Goal: Task Accomplishment & Management: Manage account settings

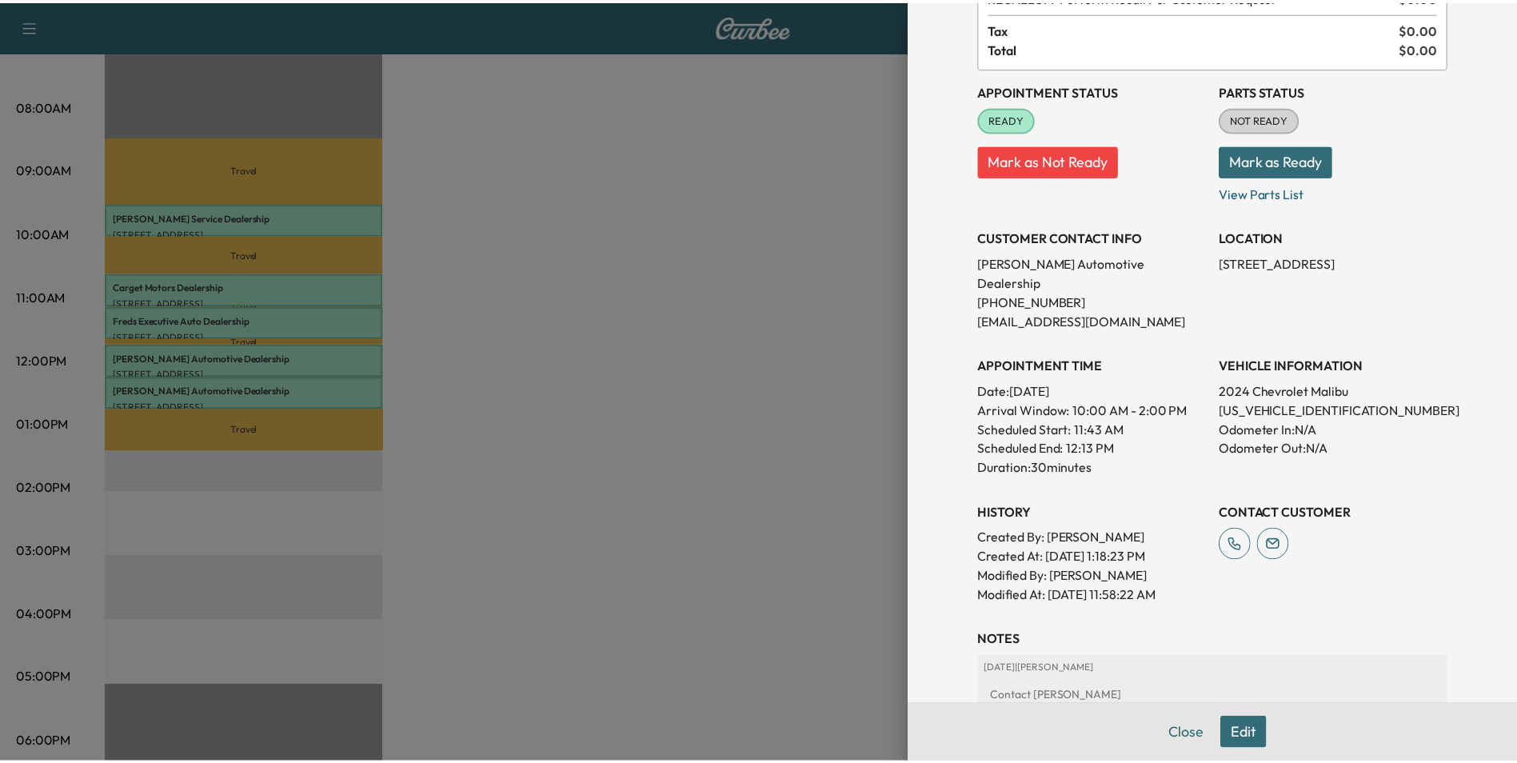
scroll to position [80, 0]
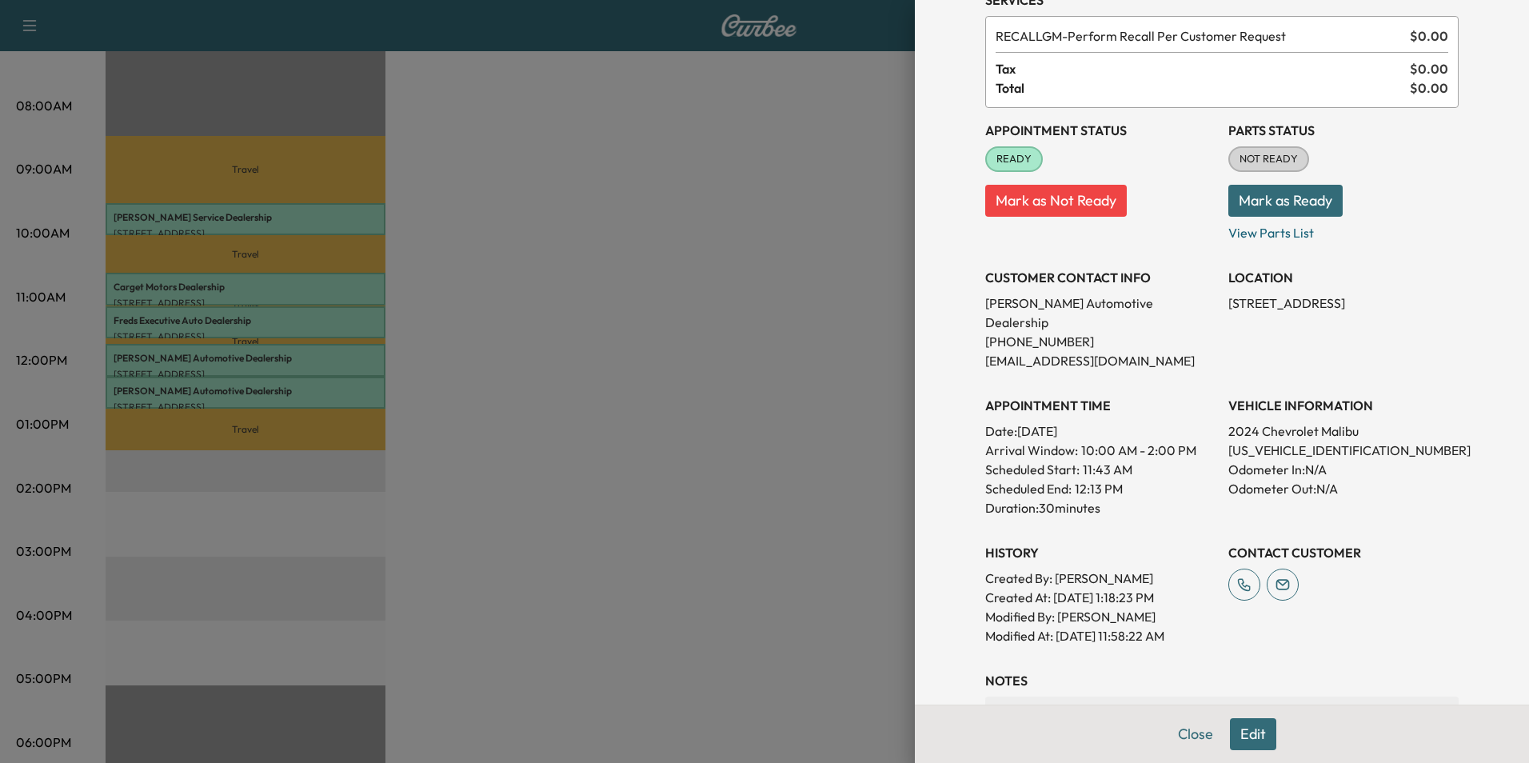
click at [607, 317] on div at bounding box center [764, 381] width 1529 height 763
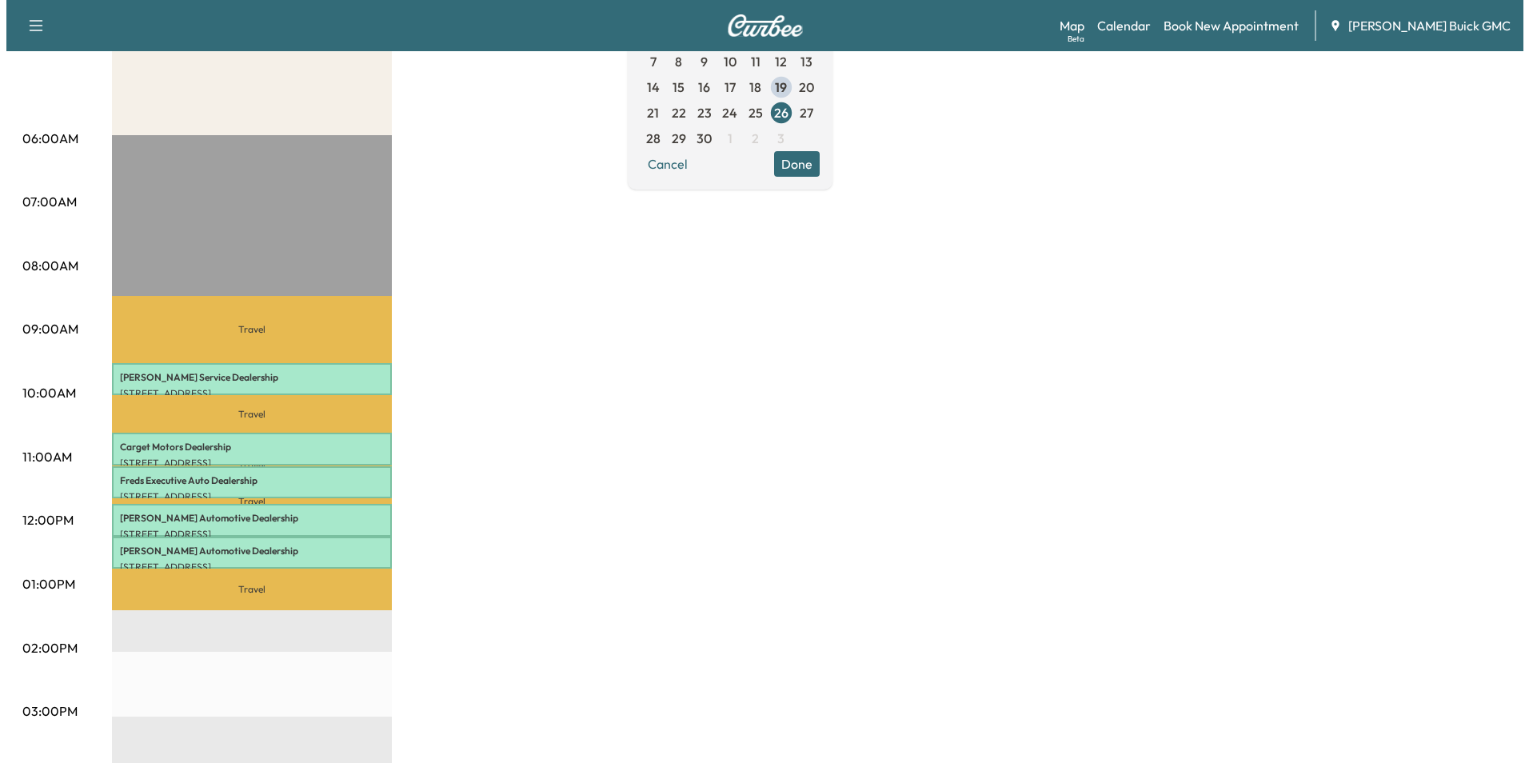
scroll to position [320, 0]
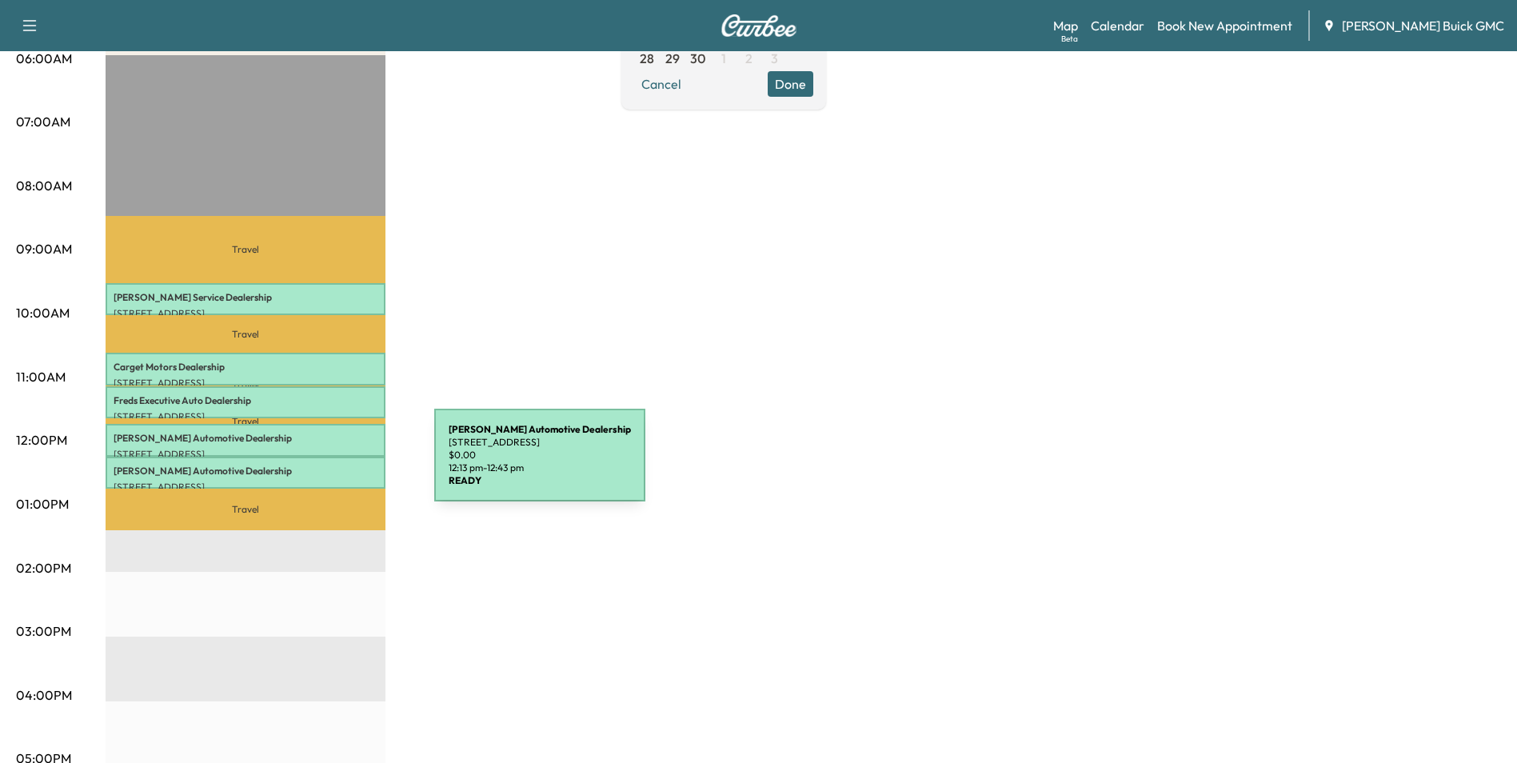
click at [314, 465] on p "[PERSON_NAME] Automotive Dealership" at bounding box center [246, 471] width 264 height 13
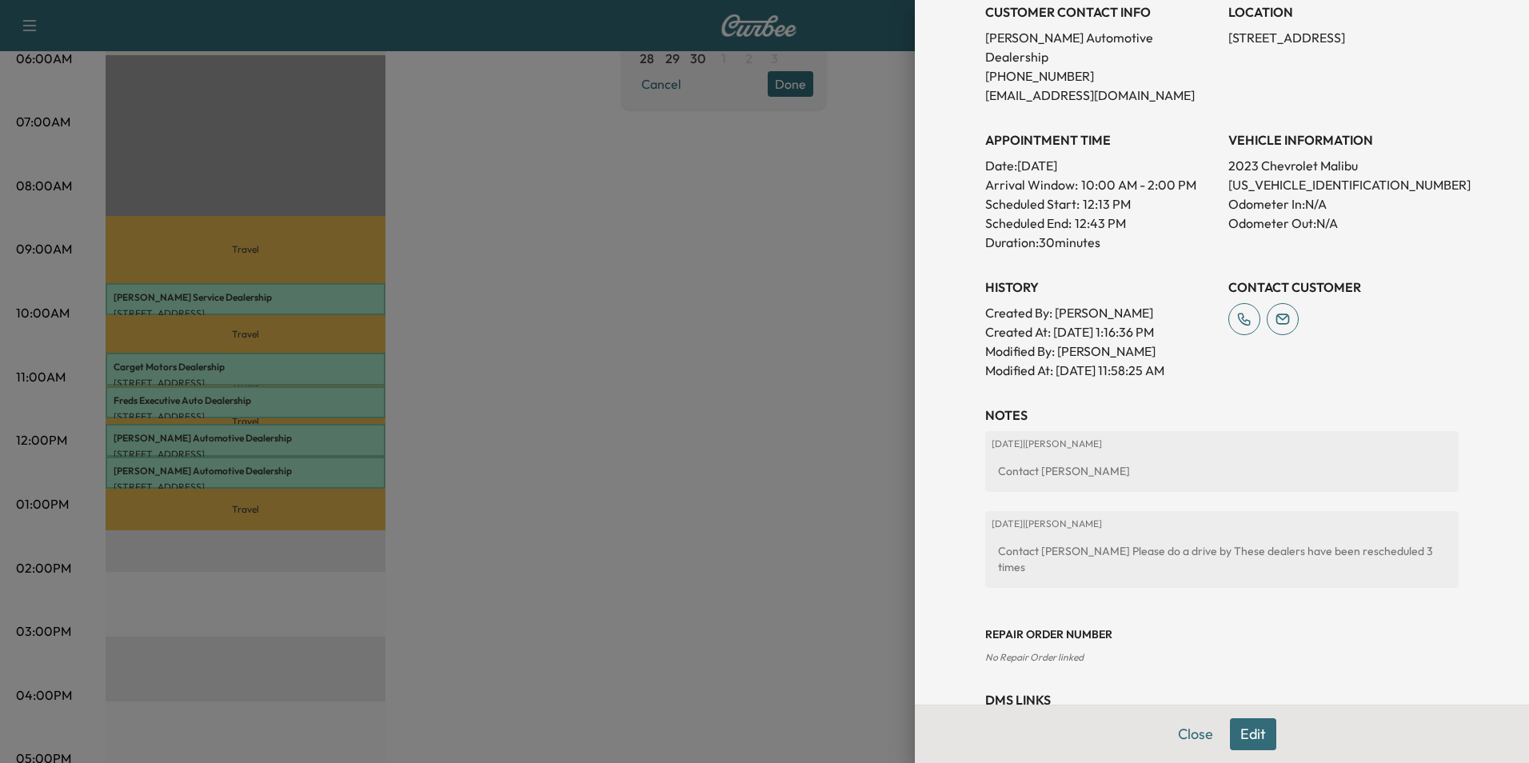
scroll to position [376, 0]
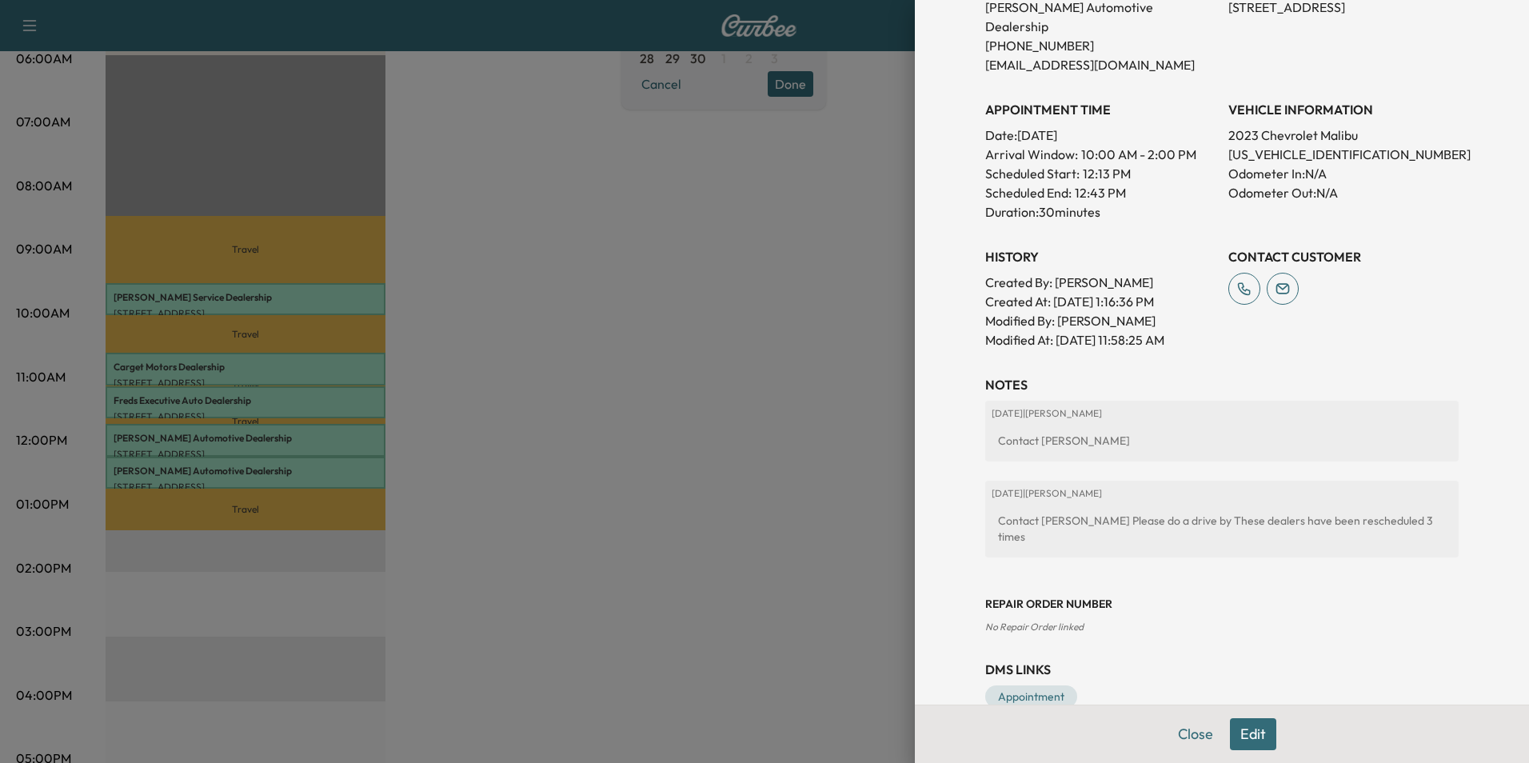
click at [518, 340] on div at bounding box center [764, 381] width 1529 height 763
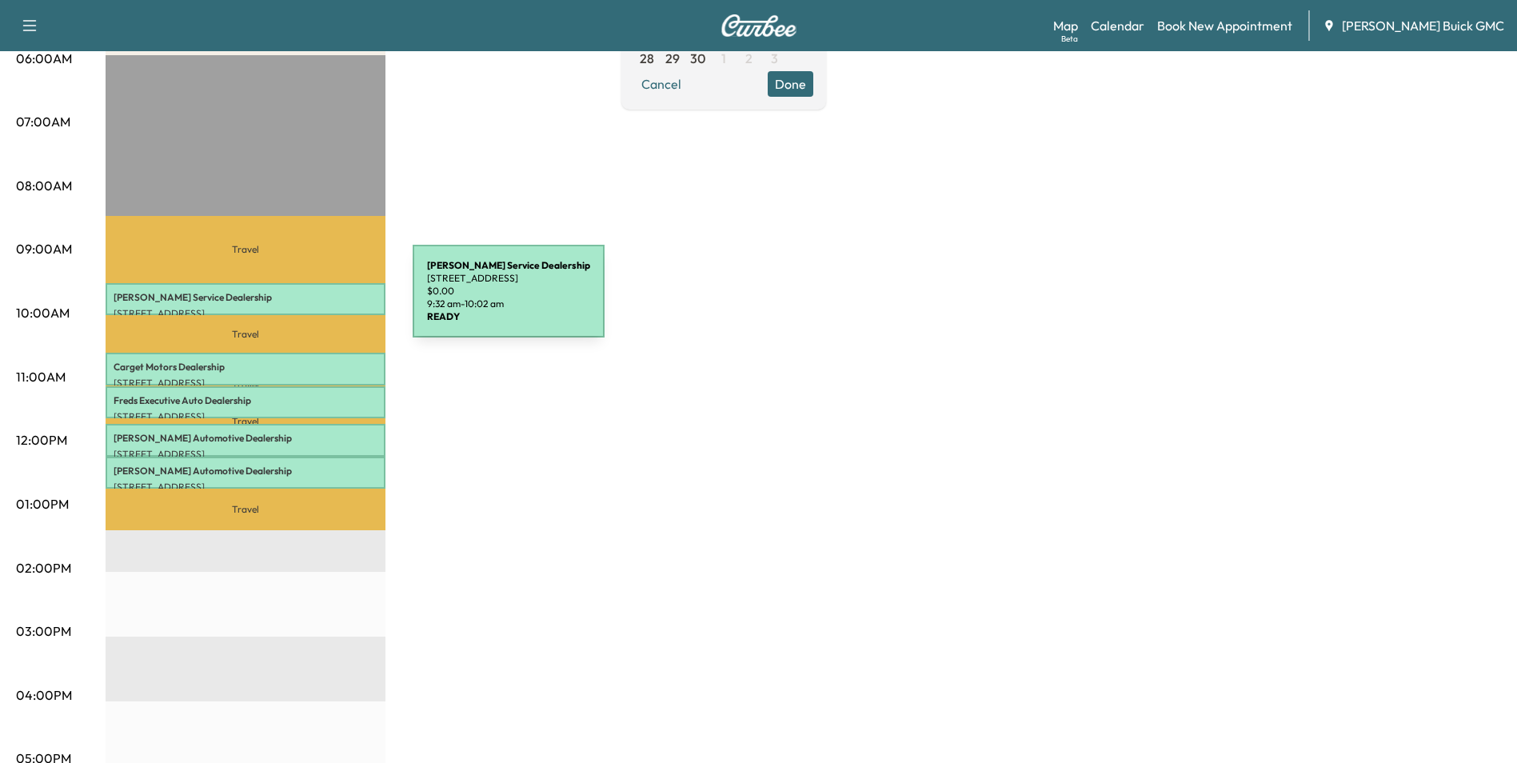
click at [293, 301] on p "[PERSON_NAME] Service Dealership" at bounding box center [246, 297] width 264 height 13
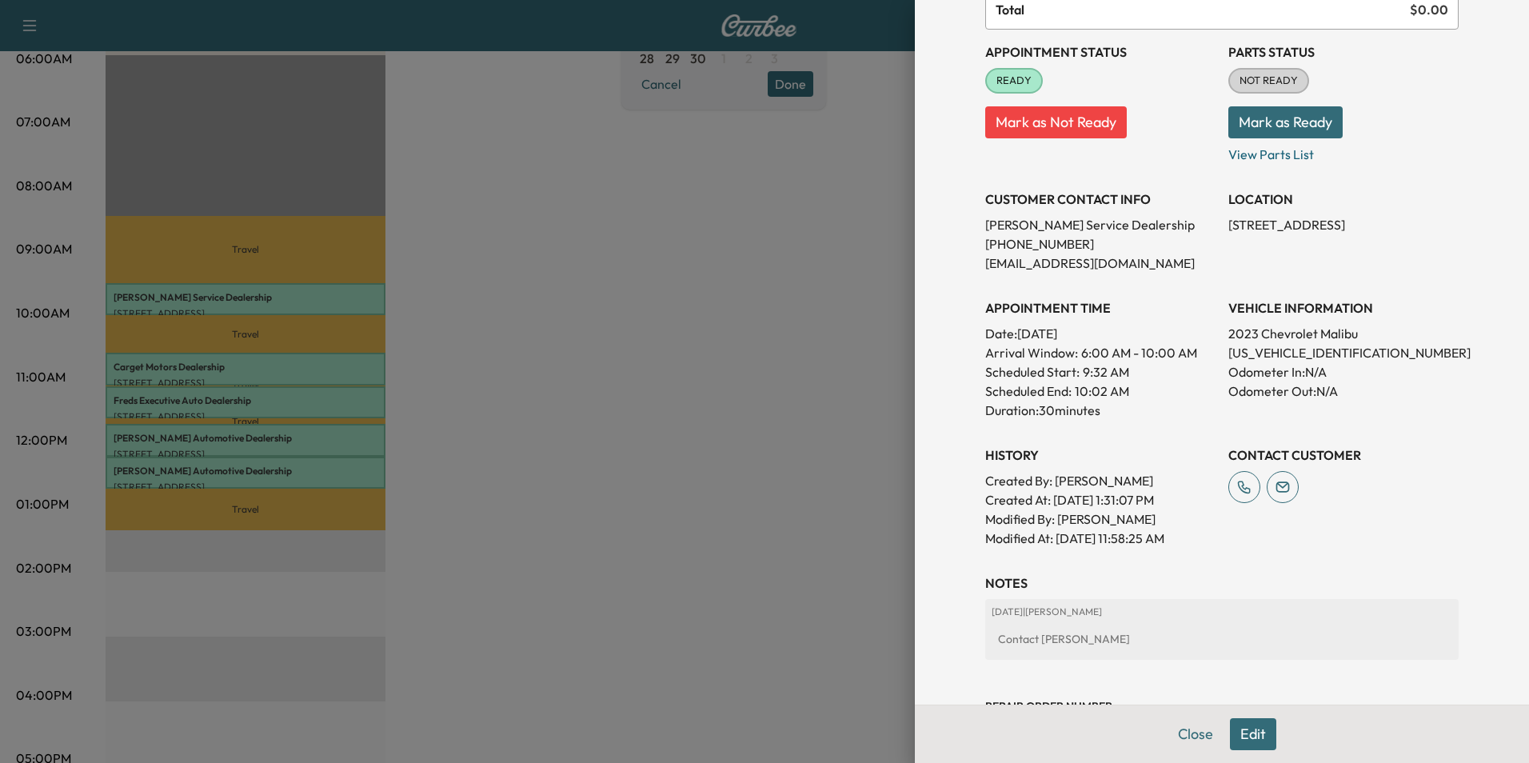
scroll to position [160, 0]
click at [693, 294] on div at bounding box center [764, 381] width 1529 height 763
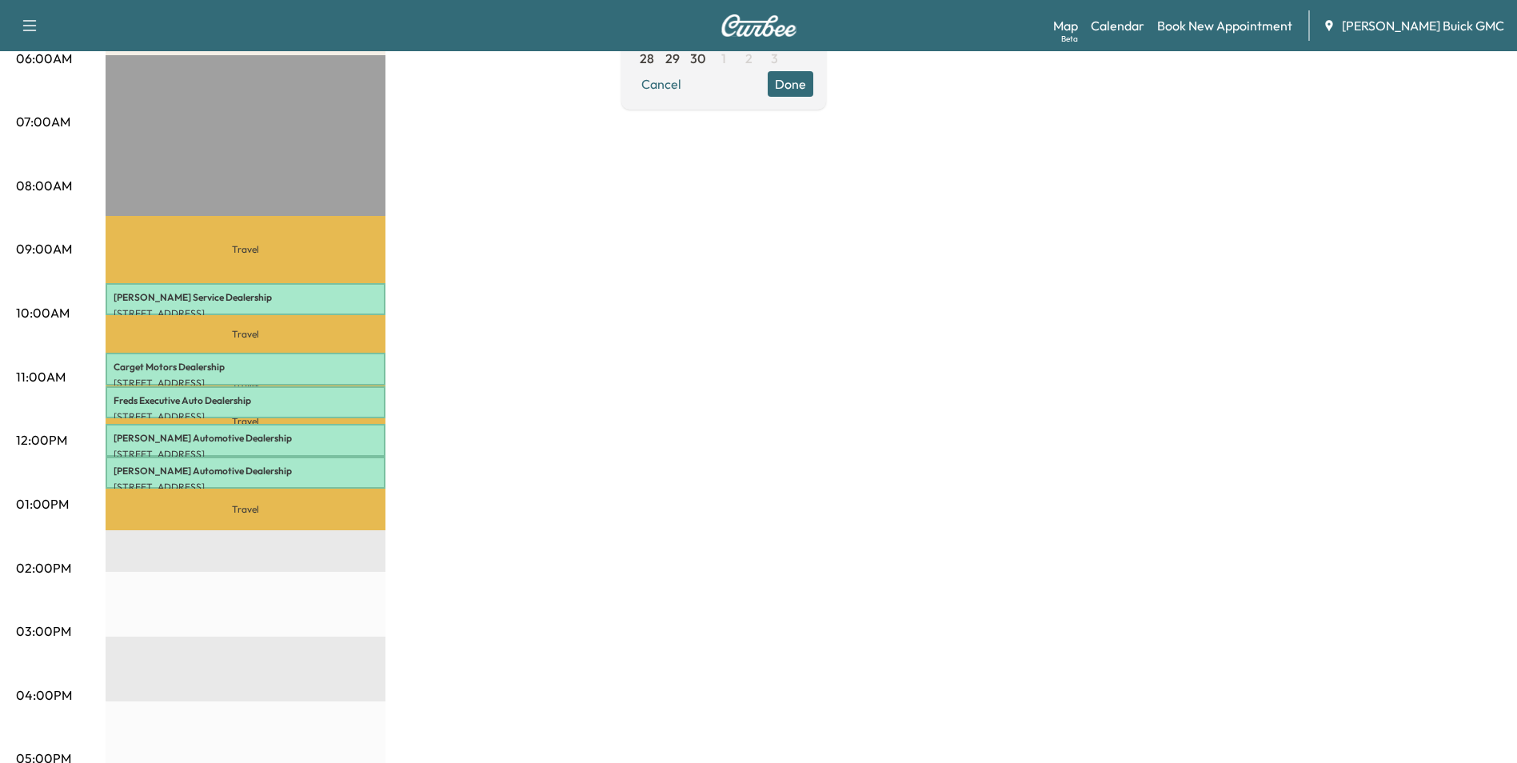
click at [668, 292] on div "MobileService+ Revenue $ 0.00 Work Time 150 mins Transit Time 143 mins Travel […" at bounding box center [804, 489] width 1396 height 1200
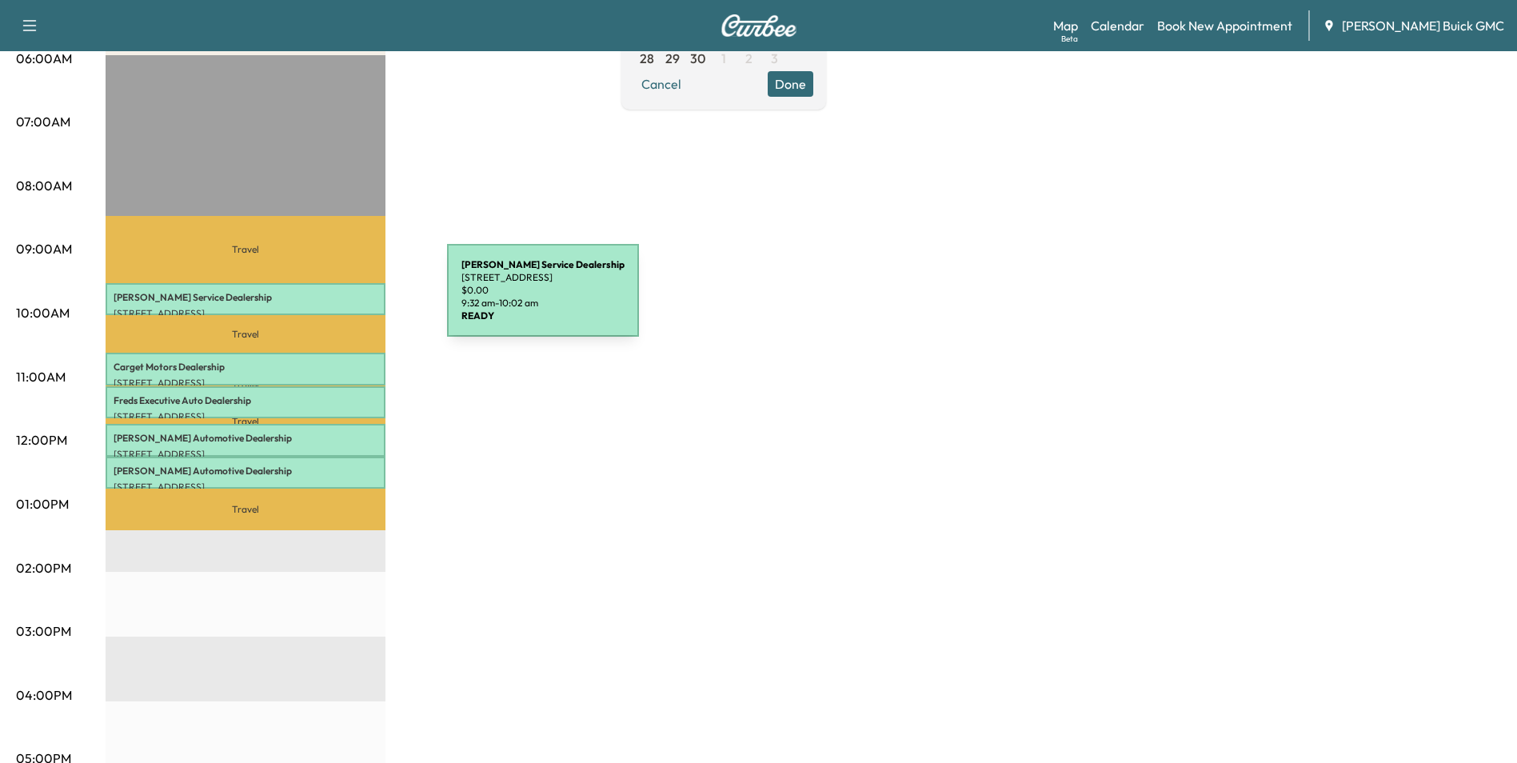
click at [327, 300] on p "[PERSON_NAME] Service Dealership" at bounding box center [246, 297] width 264 height 13
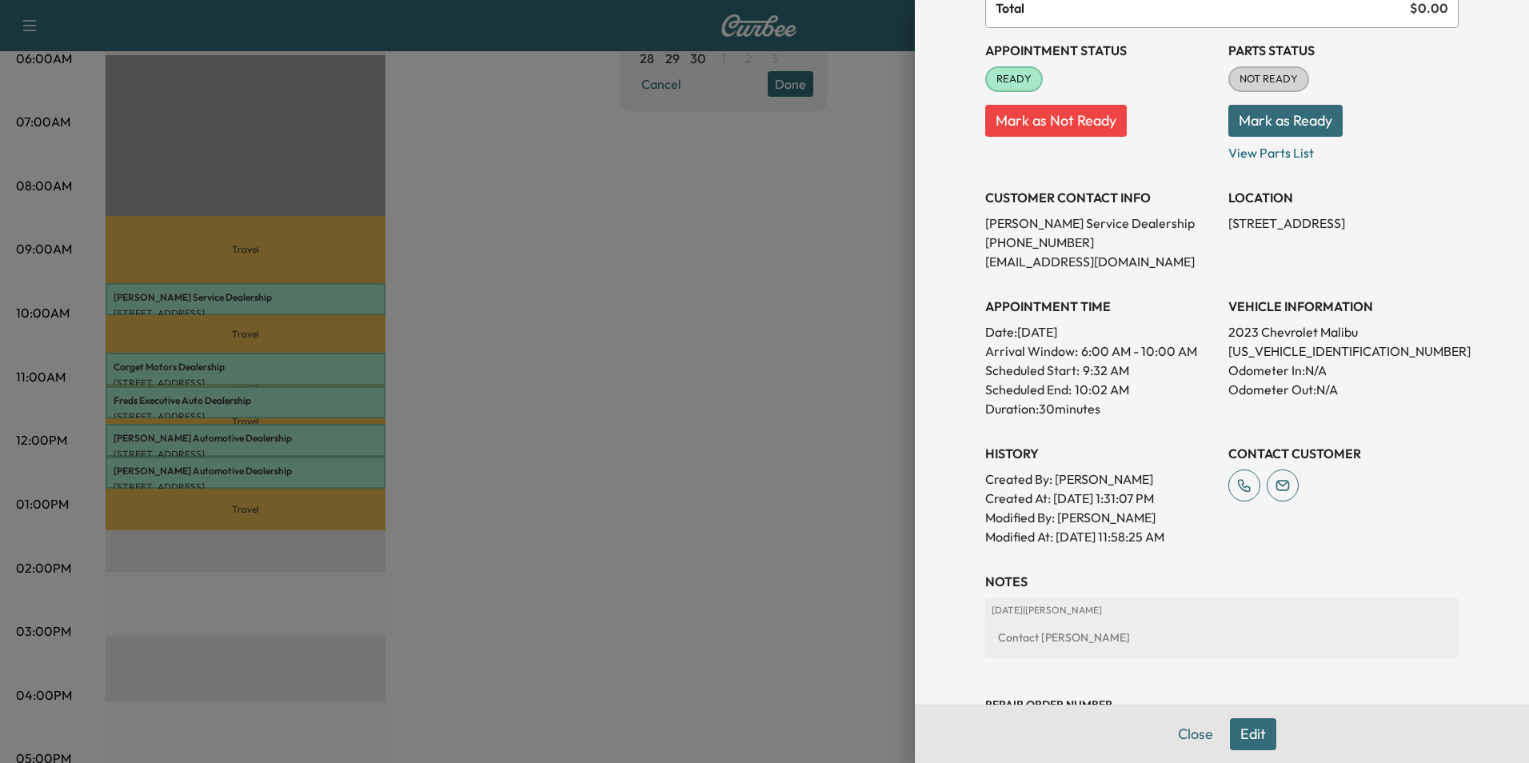
click at [783, 362] on div at bounding box center [764, 381] width 1529 height 763
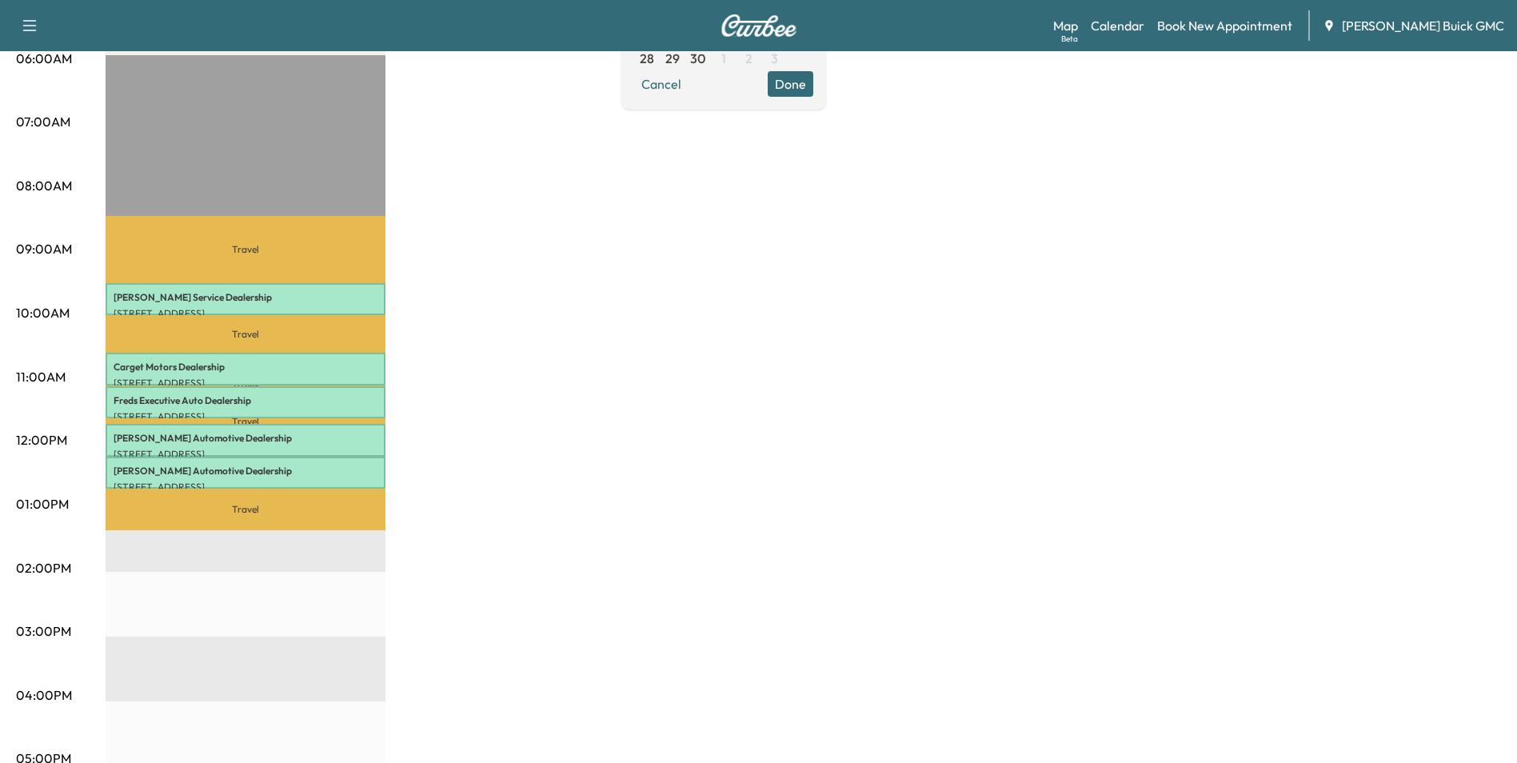
click at [764, 397] on div "MobileService+ Revenue $ 0.00 Work Time 150 mins Transit Time 143 mins Travel […" at bounding box center [804, 489] width 1396 height 1200
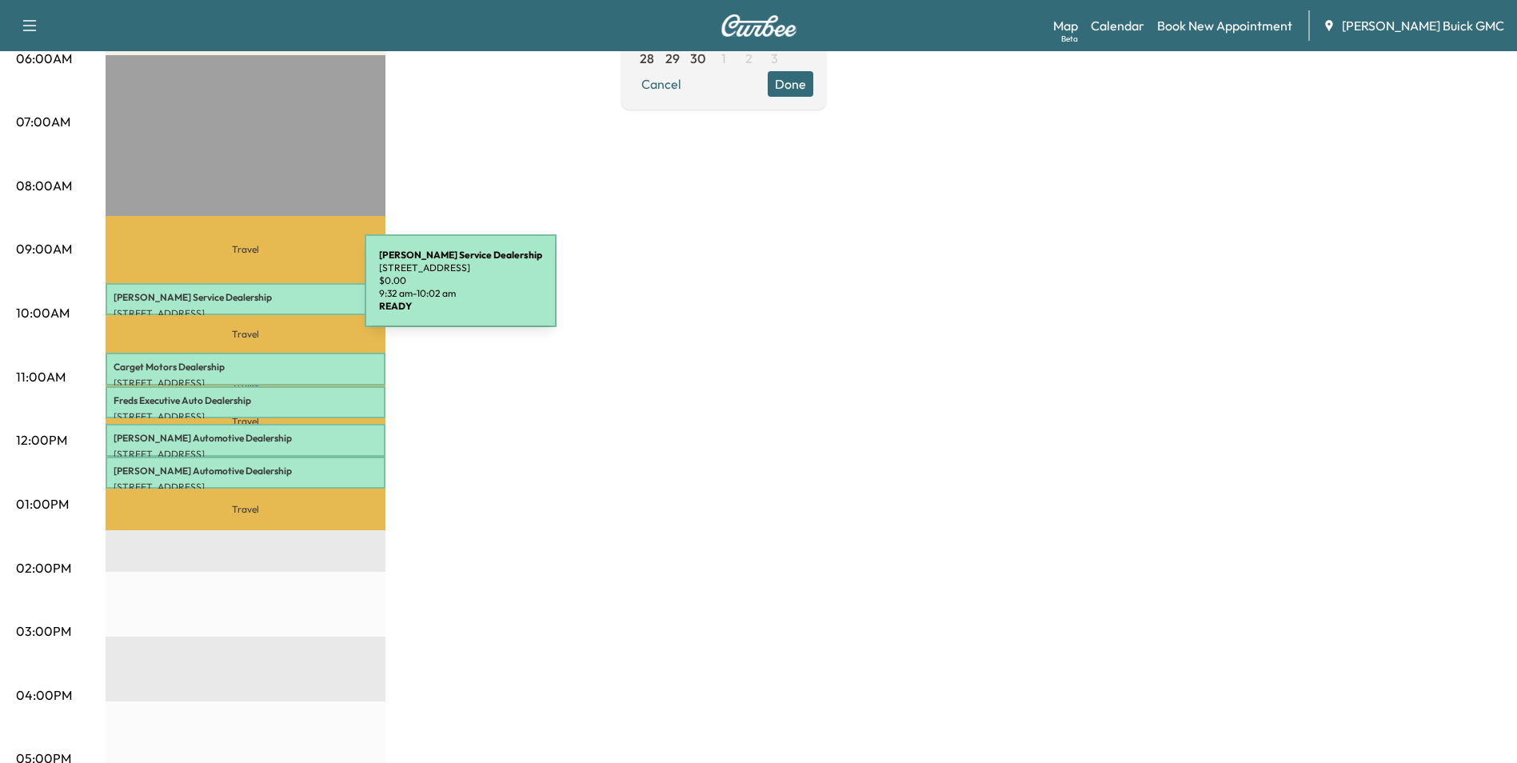
click at [245, 291] on p "[PERSON_NAME] Service Dealership" at bounding box center [246, 297] width 264 height 13
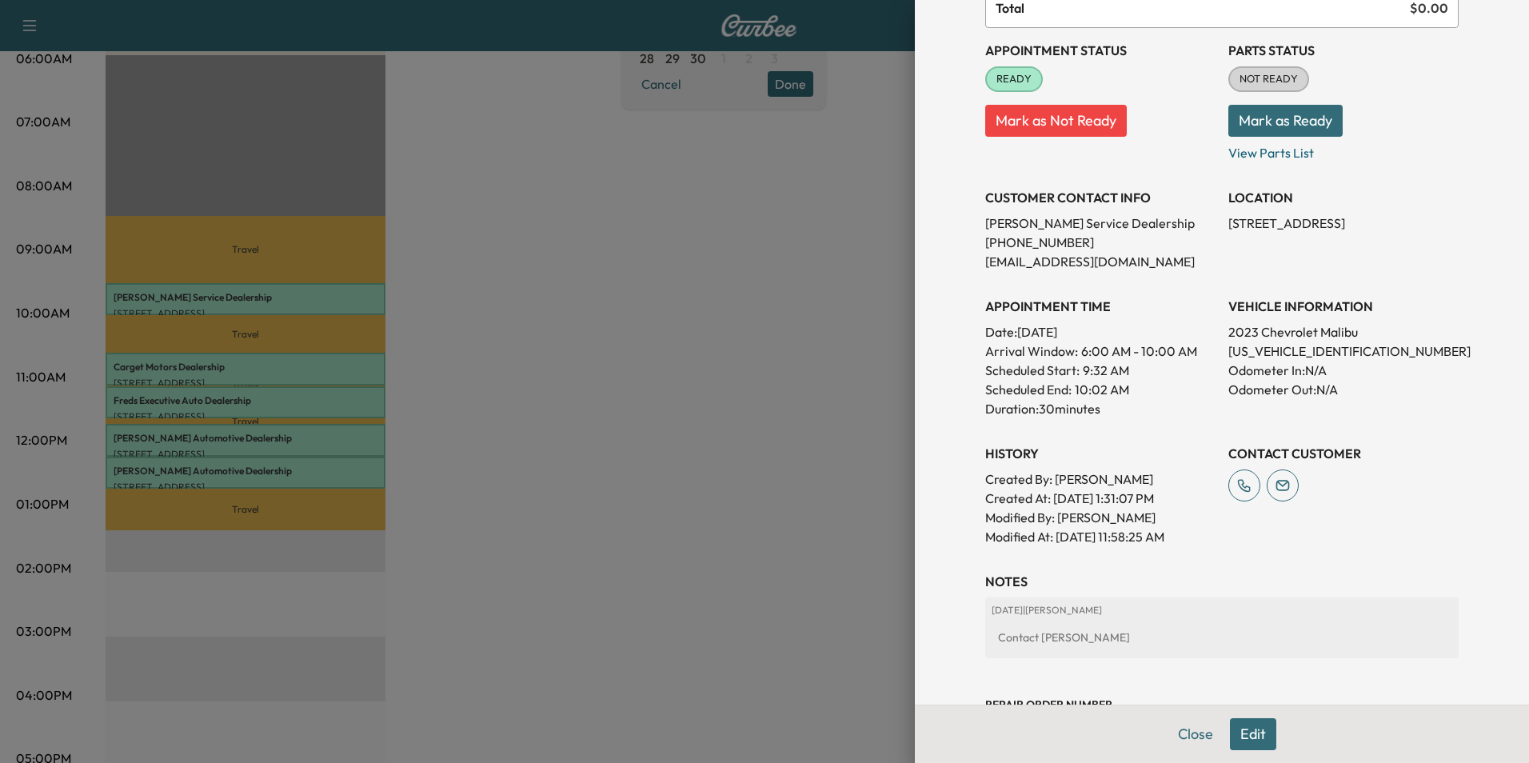
click at [632, 302] on div at bounding box center [764, 381] width 1529 height 763
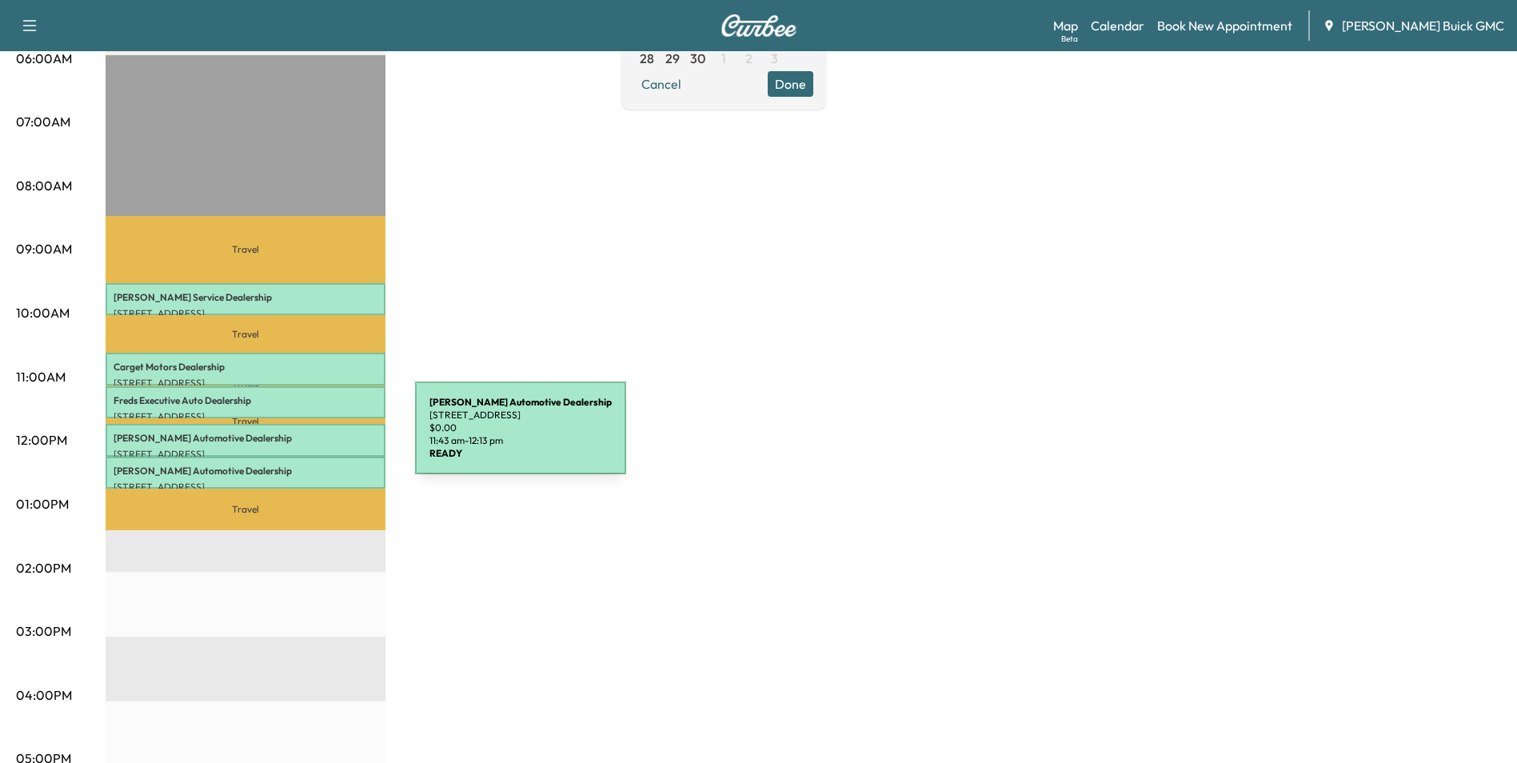
click at [295, 438] on p "[PERSON_NAME] Automotive Dealership" at bounding box center [246, 438] width 264 height 13
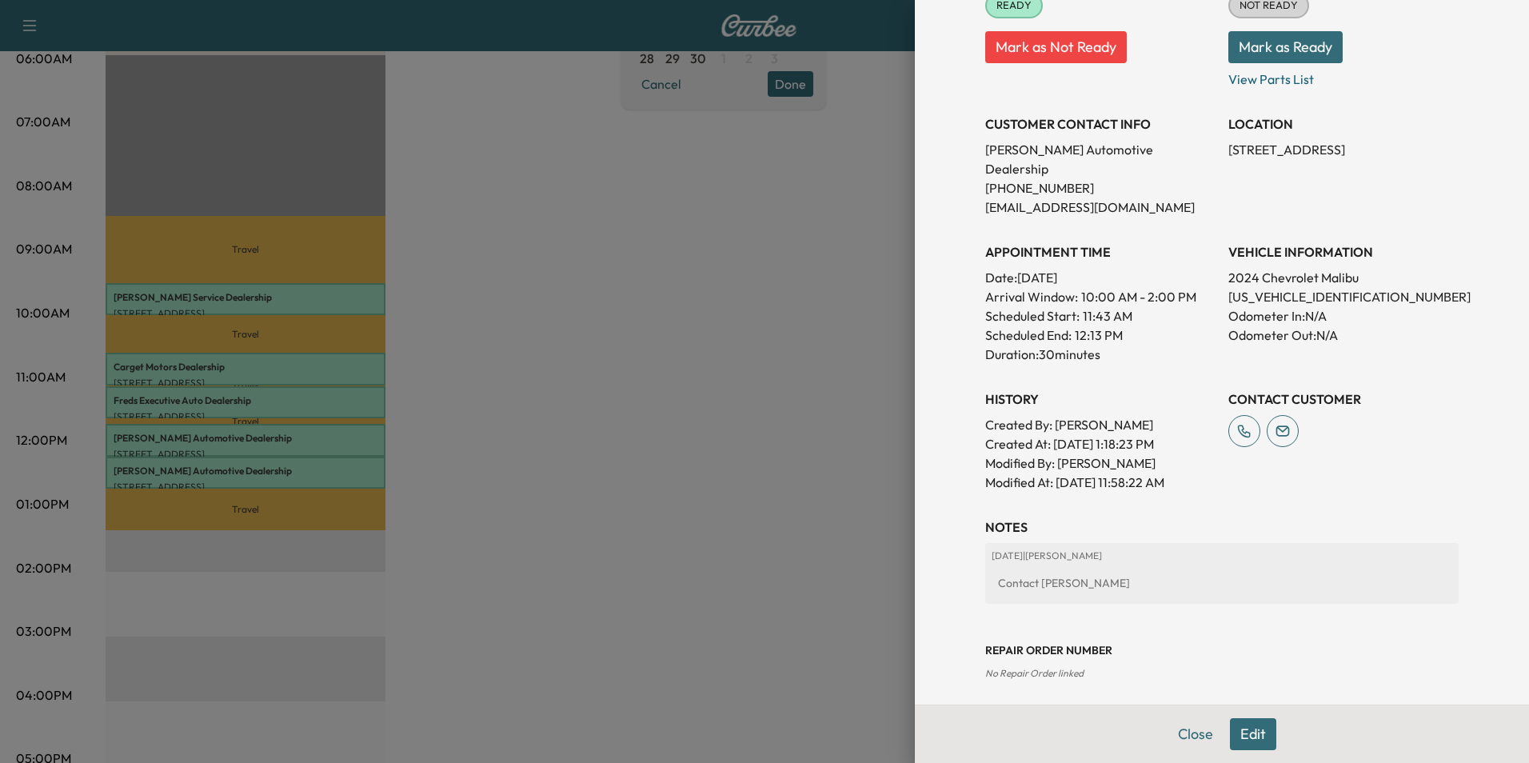
scroll to position [240, 0]
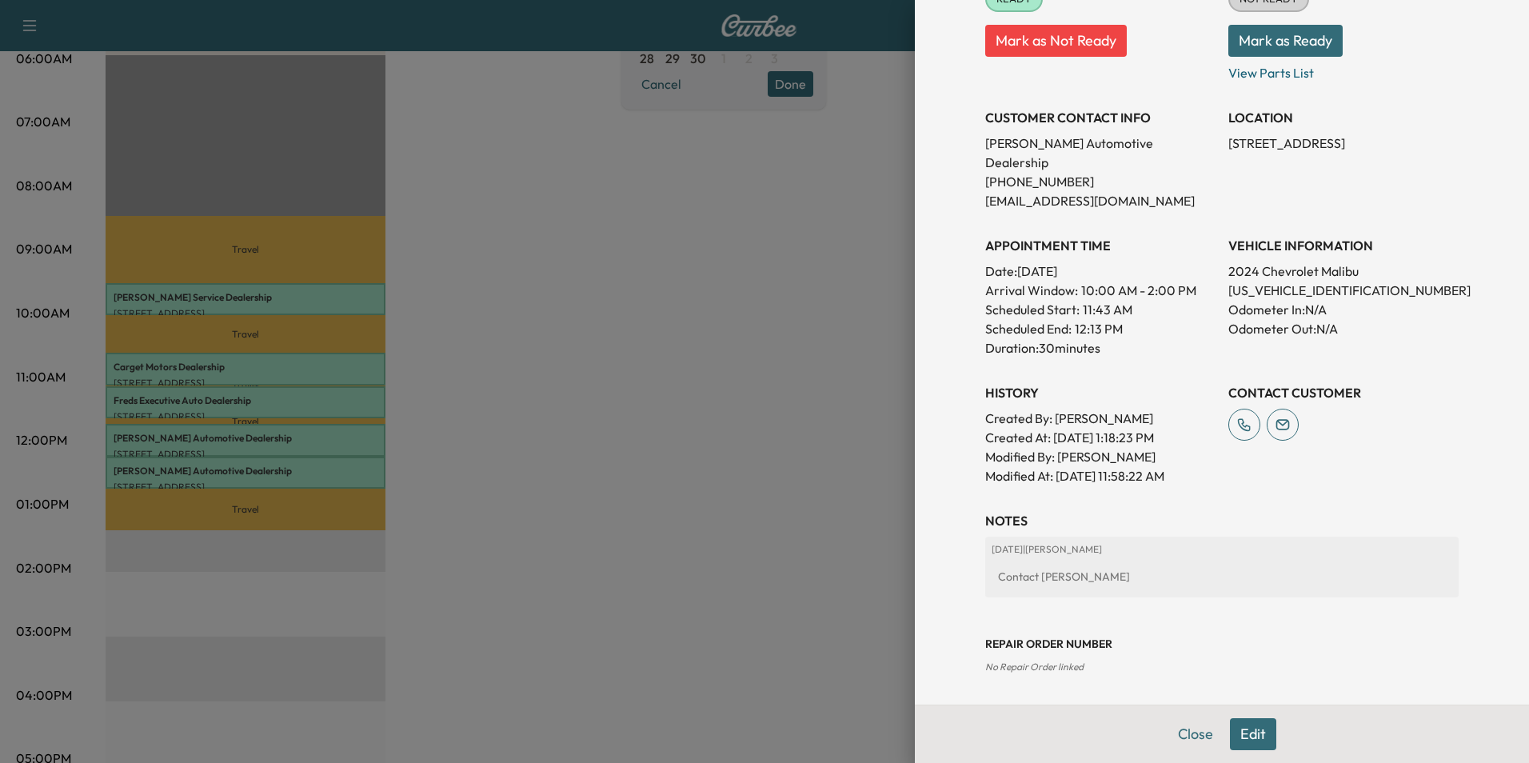
click at [857, 330] on div at bounding box center [764, 381] width 1529 height 763
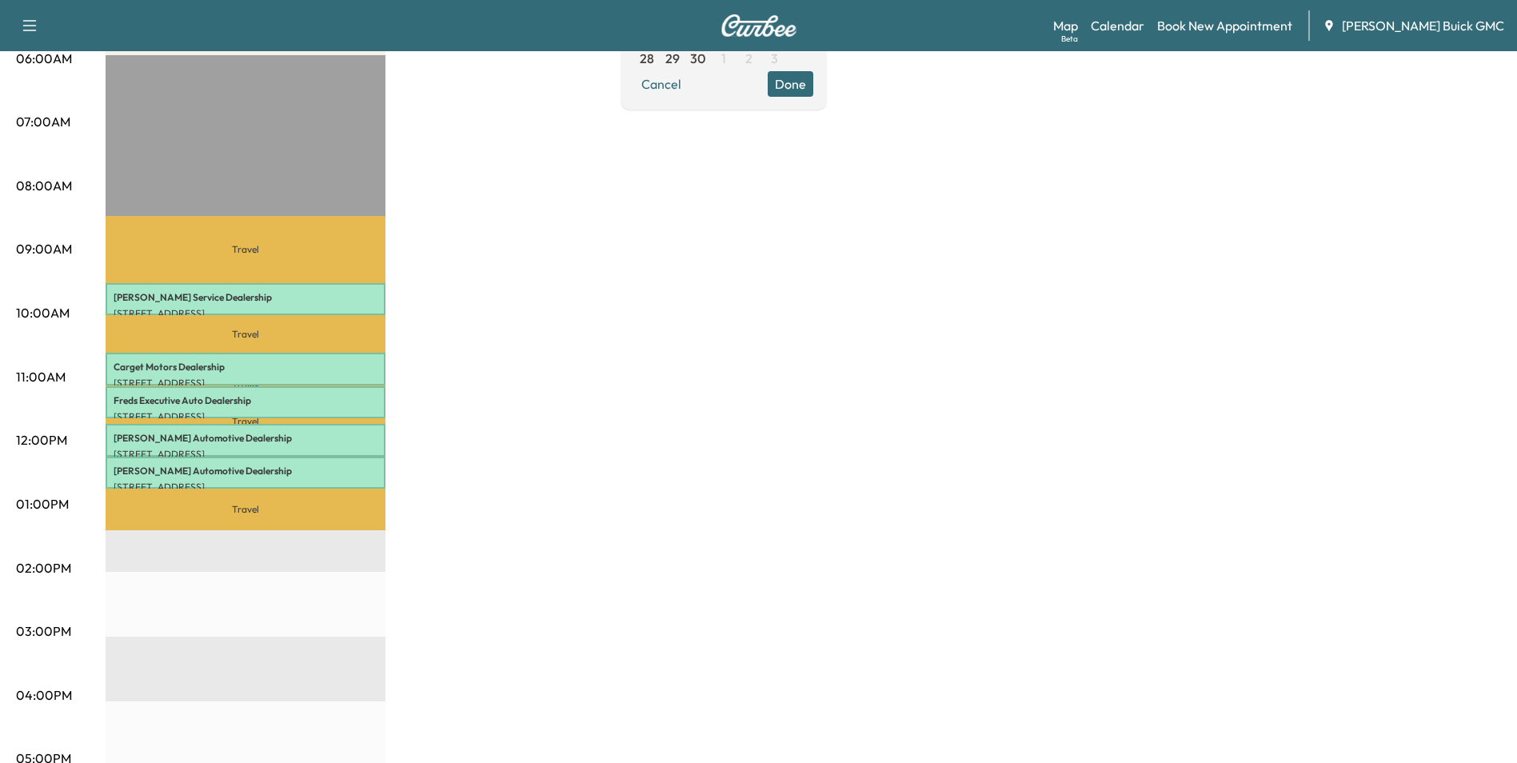
click at [601, 456] on div "MobileService+ Revenue $ 0.00 Work Time 150 mins Transit Time 143 mins Travel […" at bounding box center [804, 489] width 1396 height 1200
click at [609, 435] on div "MobileService+ Revenue $ 0.00 Work Time 150 mins Transit Time 143 mins Travel […" at bounding box center [804, 489] width 1396 height 1200
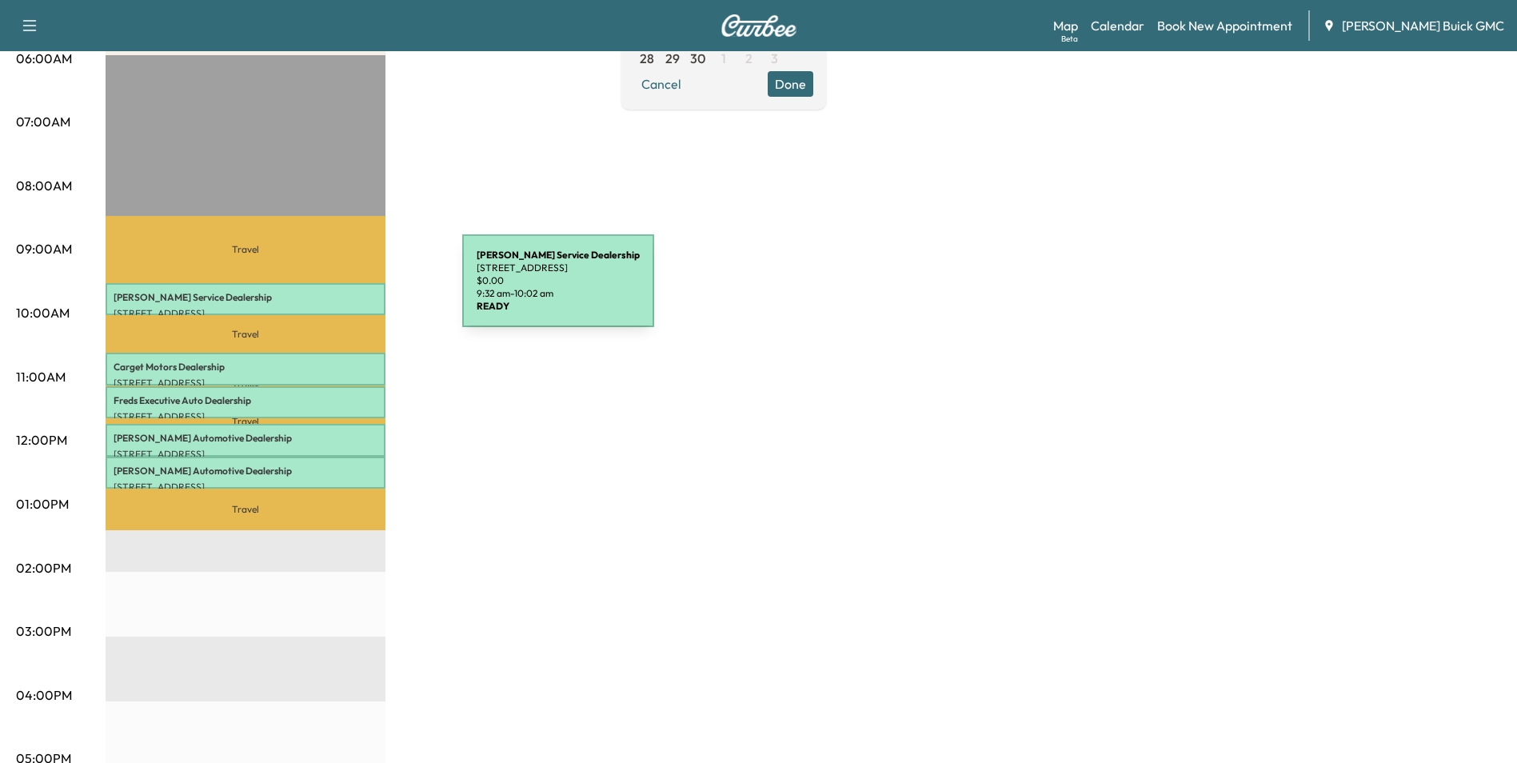
click at [342, 291] on p "[PERSON_NAME] Service Dealership" at bounding box center [246, 297] width 264 height 13
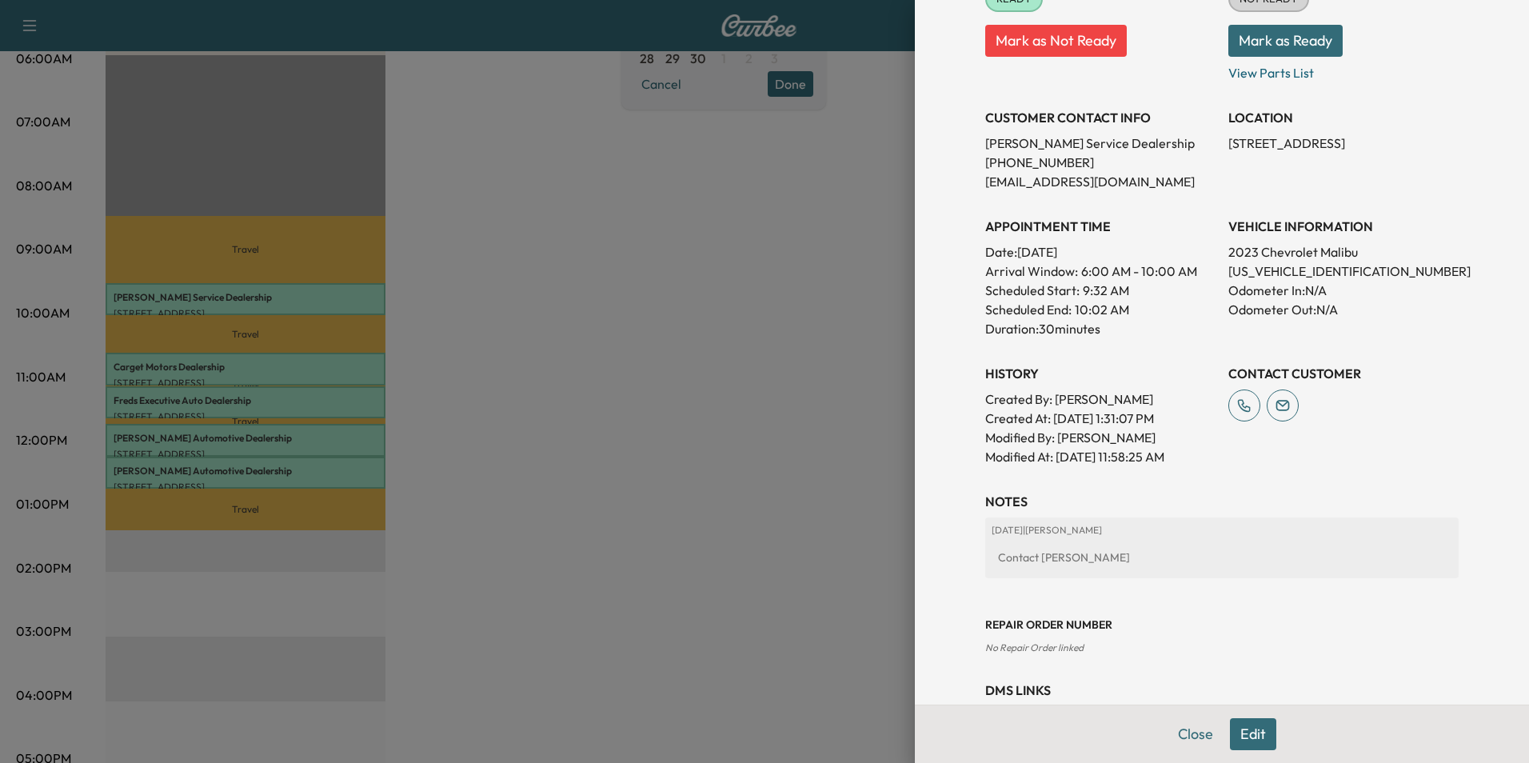
click at [316, 436] on div at bounding box center [764, 381] width 1529 height 763
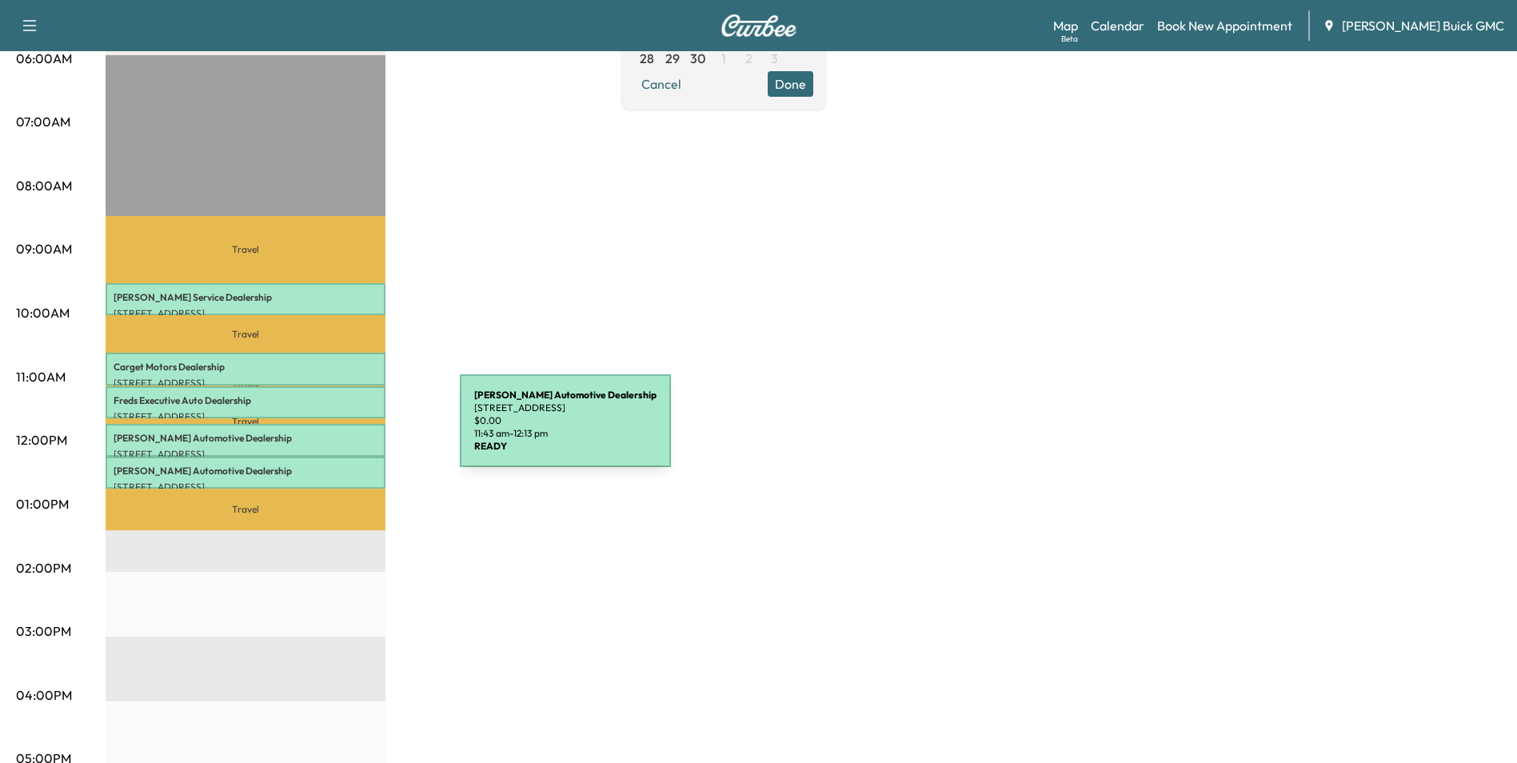
click at [342, 432] on p "[PERSON_NAME] Automotive Dealership" at bounding box center [246, 438] width 264 height 13
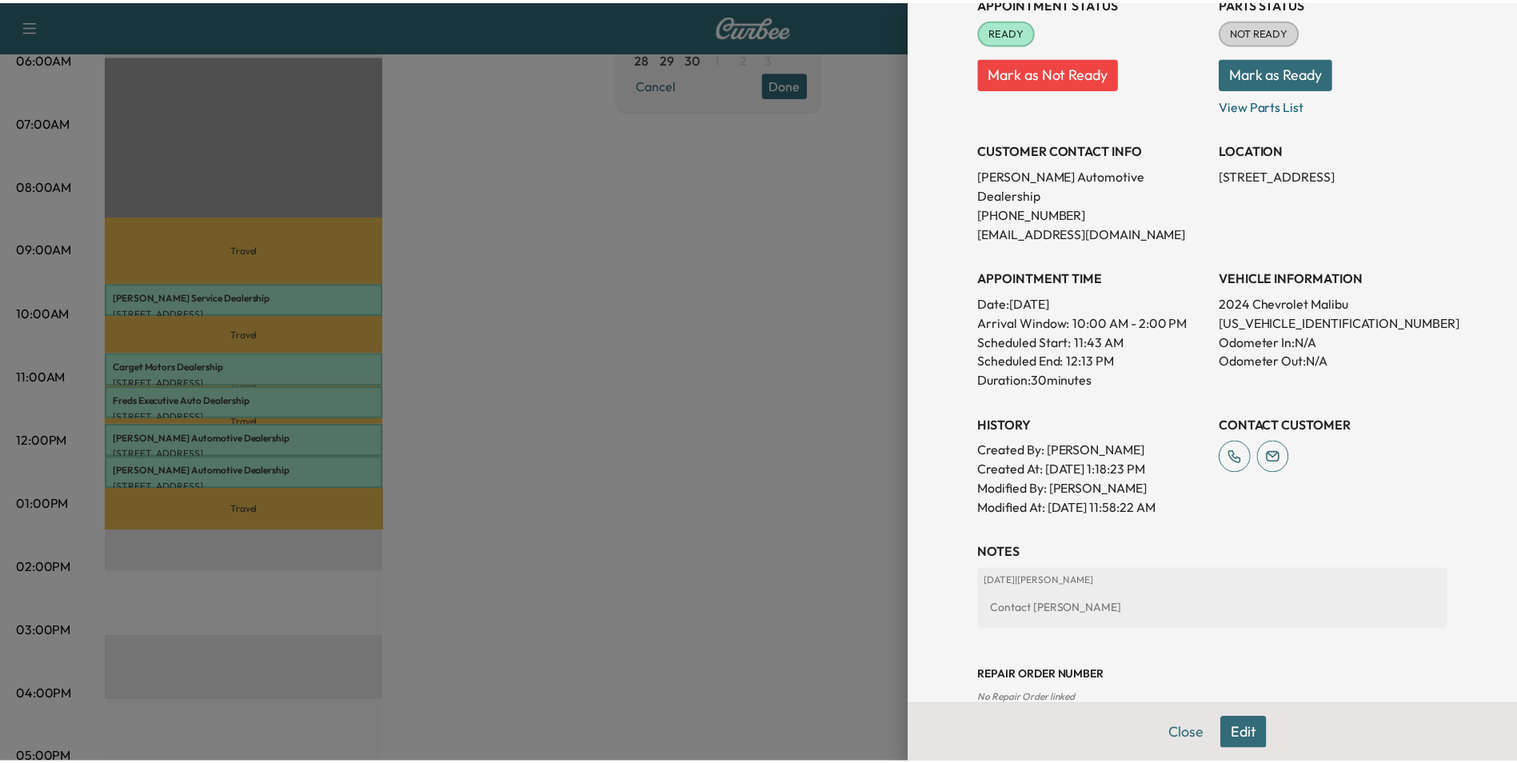
scroll to position [0, 0]
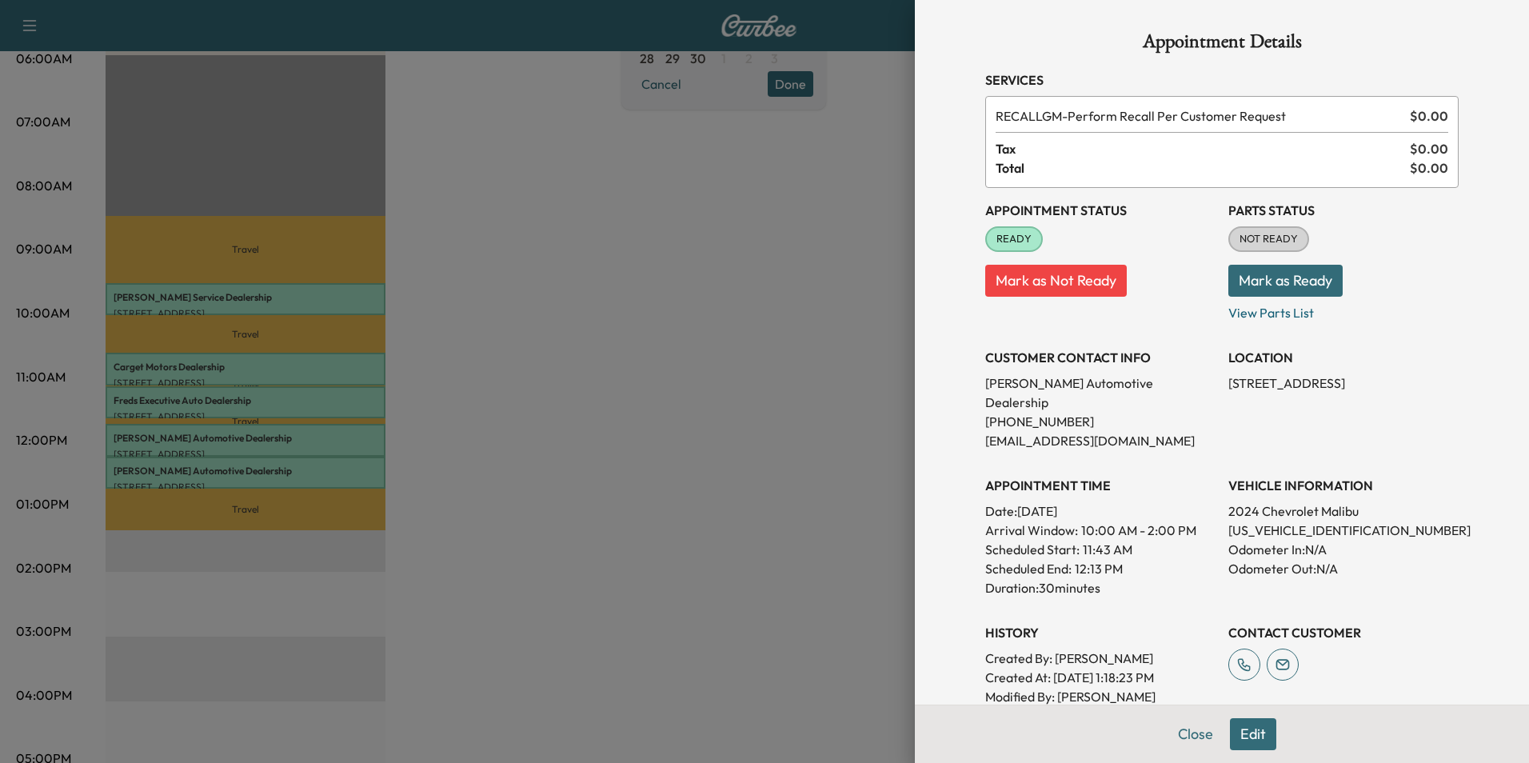
click at [687, 284] on div at bounding box center [764, 381] width 1529 height 763
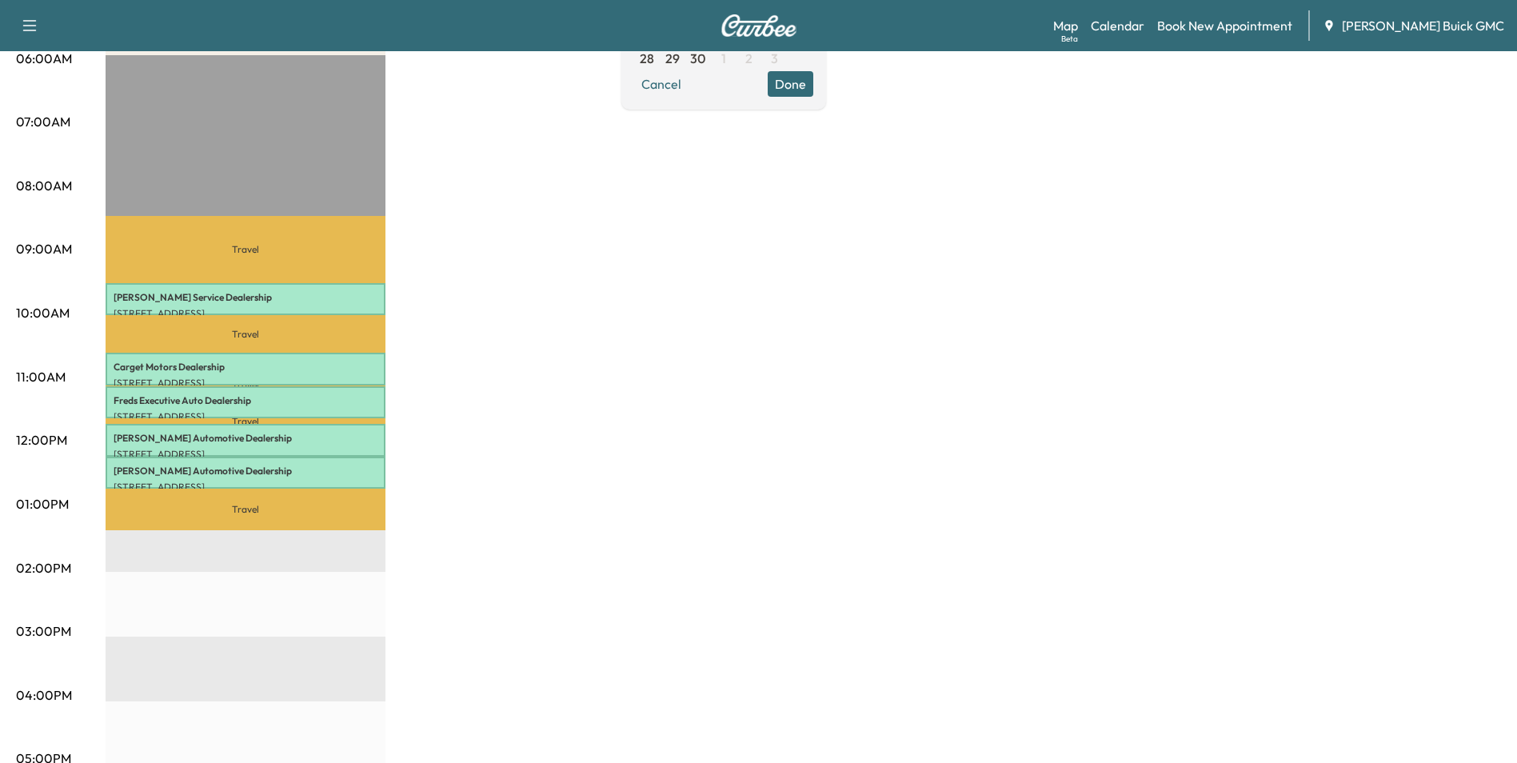
click at [618, 402] on div "MobileService+ Revenue $ 0.00 Work Time 150 mins Transit Time 143 mins Travel […" at bounding box center [804, 489] width 1396 height 1200
click at [424, 278] on div "MobileService+ Revenue $ 0.00 Work Time 150 mins Transit Time 143 mins Travel […" at bounding box center [804, 489] width 1396 height 1200
click at [714, 274] on div "MobileService+ Revenue $ 0.00 Work Time 150 mins Transit Time 143 mins Travel […" at bounding box center [804, 489] width 1396 height 1200
click at [645, 342] on div "MobileService+ Revenue $ 0.00 Work Time 150 mins Transit Time 143 mins Travel […" at bounding box center [804, 489] width 1396 height 1200
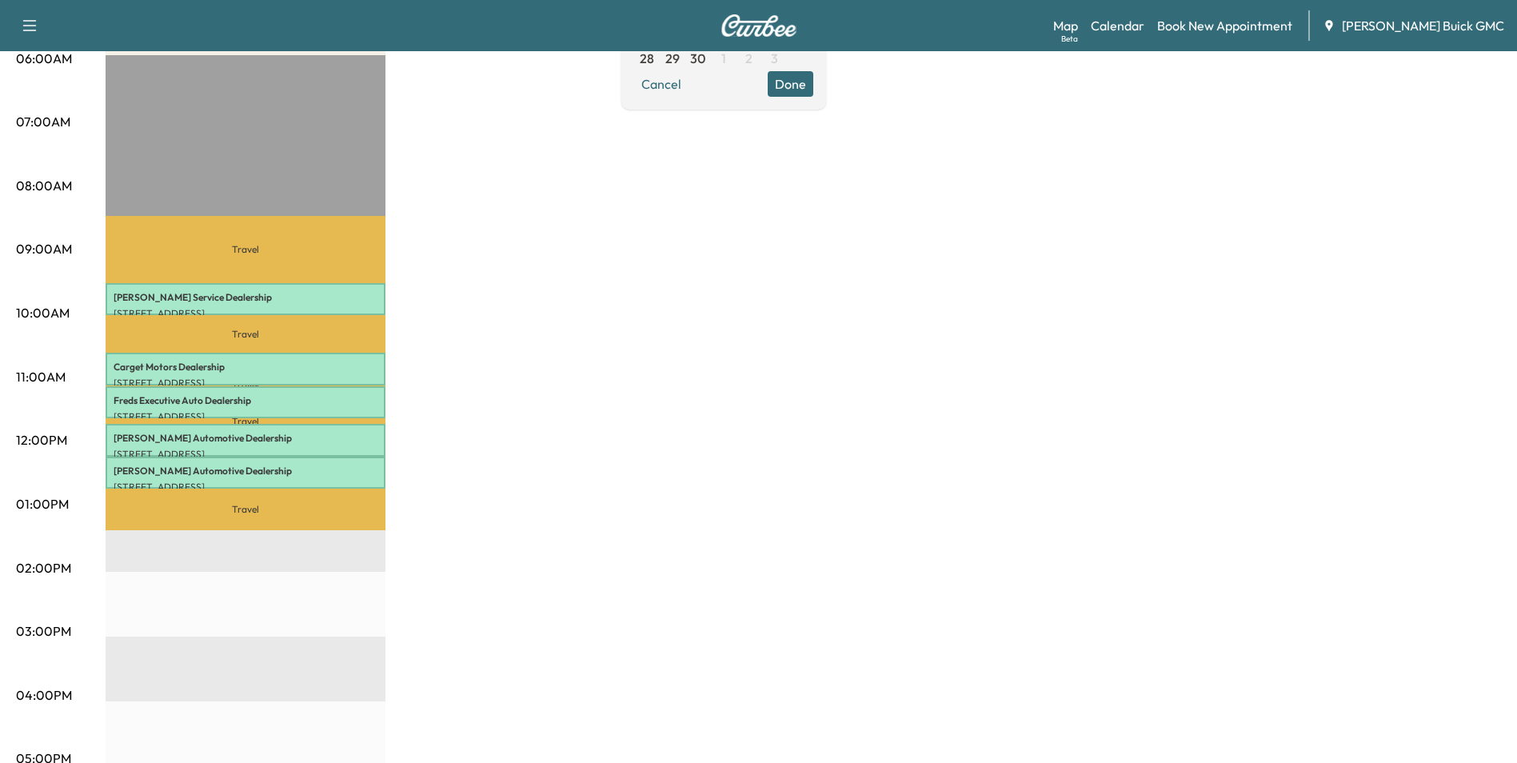
click at [649, 346] on div "MobileService+ Revenue $ 0.00 Work Time 150 mins Transit Time 143 mins Travel […" at bounding box center [804, 489] width 1396 height 1200
click at [673, 354] on div "MobileService+ Revenue $ 0.00 Work Time 150 mins Transit Time 143 mins Travel […" at bounding box center [804, 489] width 1396 height 1200
click at [605, 386] on div "MobileService+ Revenue $ 0.00 Work Time 150 mins Transit Time 143 mins Travel […" at bounding box center [804, 489] width 1396 height 1200
click at [593, 364] on div "MobileService+ Revenue $ 0.00 Work Time 150 mins Transit Time 143 mins Travel […" at bounding box center [804, 489] width 1396 height 1200
click at [580, 381] on div "MobileService+ Revenue $ 0.00 Work Time 150 mins Transit Time 143 mins Travel […" at bounding box center [804, 489] width 1396 height 1200
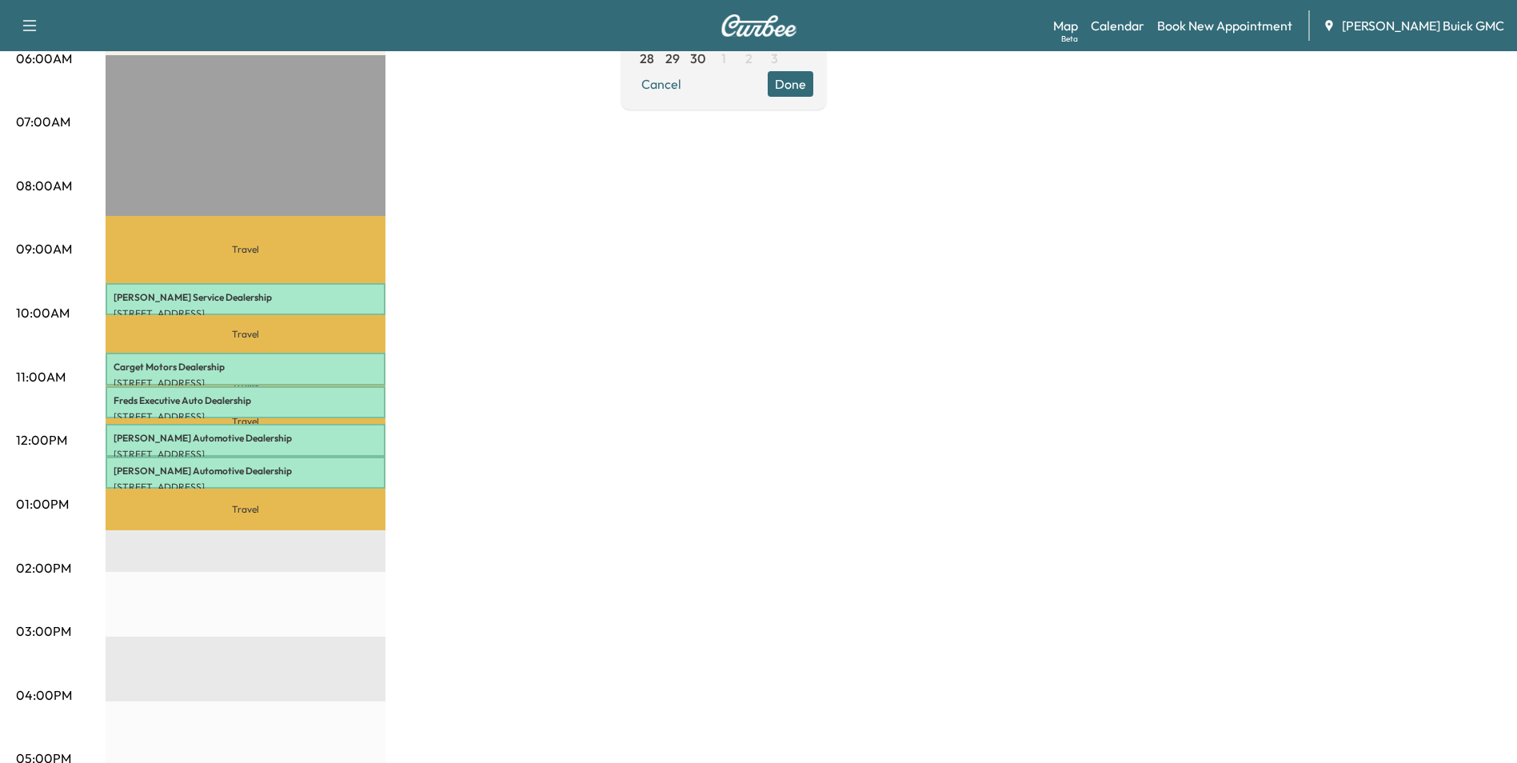
click at [581, 379] on div "MobileService+ Revenue $ 0.00 Work Time 150 mins Transit Time 143 mins Travel […" at bounding box center [804, 489] width 1396 height 1200
click at [595, 388] on div "MobileService+ Revenue $ 0.00 Work Time 150 mins Transit Time 143 mins Travel […" at bounding box center [804, 489] width 1396 height 1200
click at [597, 388] on div "MobileService+ Revenue $ 0.00 Work Time 150 mins Transit Time 143 mins Travel […" at bounding box center [804, 489] width 1396 height 1200
click at [576, 434] on div "MobileService+ Revenue $ 0.00 Work Time 150 mins Transit Time 143 mins Travel […" at bounding box center [804, 489] width 1396 height 1200
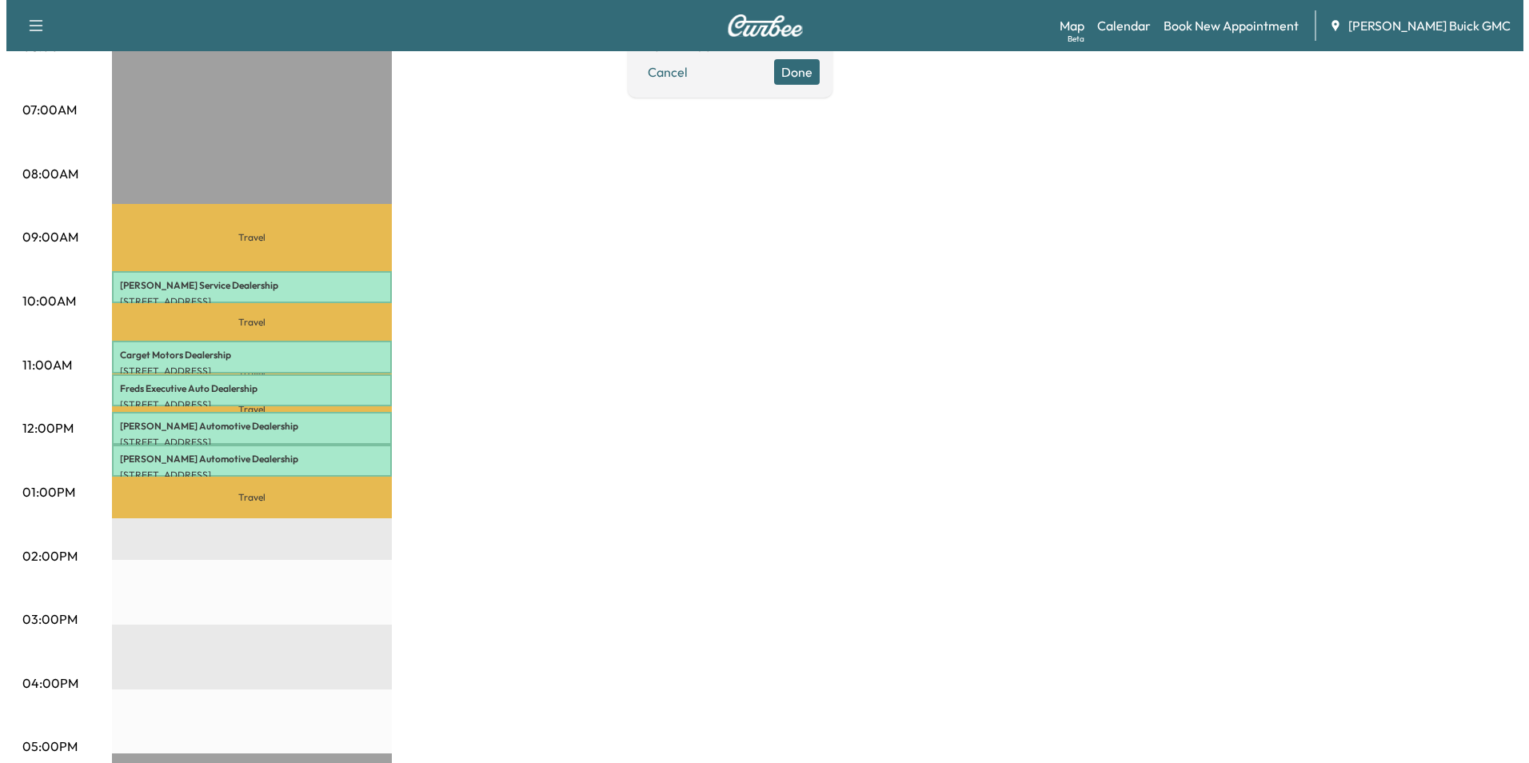
scroll to position [320, 0]
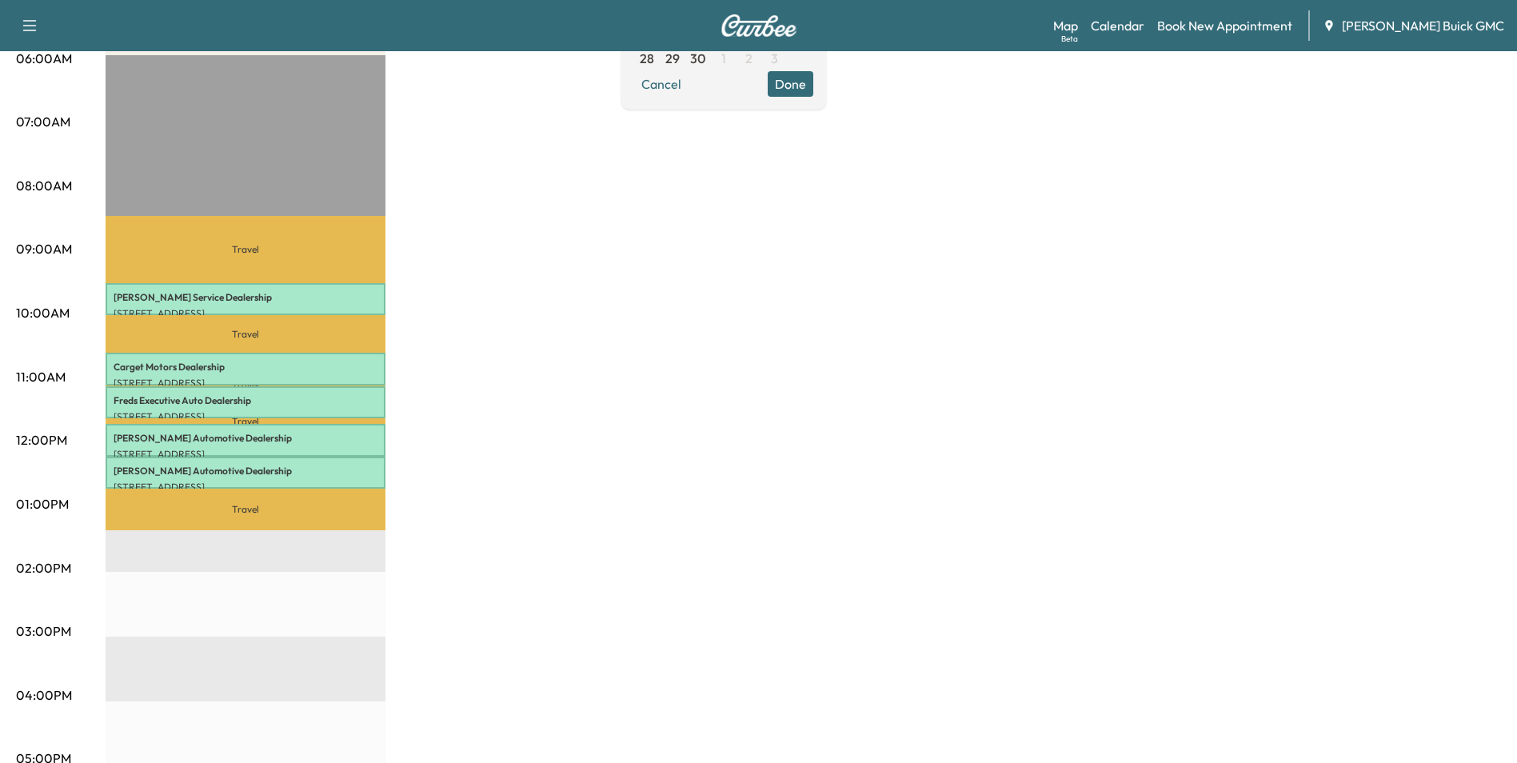
click at [621, 425] on div "MobileService+ Revenue $ 0.00 Work Time 150 mins Transit Time 143 mins Travel […" at bounding box center [804, 489] width 1396 height 1200
click at [931, 358] on div "MobileService+ Revenue $ 0.00 Work Time 150 mins Transit Time 143 mins Travel […" at bounding box center [804, 489] width 1396 height 1200
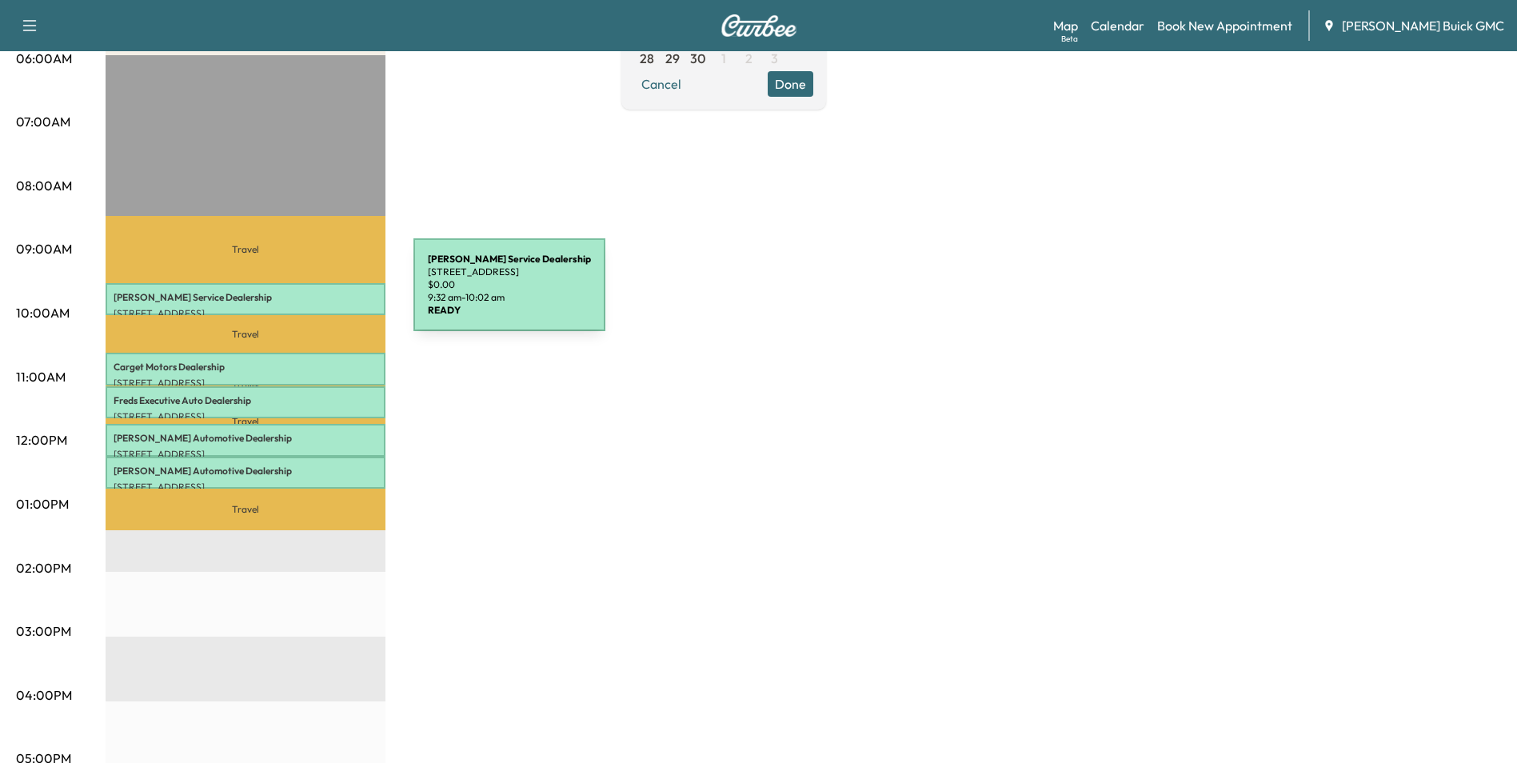
click at [294, 294] on p "[PERSON_NAME] Service Dealership" at bounding box center [246, 297] width 264 height 13
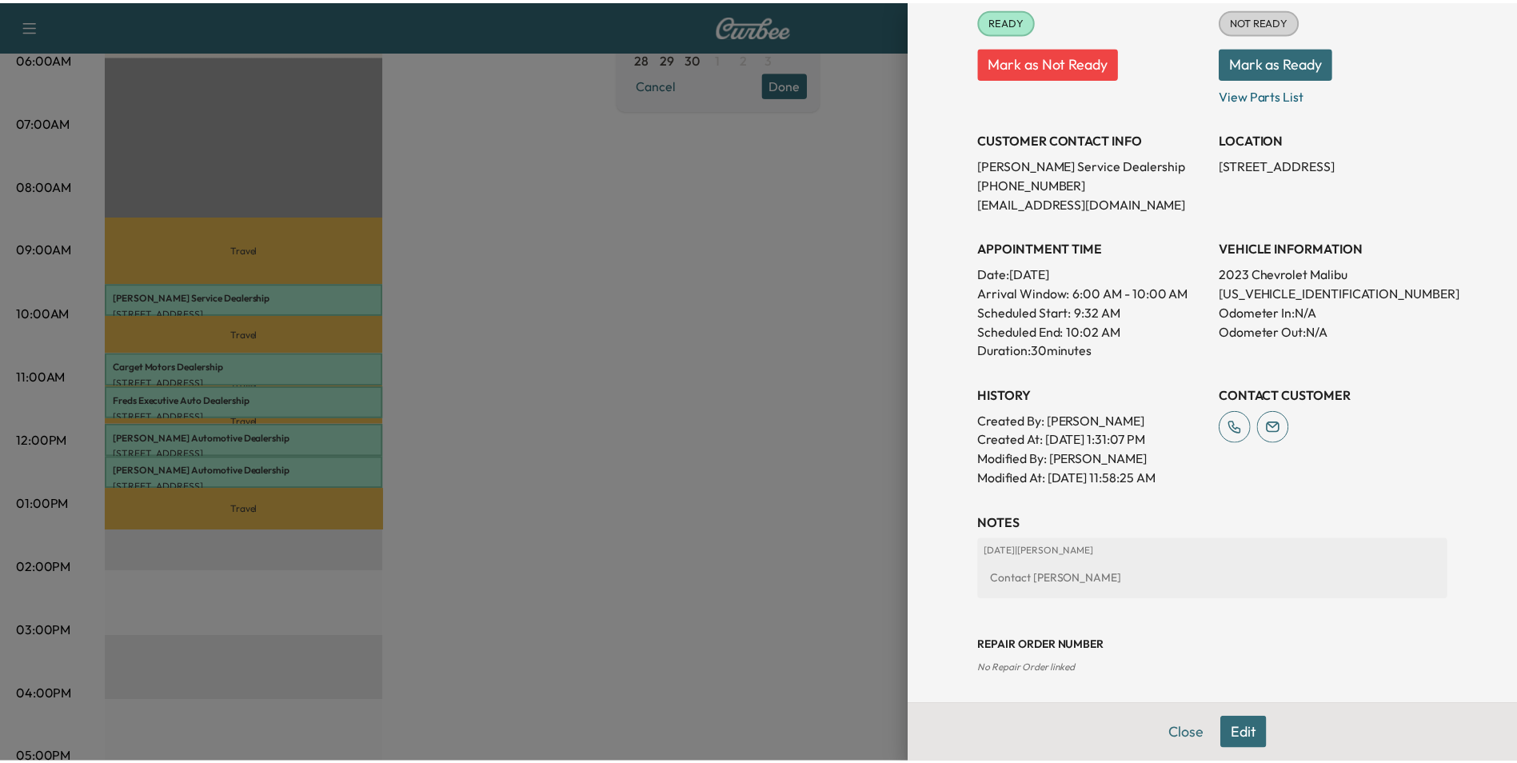
scroll to position [240, 0]
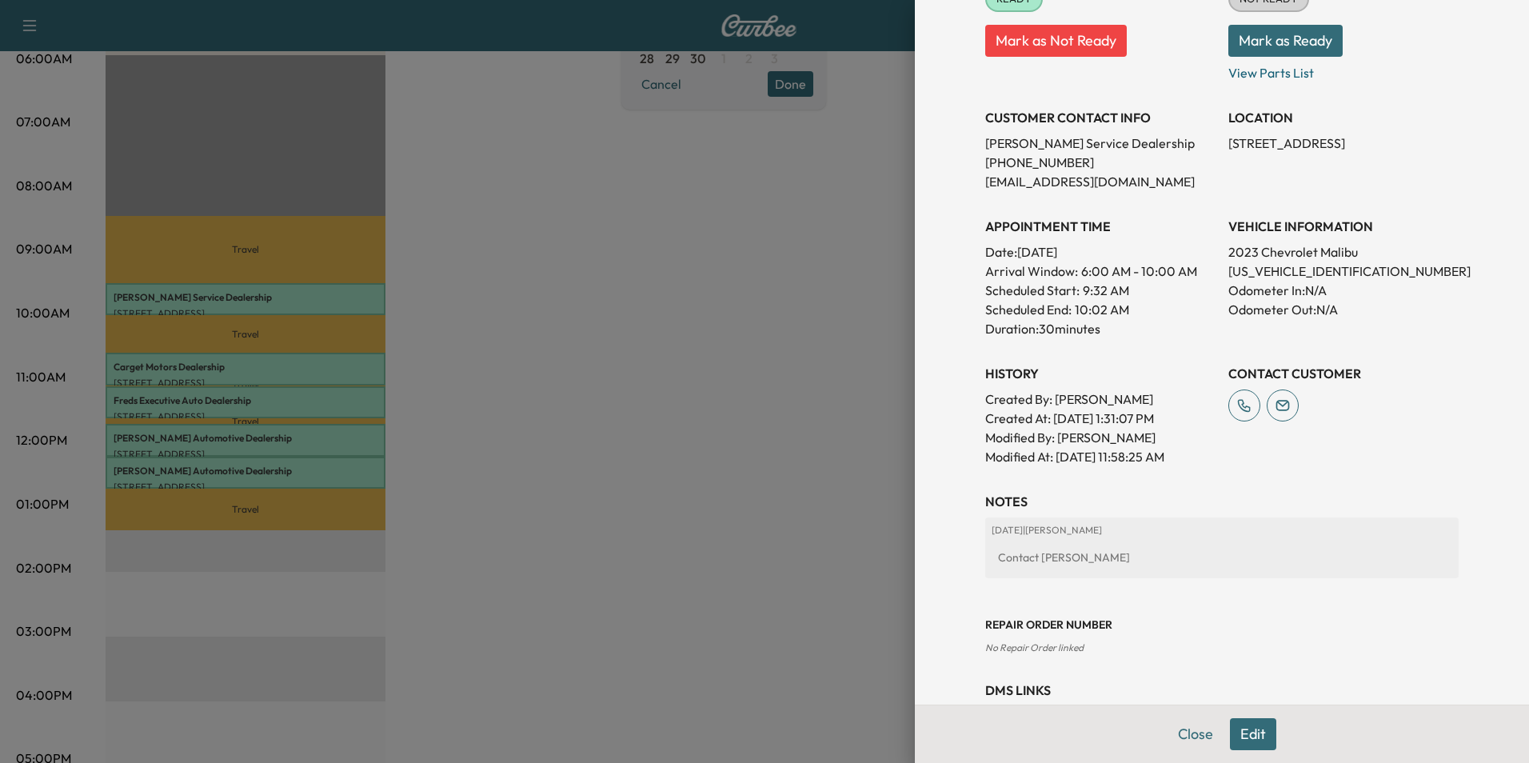
click at [673, 406] on div at bounding box center [764, 381] width 1529 height 763
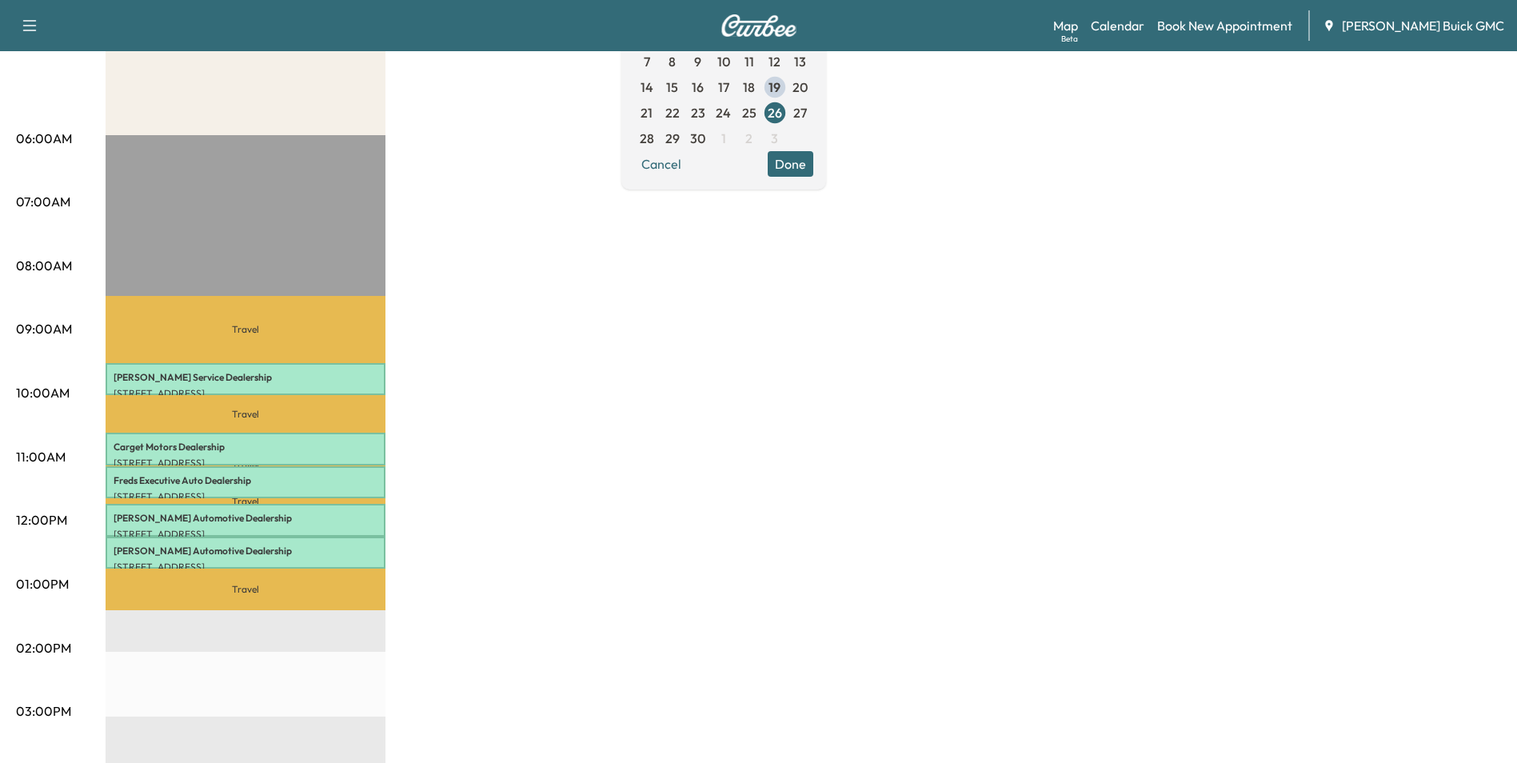
click at [470, 360] on div "MobileService+ Revenue $ 0.00 Work Time 150 mins Transit Time 143 mins Travel […" at bounding box center [804, 569] width 1396 height 1200
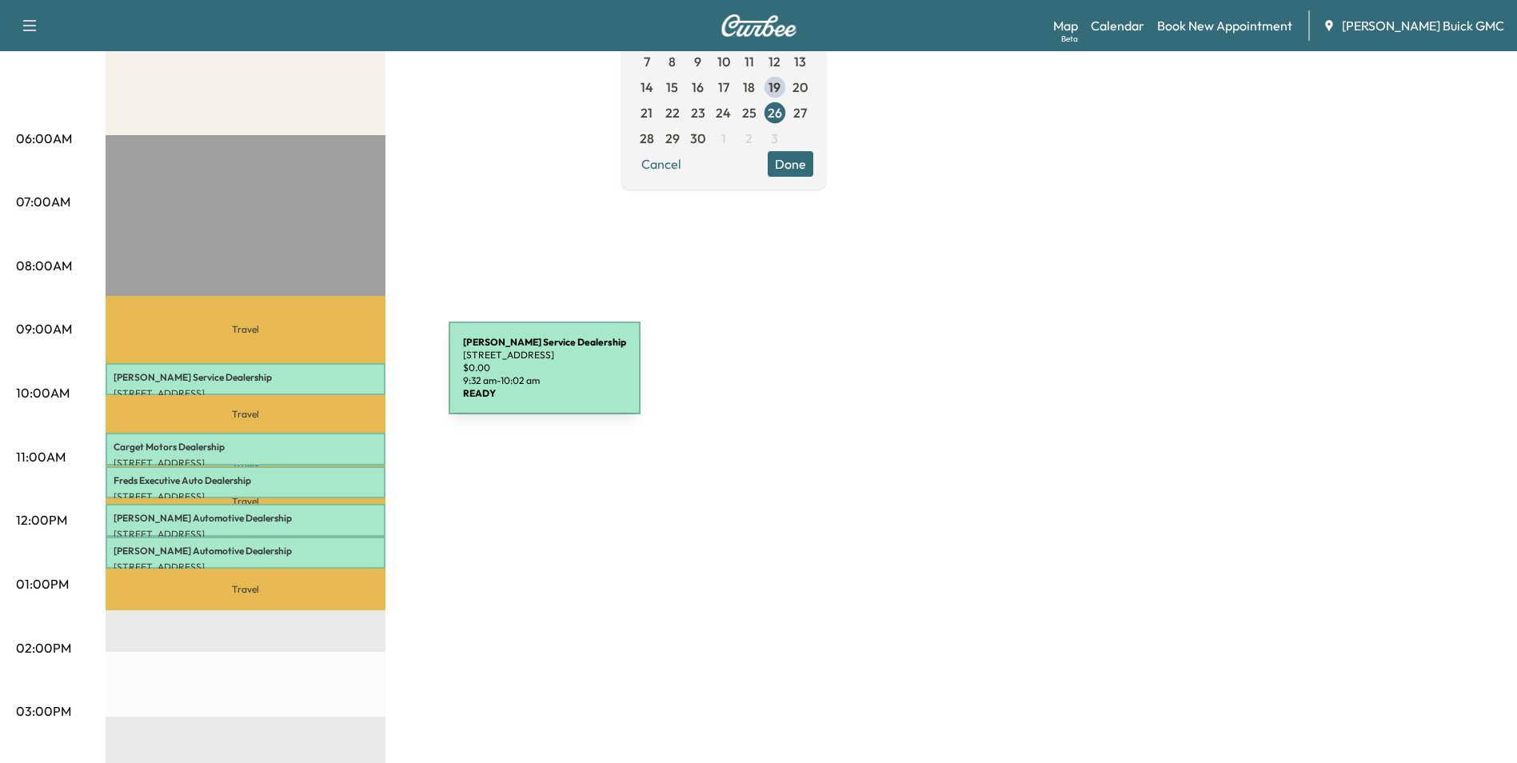
click at [329, 378] on p "[PERSON_NAME] Service Dealership" at bounding box center [246, 377] width 264 height 13
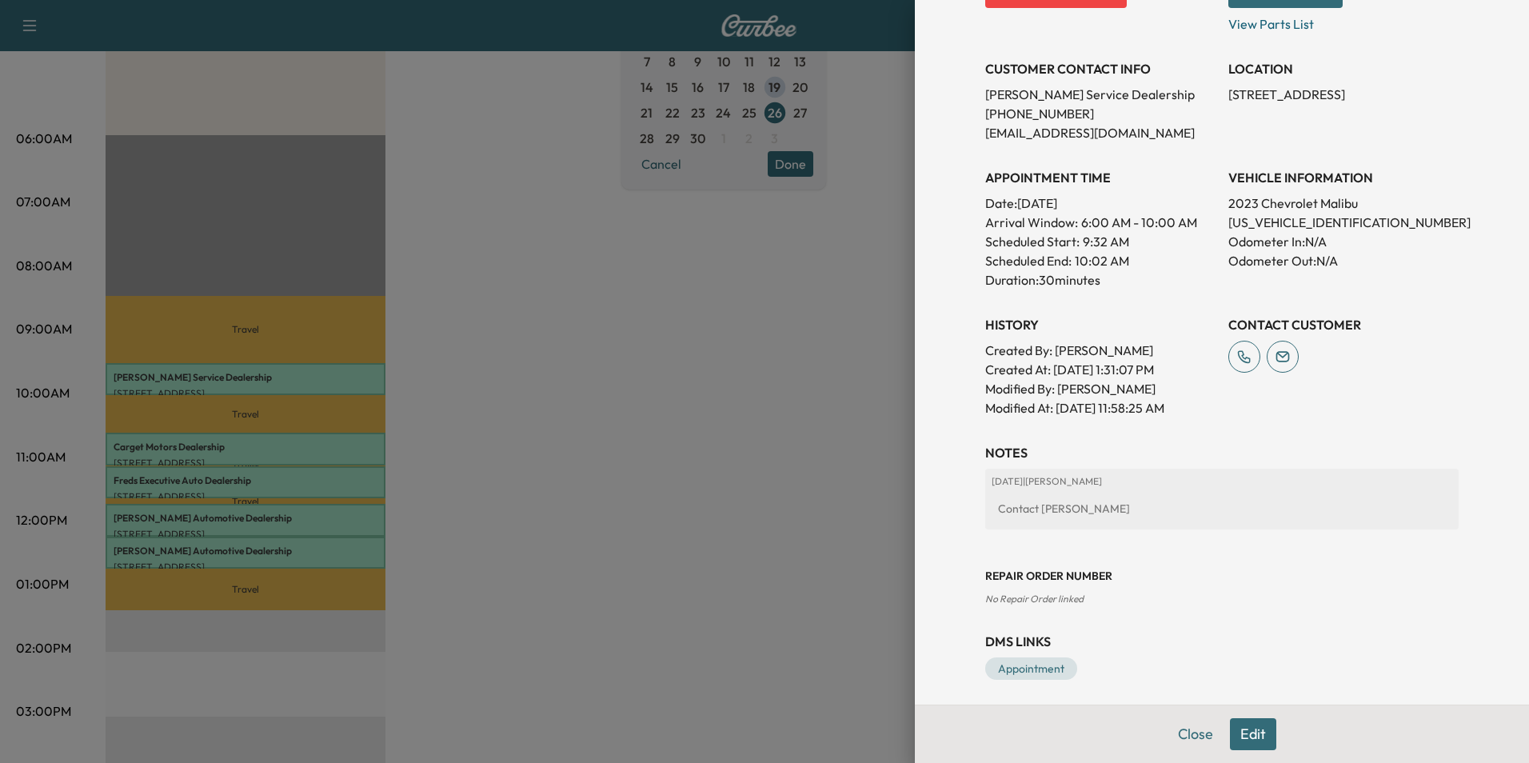
scroll to position [296, 0]
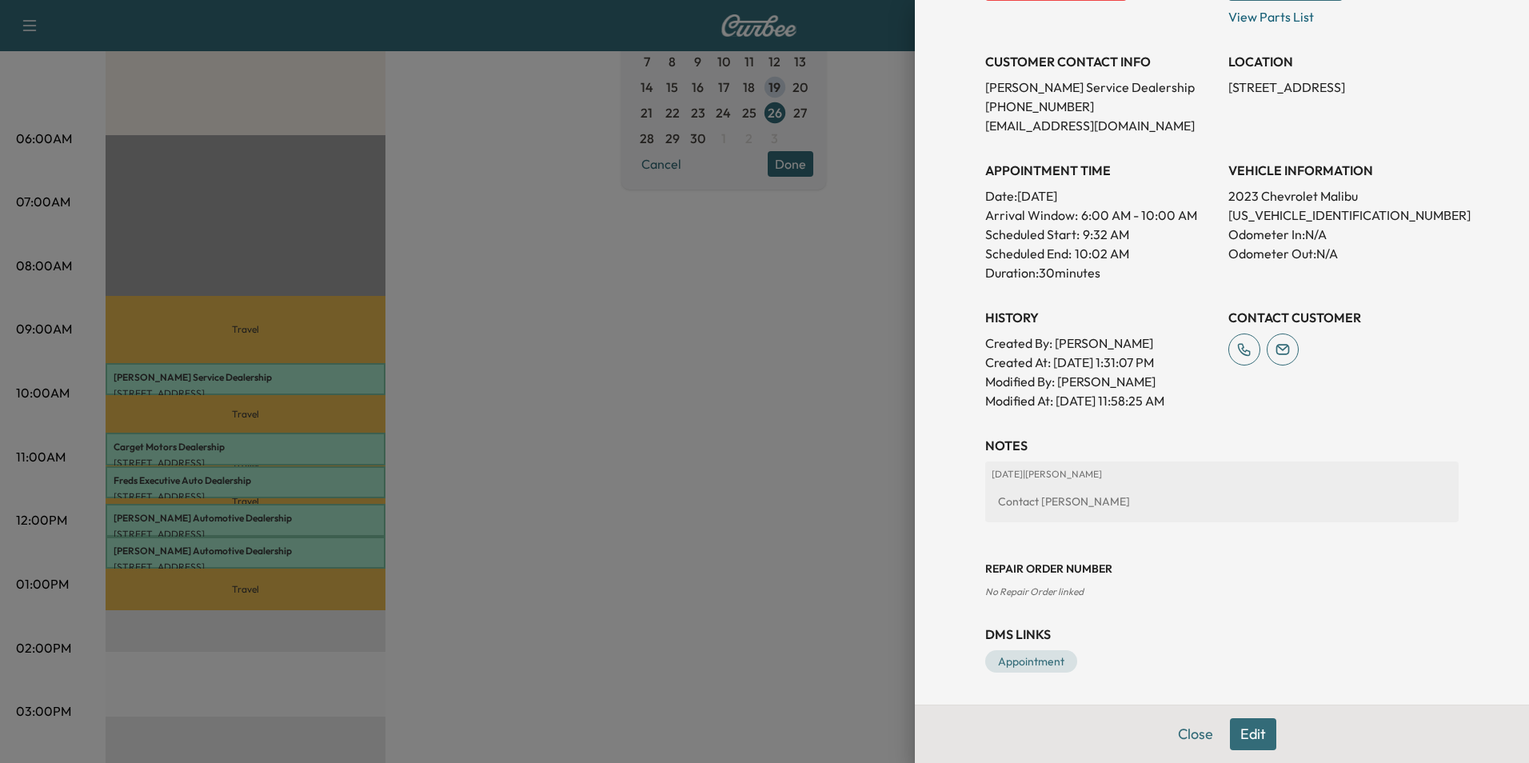
click at [1237, 729] on button "Edit" at bounding box center [1253, 734] width 46 height 32
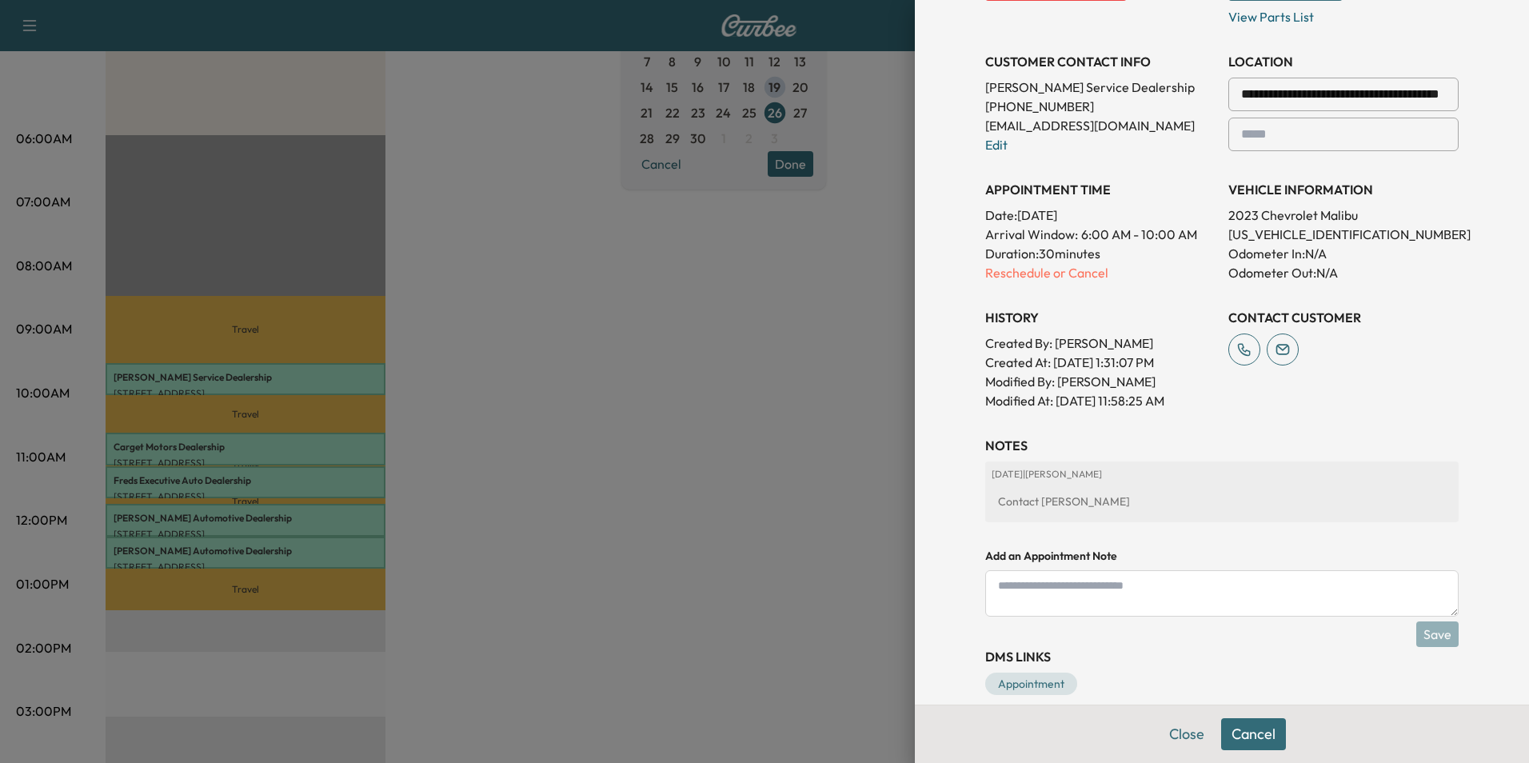
click at [1097, 600] on textarea at bounding box center [1222, 593] width 474 height 46
paste textarea "**********"
type textarea "**********"
click at [1427, 629] on button "Save" at bounding box center [1438, 634] width 42 height 26
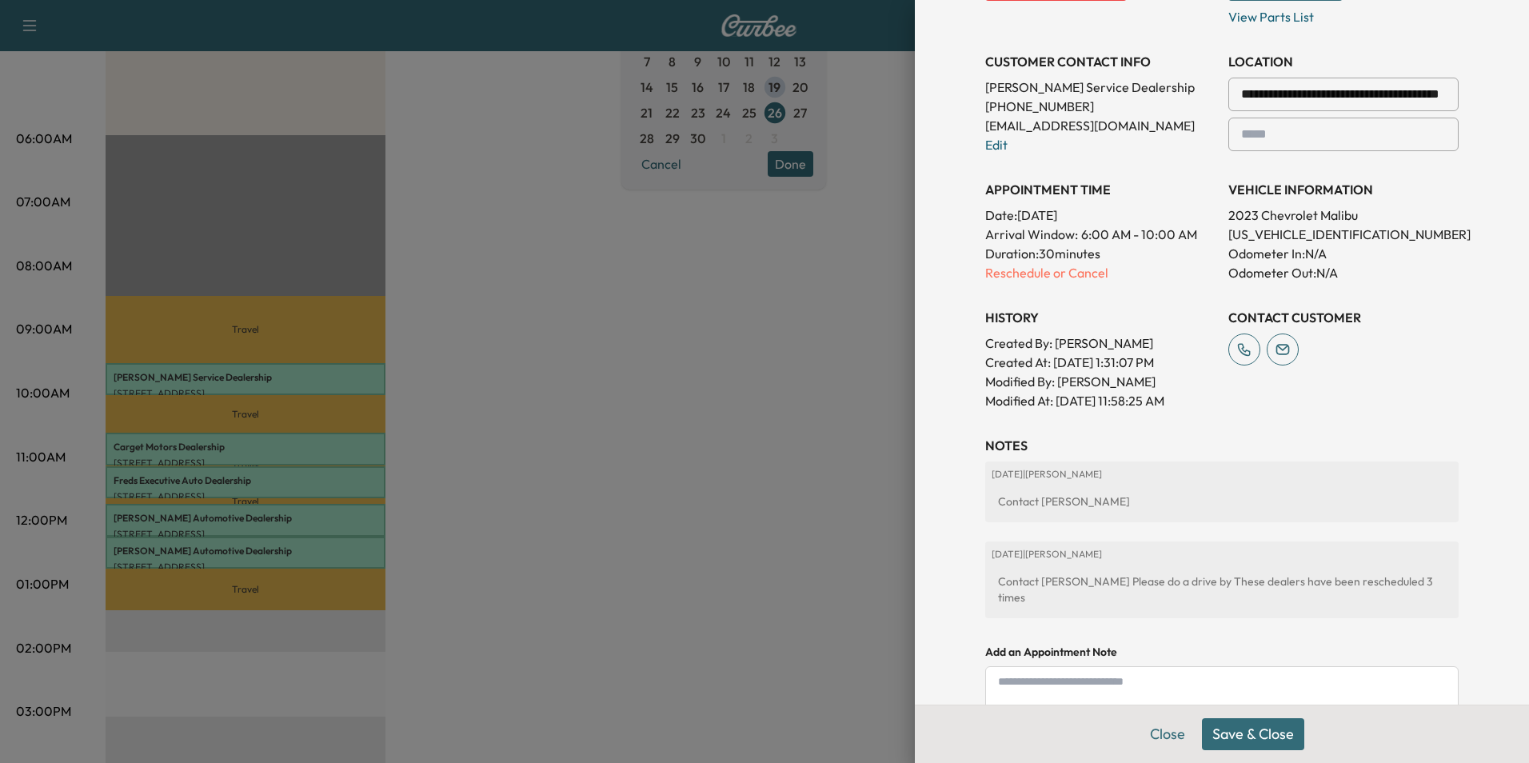
click at [1241, 729] on button "Save & Close" at bounding box center [1253, 734] width 102 height 32
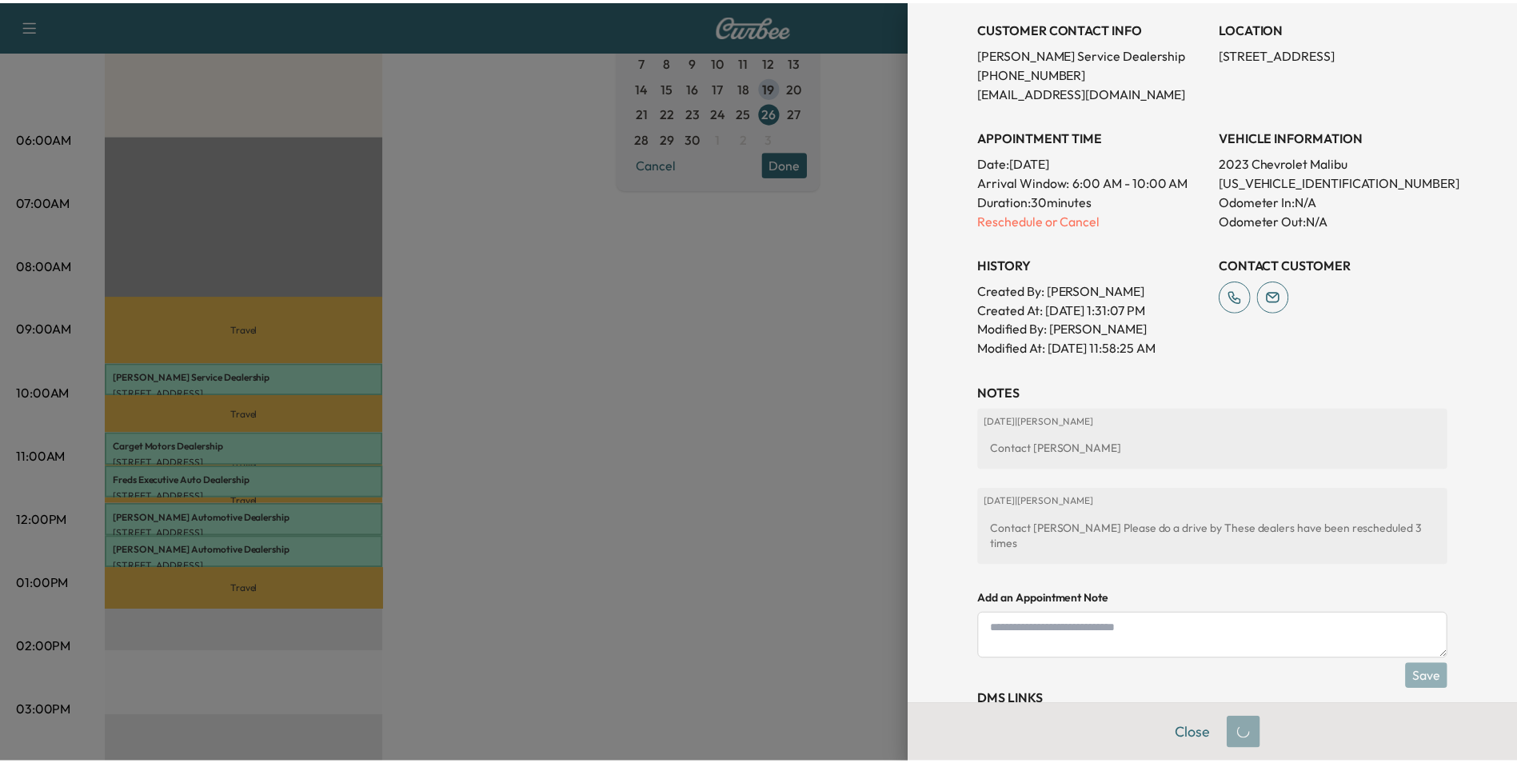
scroll to position [296, 0]
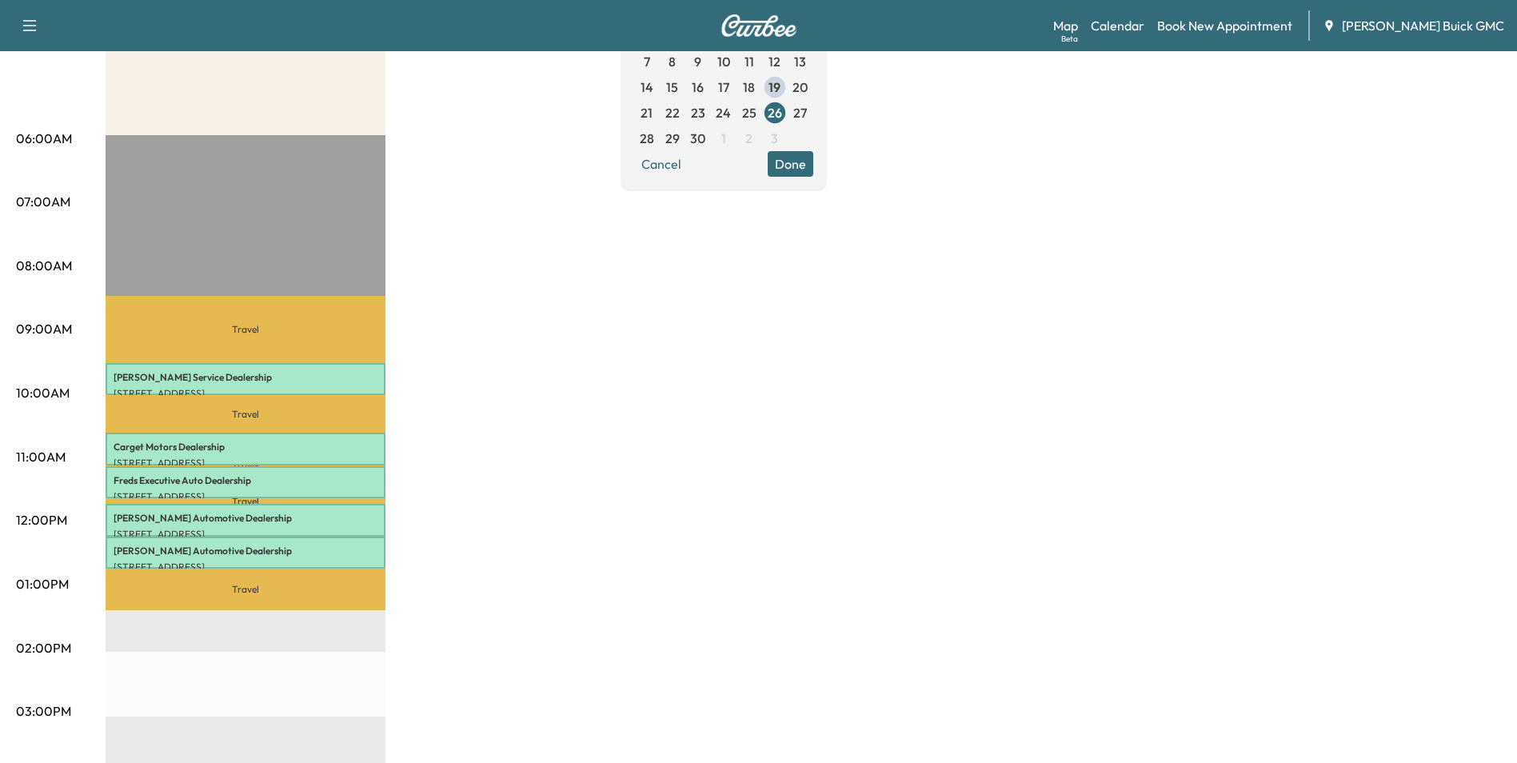
click at [609, 472] on div "MobileService+ Revenue $ 0.00 Work Time 150 mins Transit Time 143 mins Travel […" at bounding box center [804, 569] width 1396 height 1200
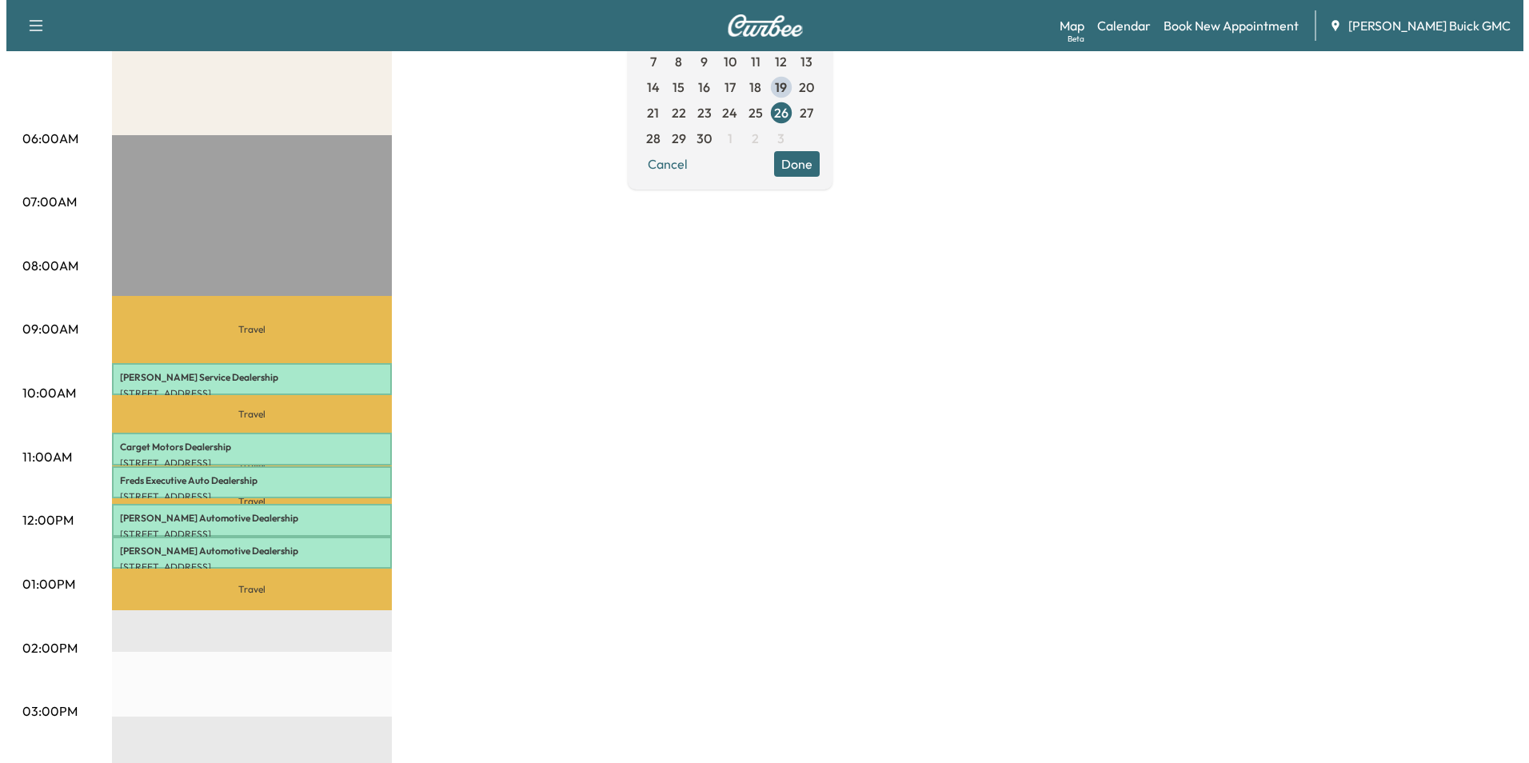
scroll to position [320, 0]
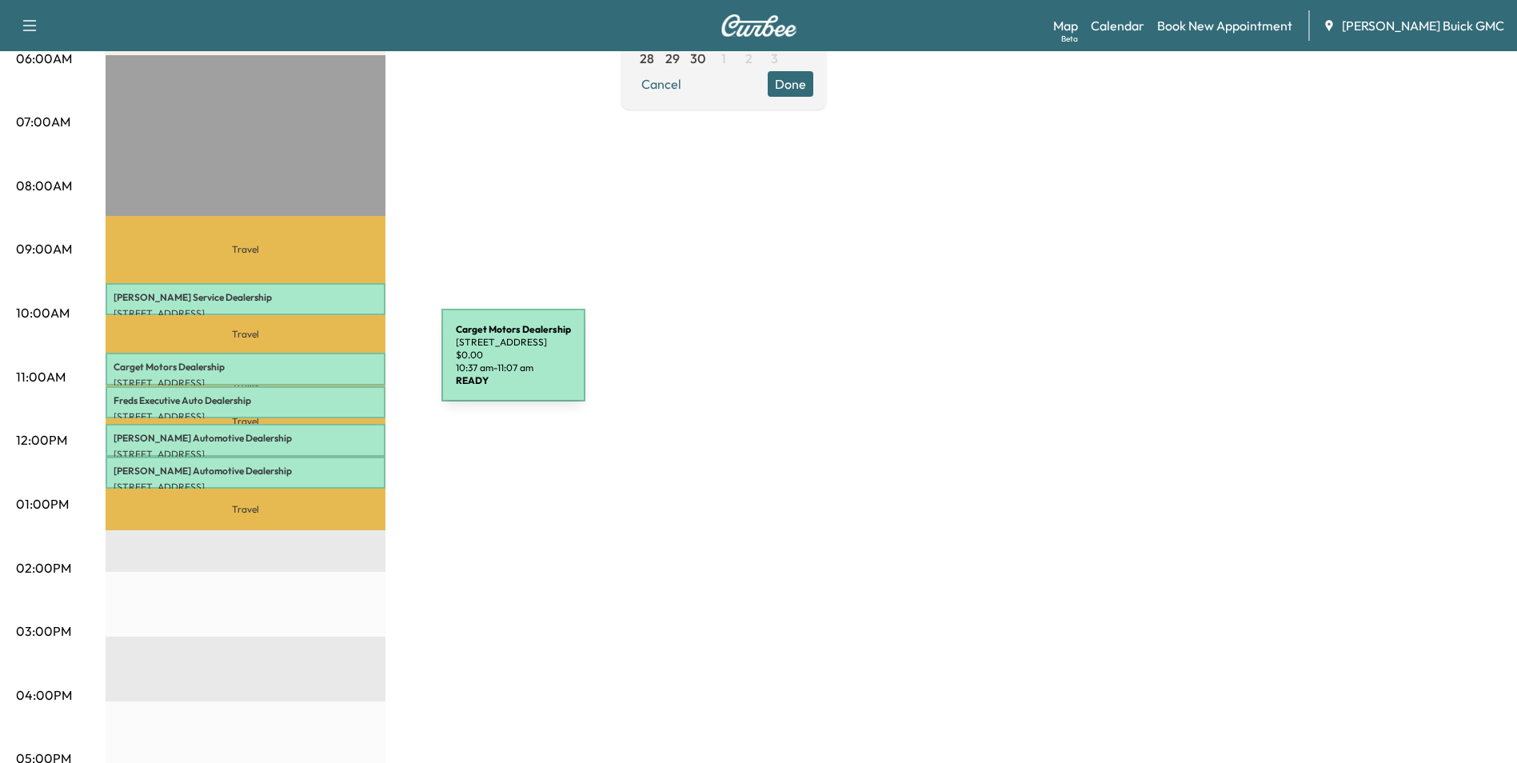
click at [322, 365] on p "Carget Motors Dealership" at bounding box center [246, 367] width 264 height 13
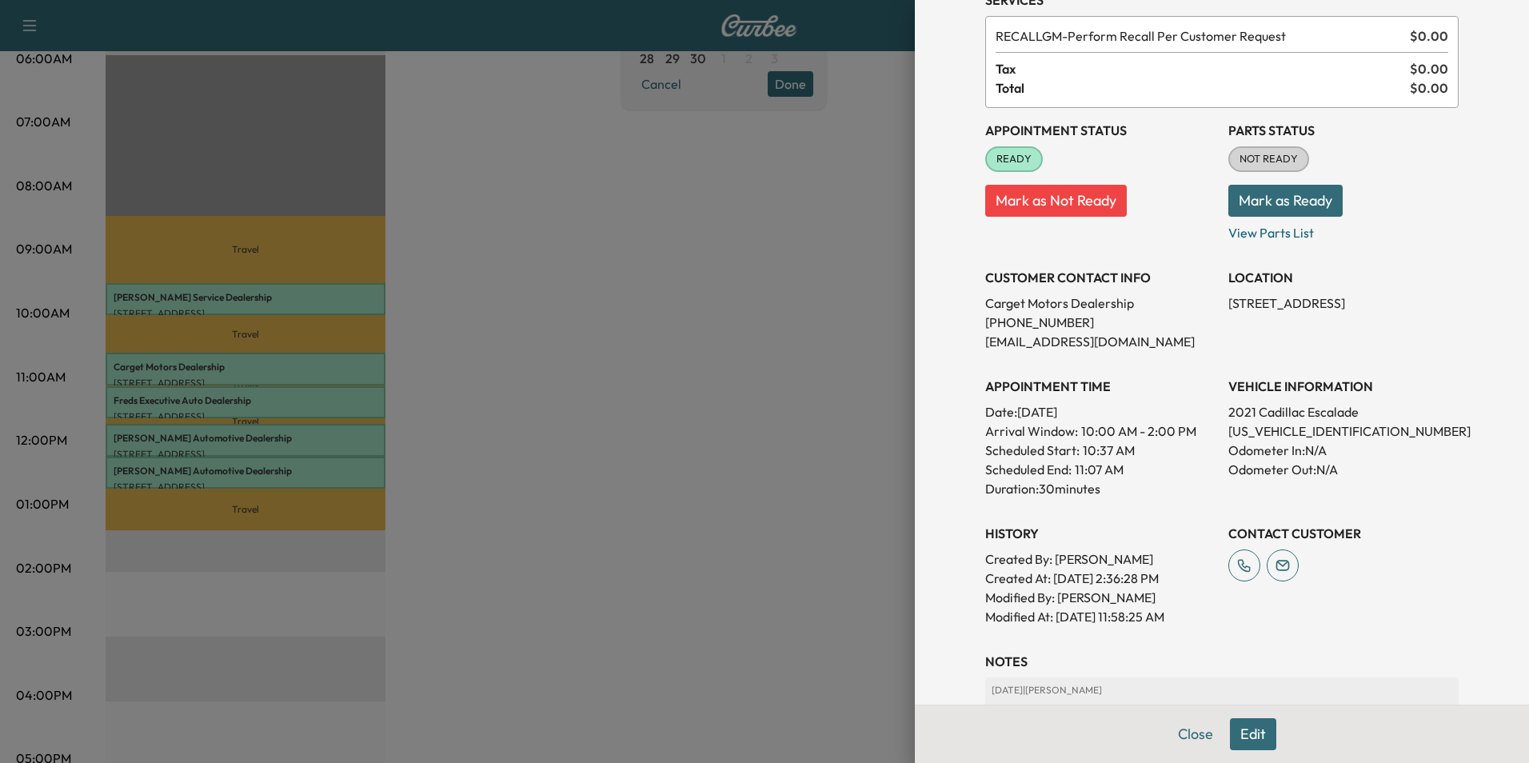
scroll to position [376, 0]
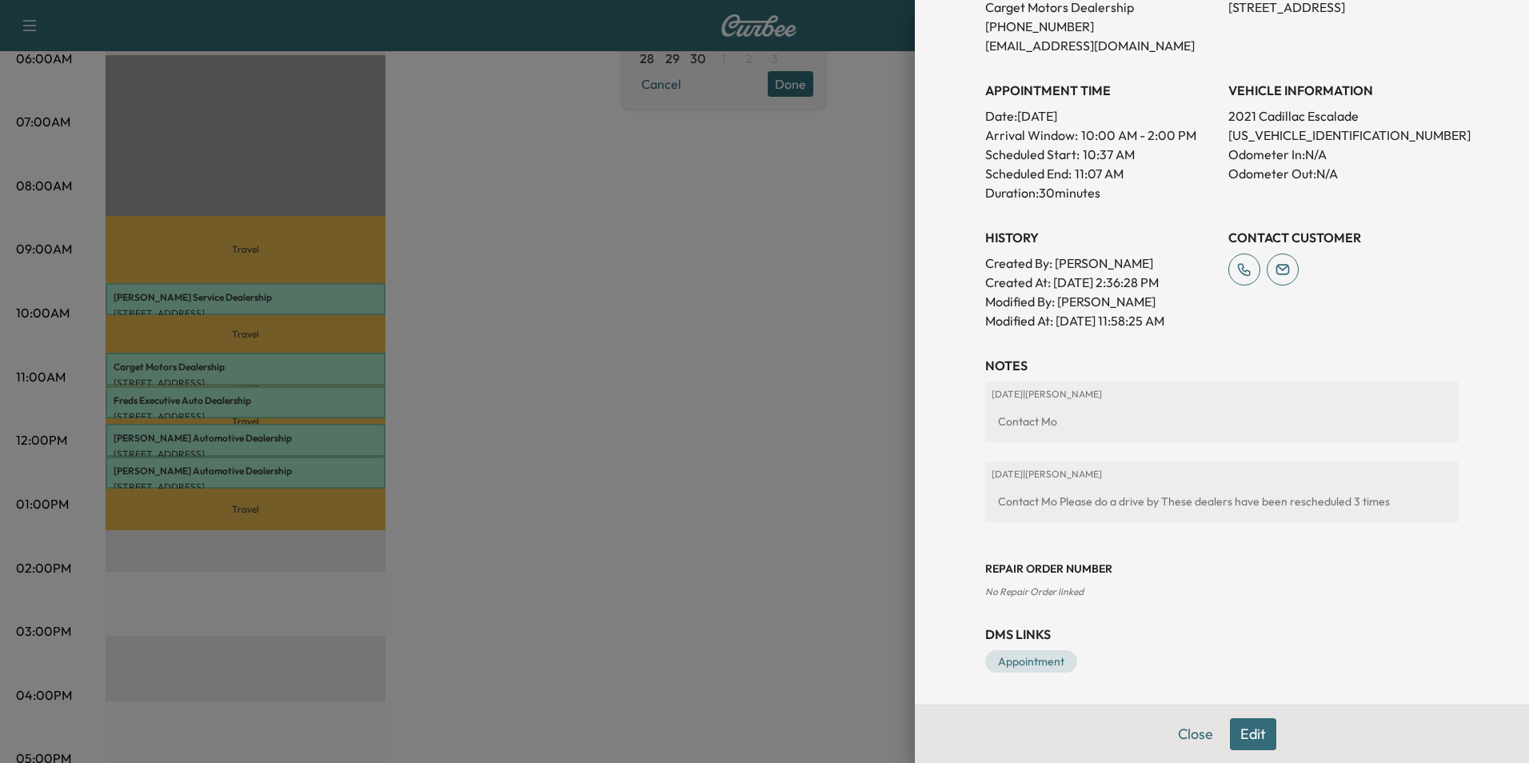
click at [330, 393] on div at bounding box center [764, 381] width 1529 height 763
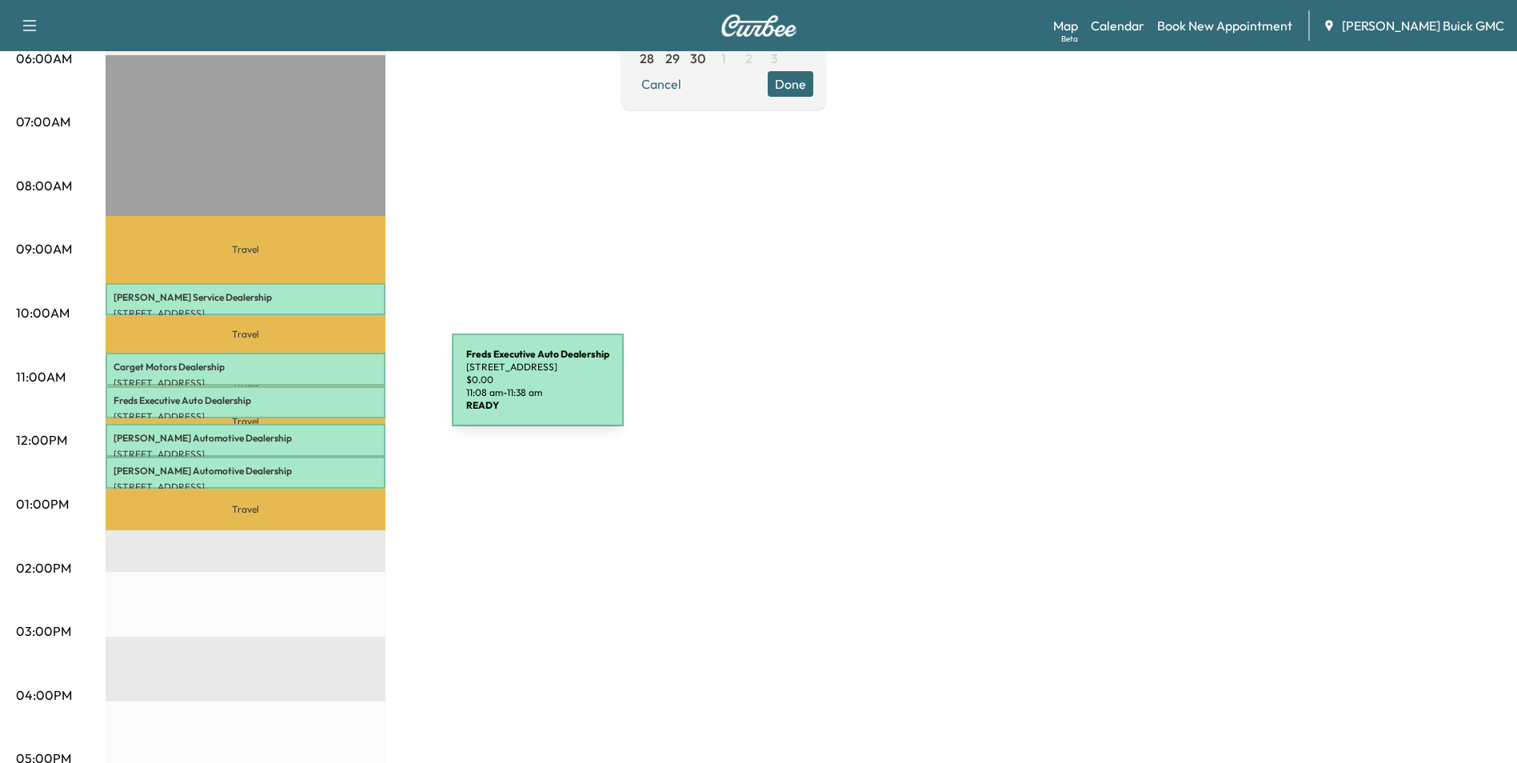
click at [332, 390] on div "Freds Executive Auto Dealership [STREET_ADDRESS] $ 0.00 11:08 am - 11:38 am" at bounding box center [246, 402] width 280 height 32
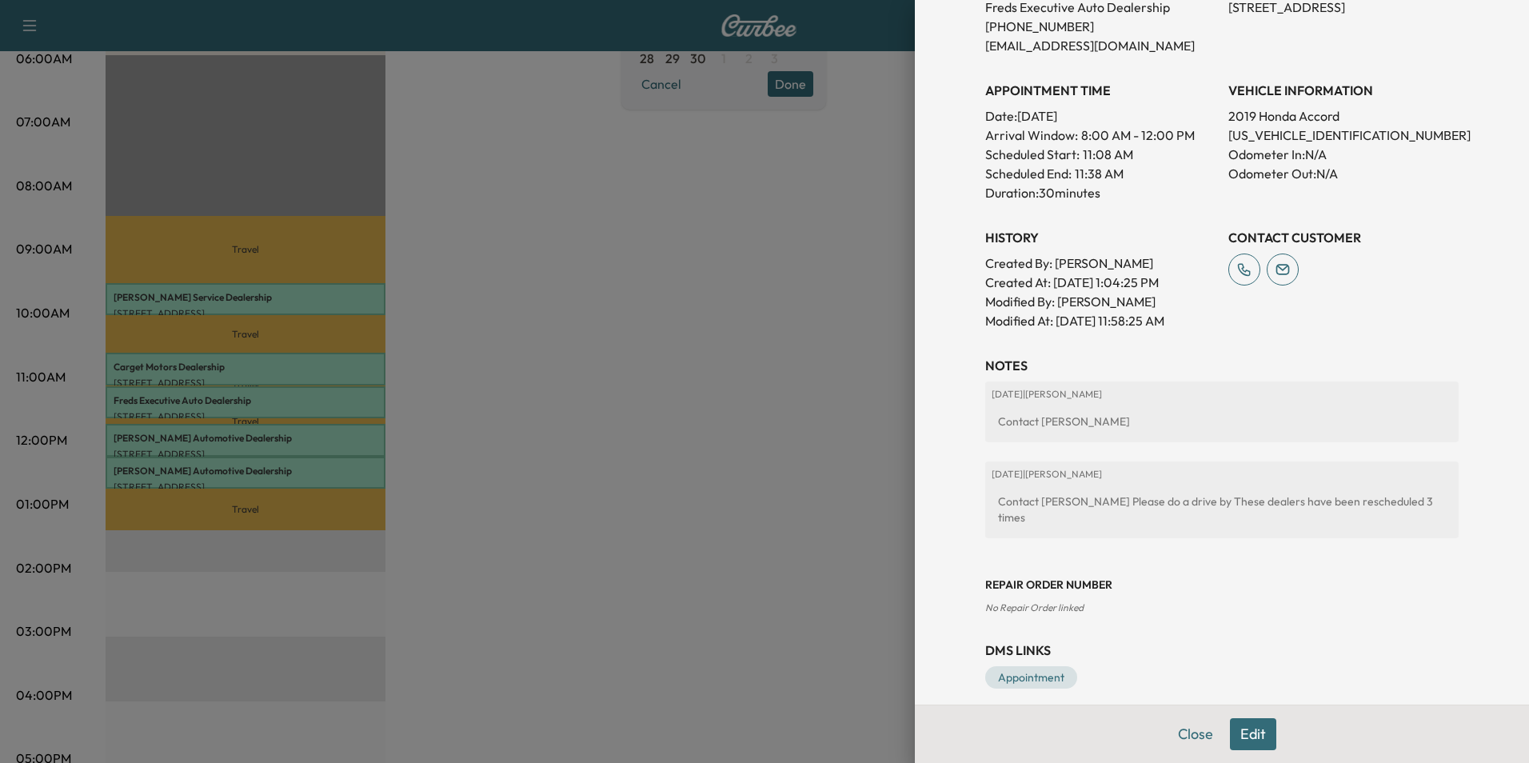
click at [353, 435] on div at bounding box center [764, 381] width 1529 height 763
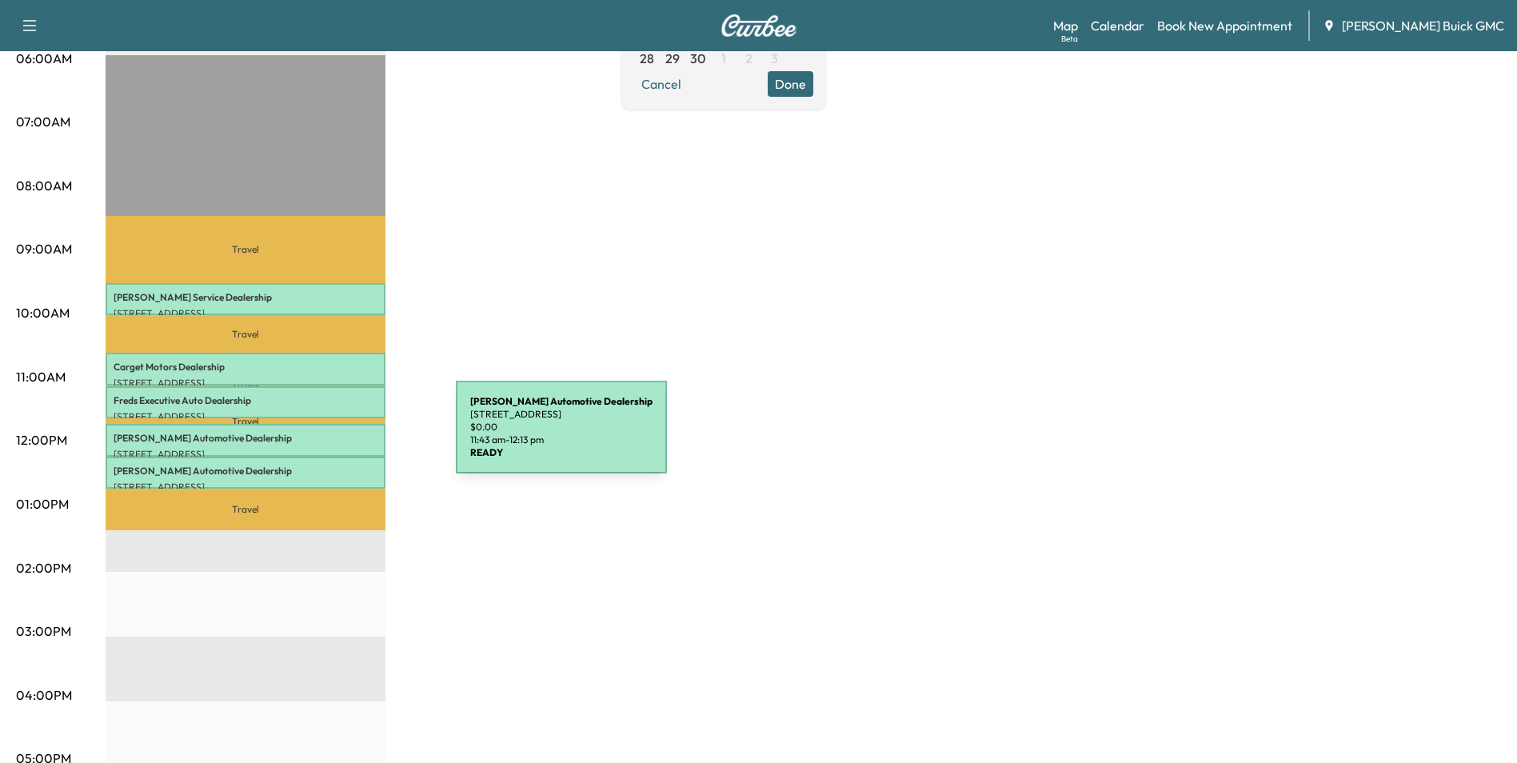
click at [338, 437] on p "[PERSON_NAME] Automotive Dealership" at bounding box center [246, 438] width 264 height 13
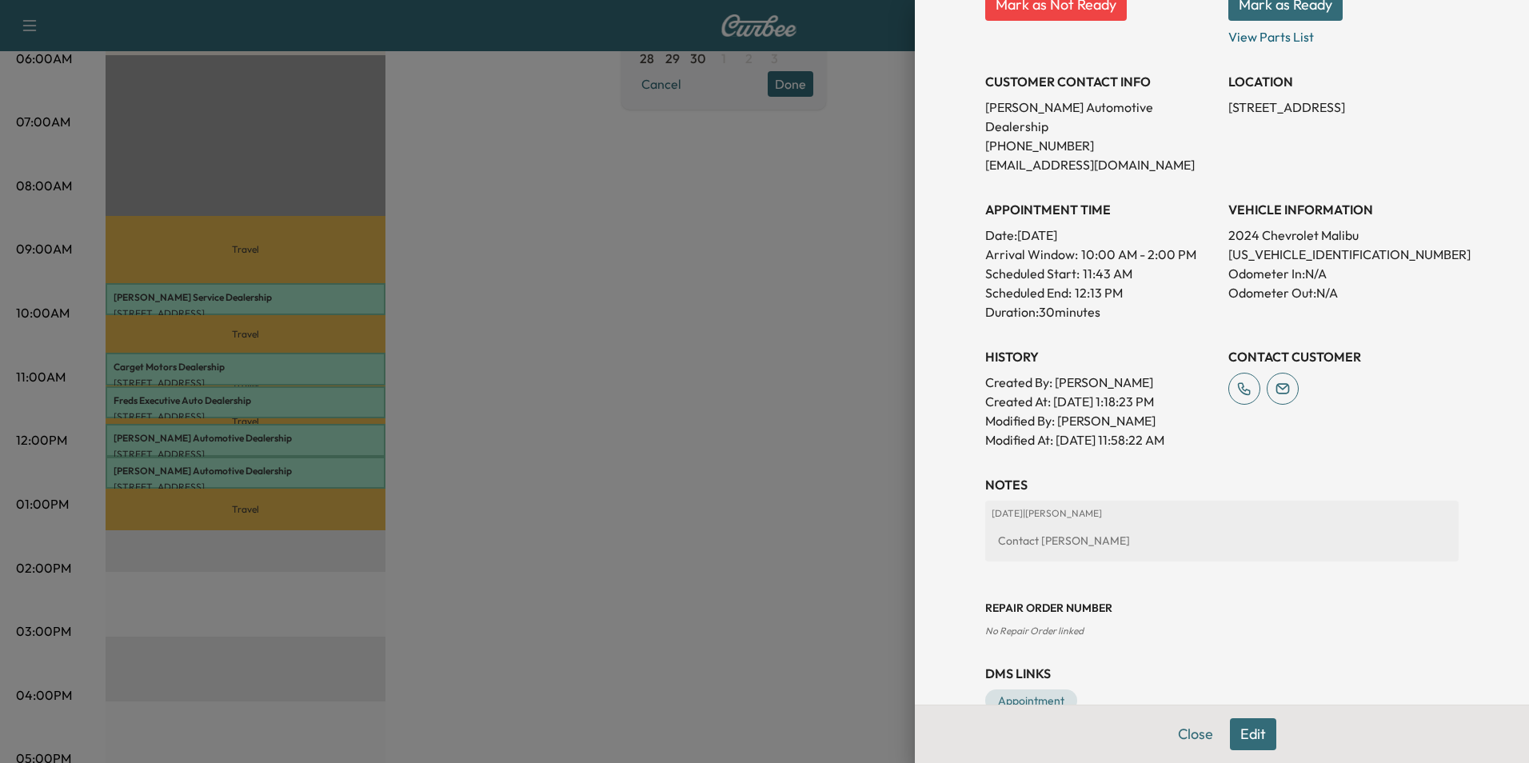
scroll to position [296, 0]
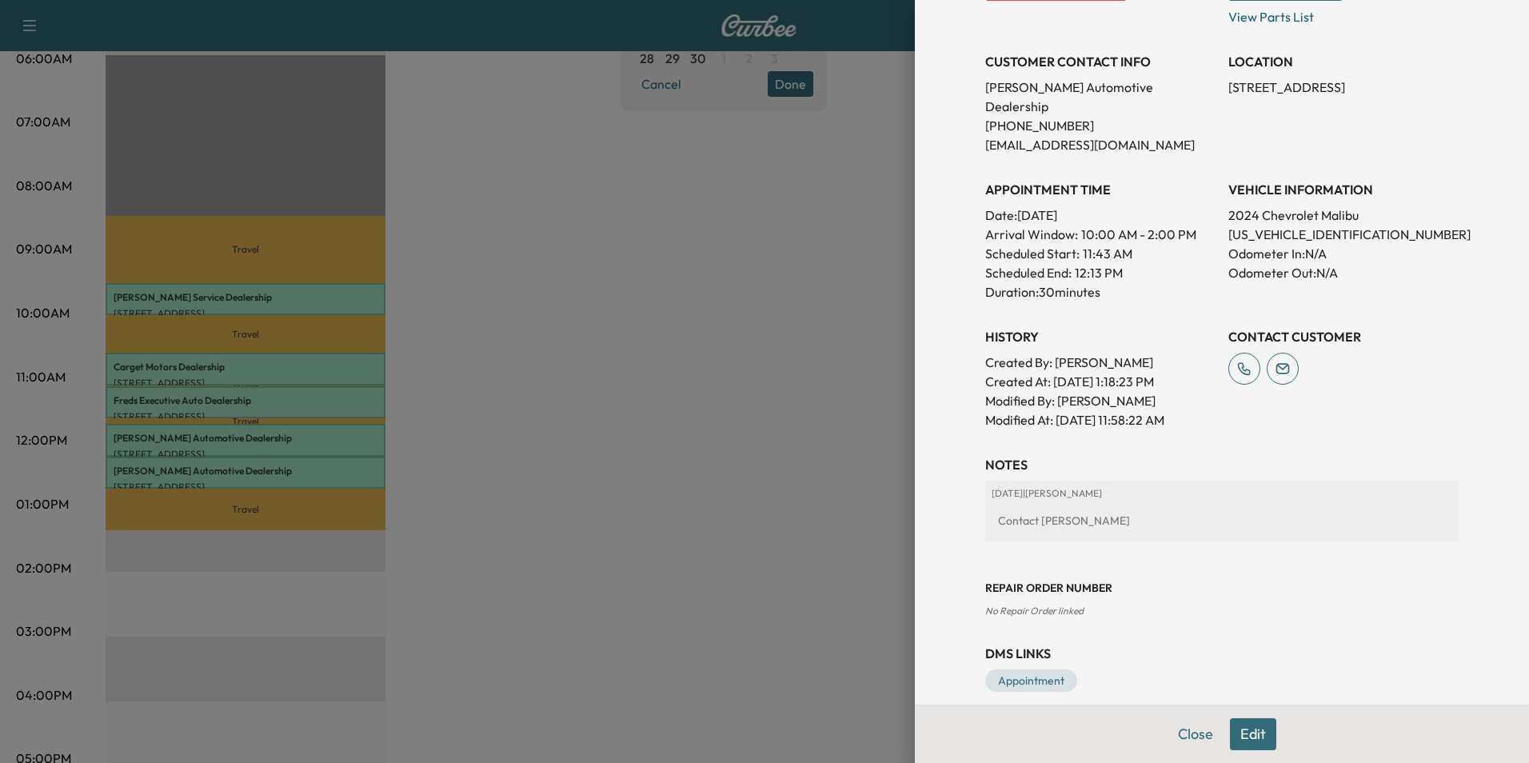
click at [1237, 735] on button "Edit" at bounding box center [1253, 734] width 46 height 32
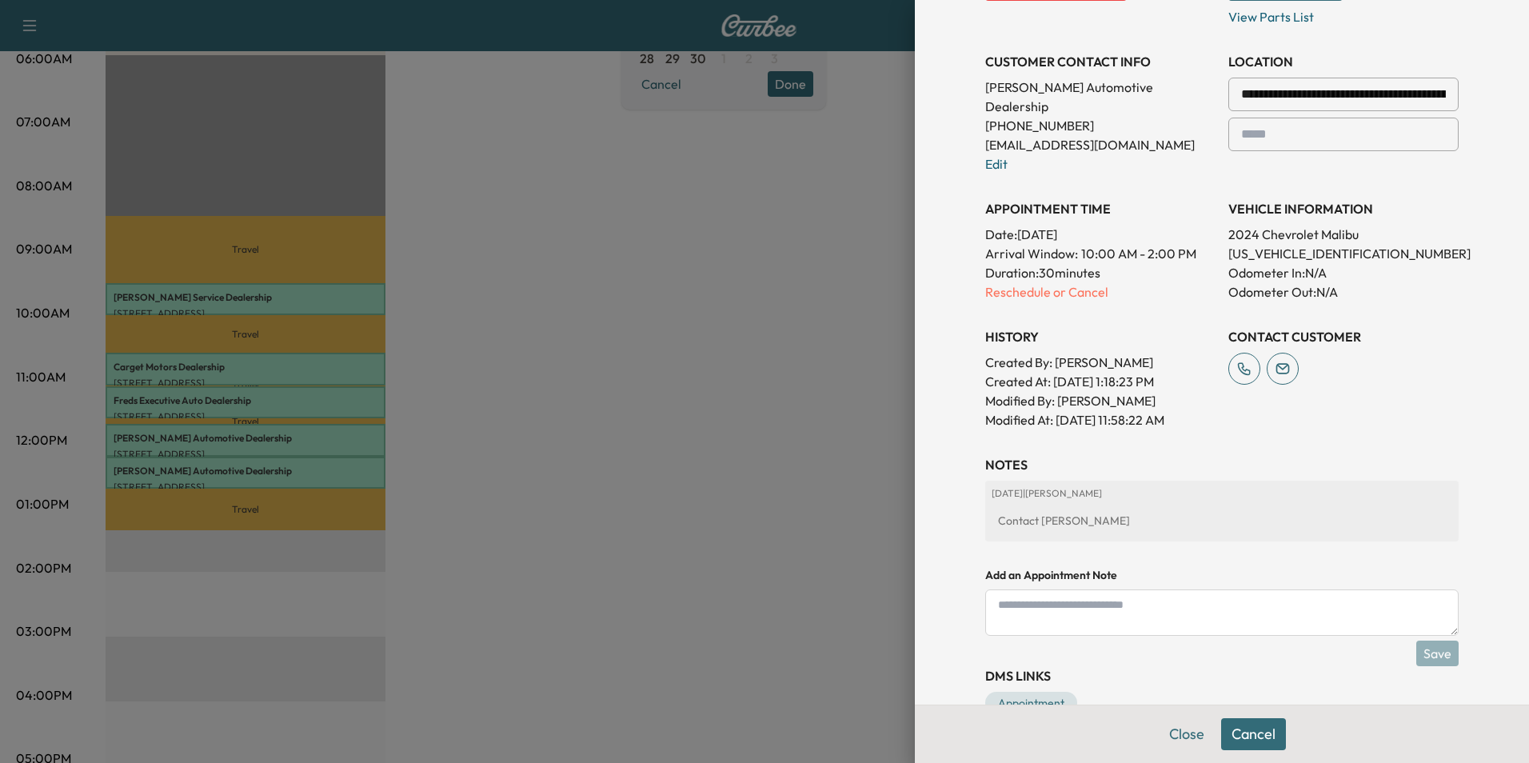
click at [1062, 593] on textarea at bounding box center [1222, 612] width 474 height 46
paste textarea "**********"
type textarea "**********"
click at [1417, 641] on button "Save" at bounding box center [1438, 654] width 42 height 26
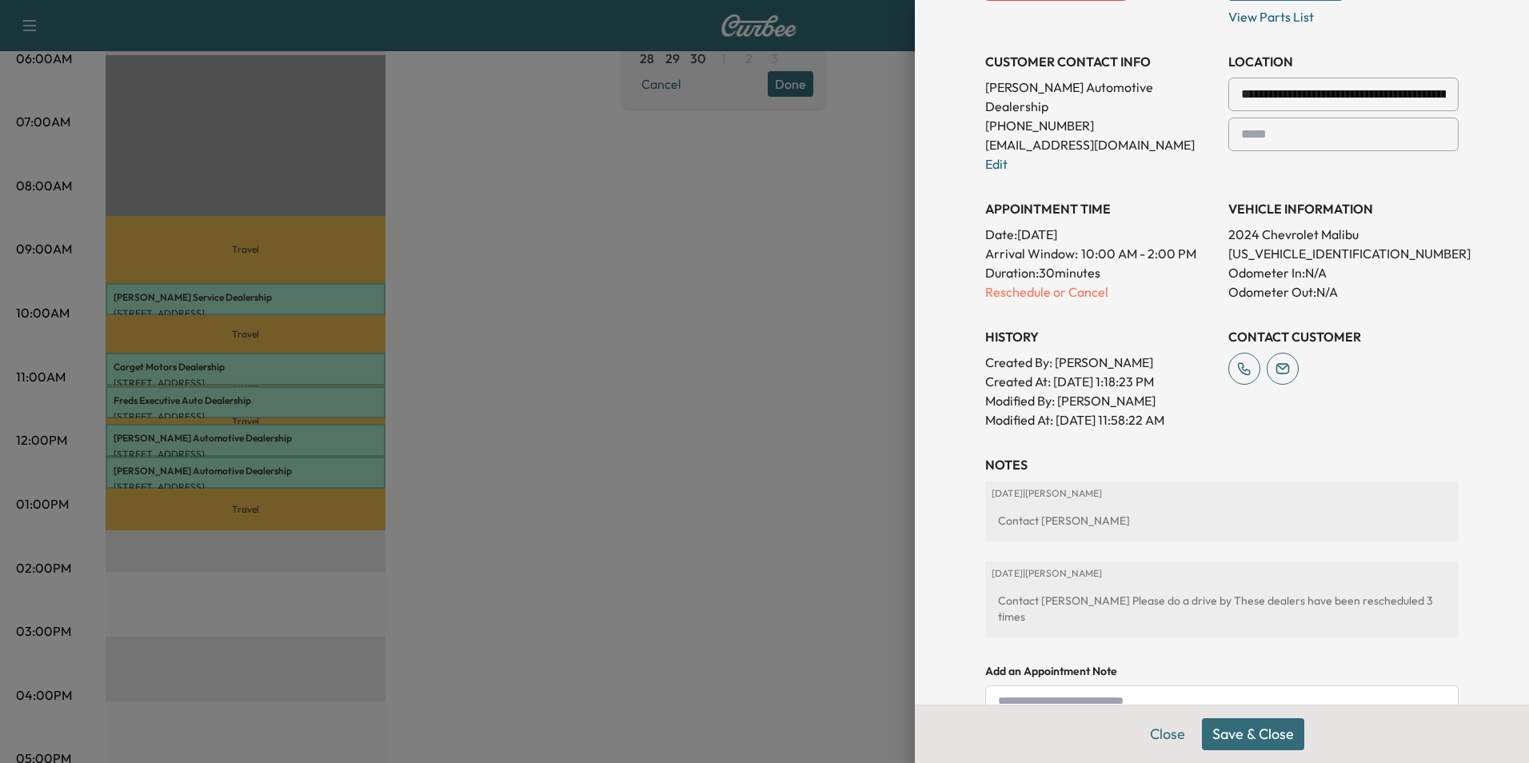
click at [1239, 733] on button "Save & Close" at bounding box center [1253, 734] width 102 height 32
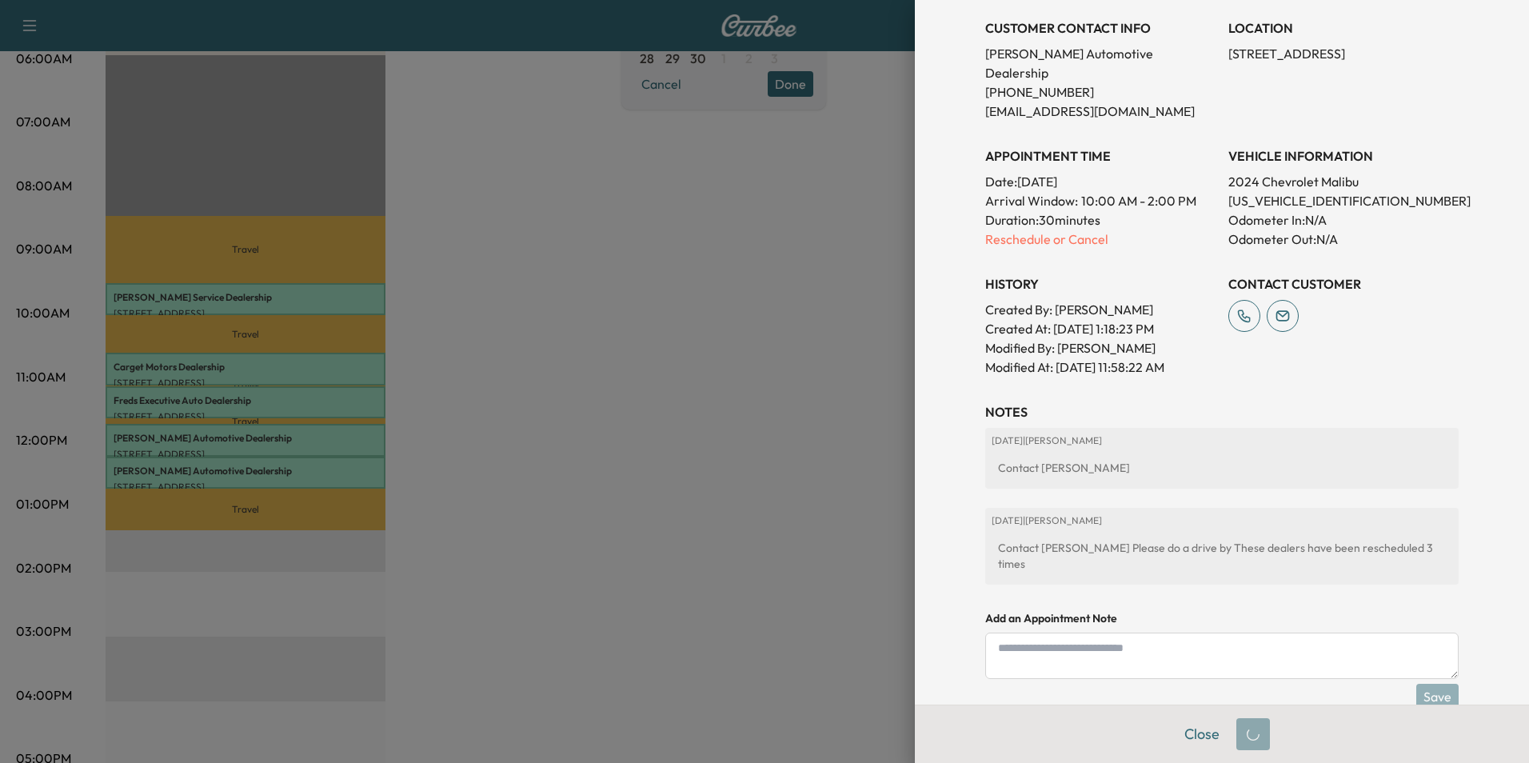
scroll to position [296, 0]
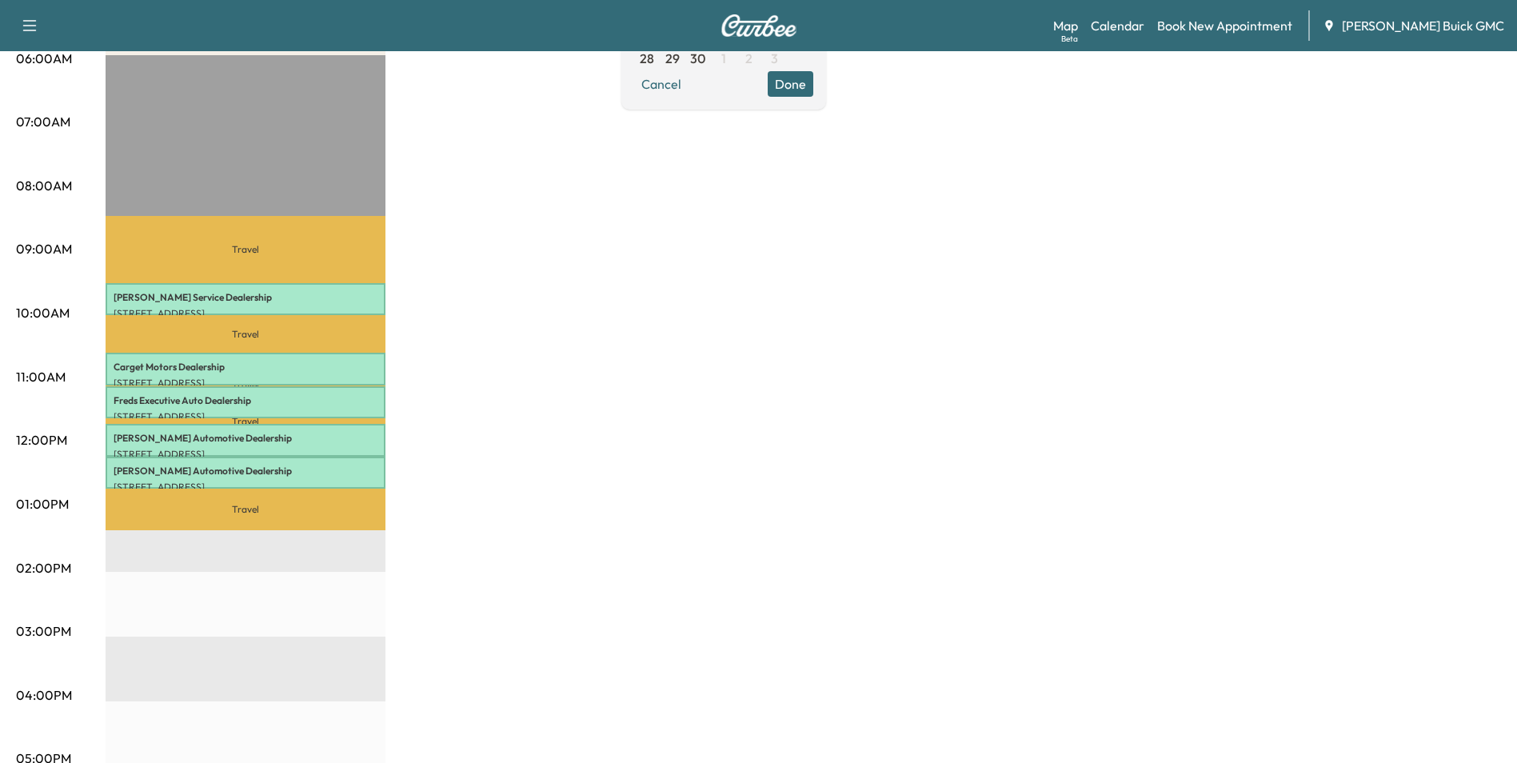
click at [661, 483] on div "MobileService+ Revenue $ 0.00 Work Time 150 mins Transit Time 143 mins Travel […" at bounding box center [804, 489] width 1396 height 1200
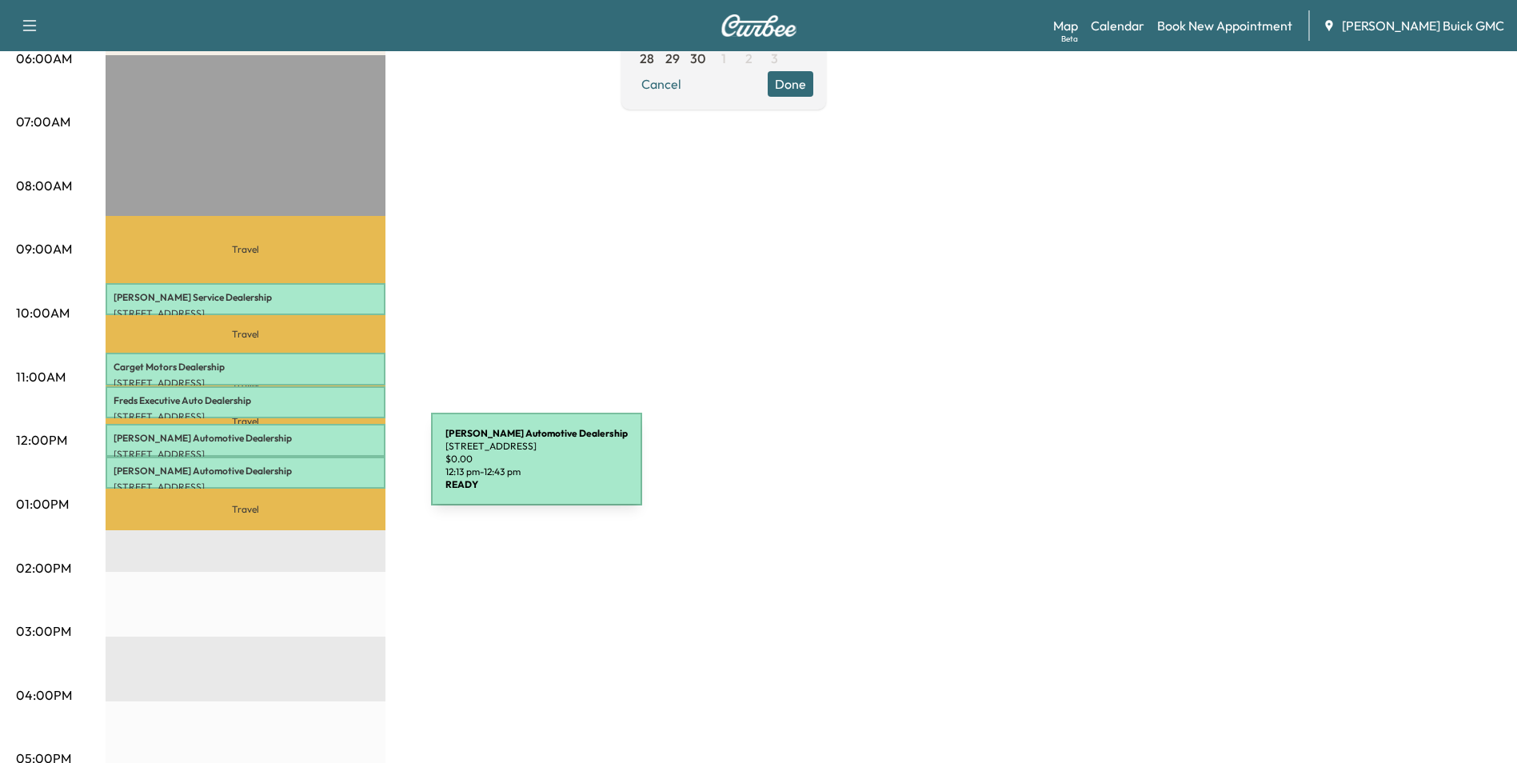
click at [311, 469] on p "[PERSON_NAME] Automotive Dealership" at bounding box center [246, 471] width 264 height 13
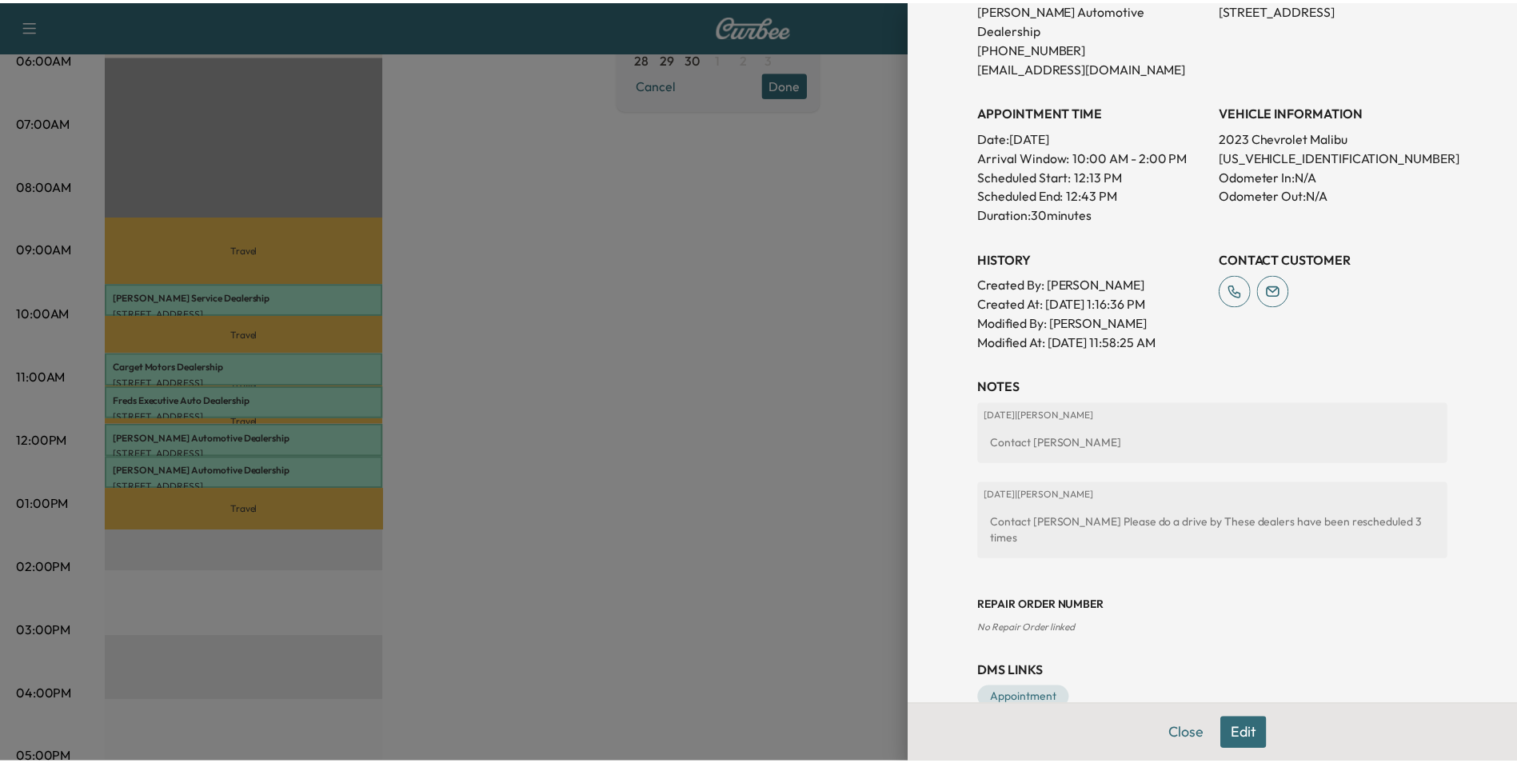
scroll to position [376, 0]
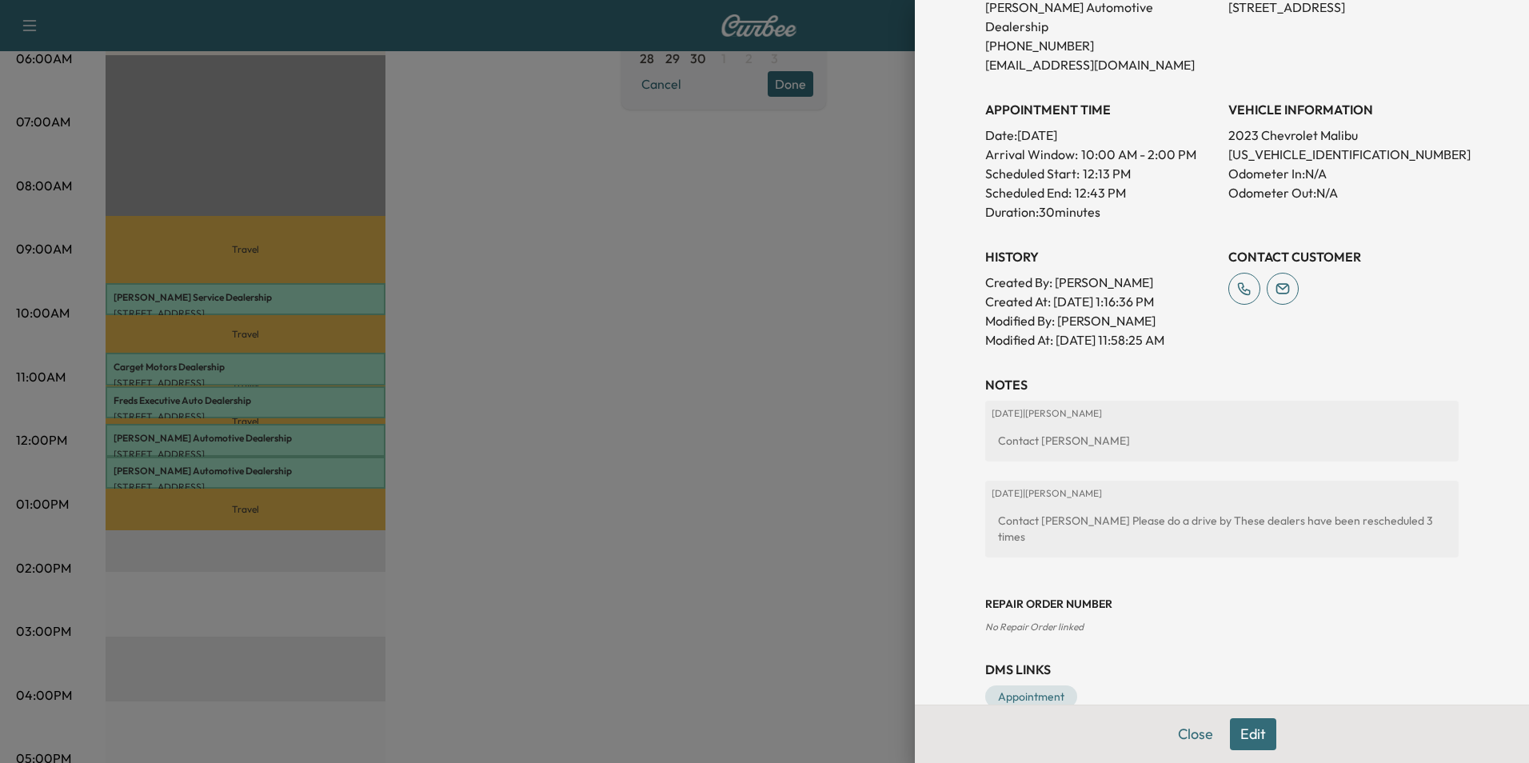
click at [736, 427] on div at bounding box center [764, 381] width 1529 height 763
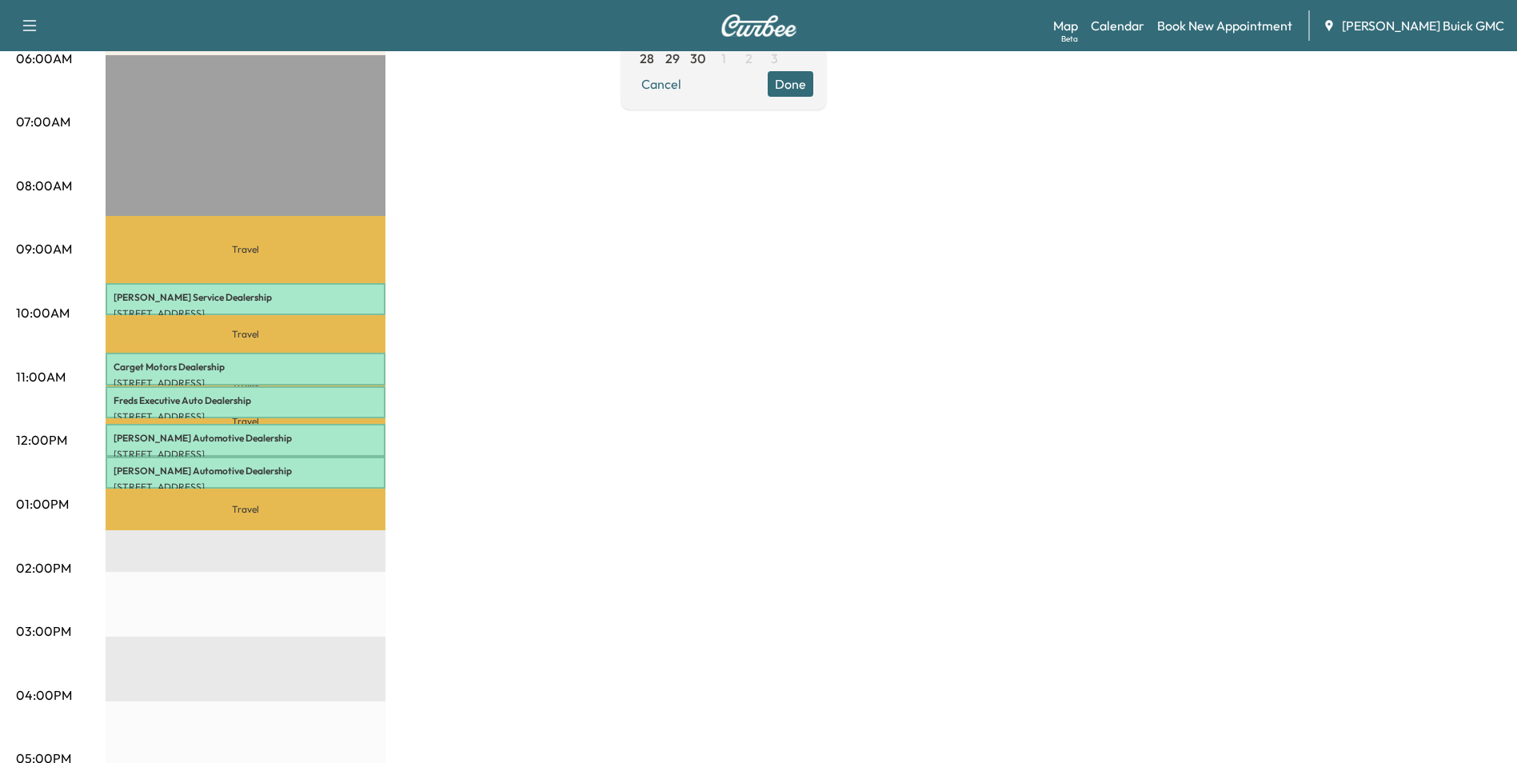
scroll to position [0, 0]
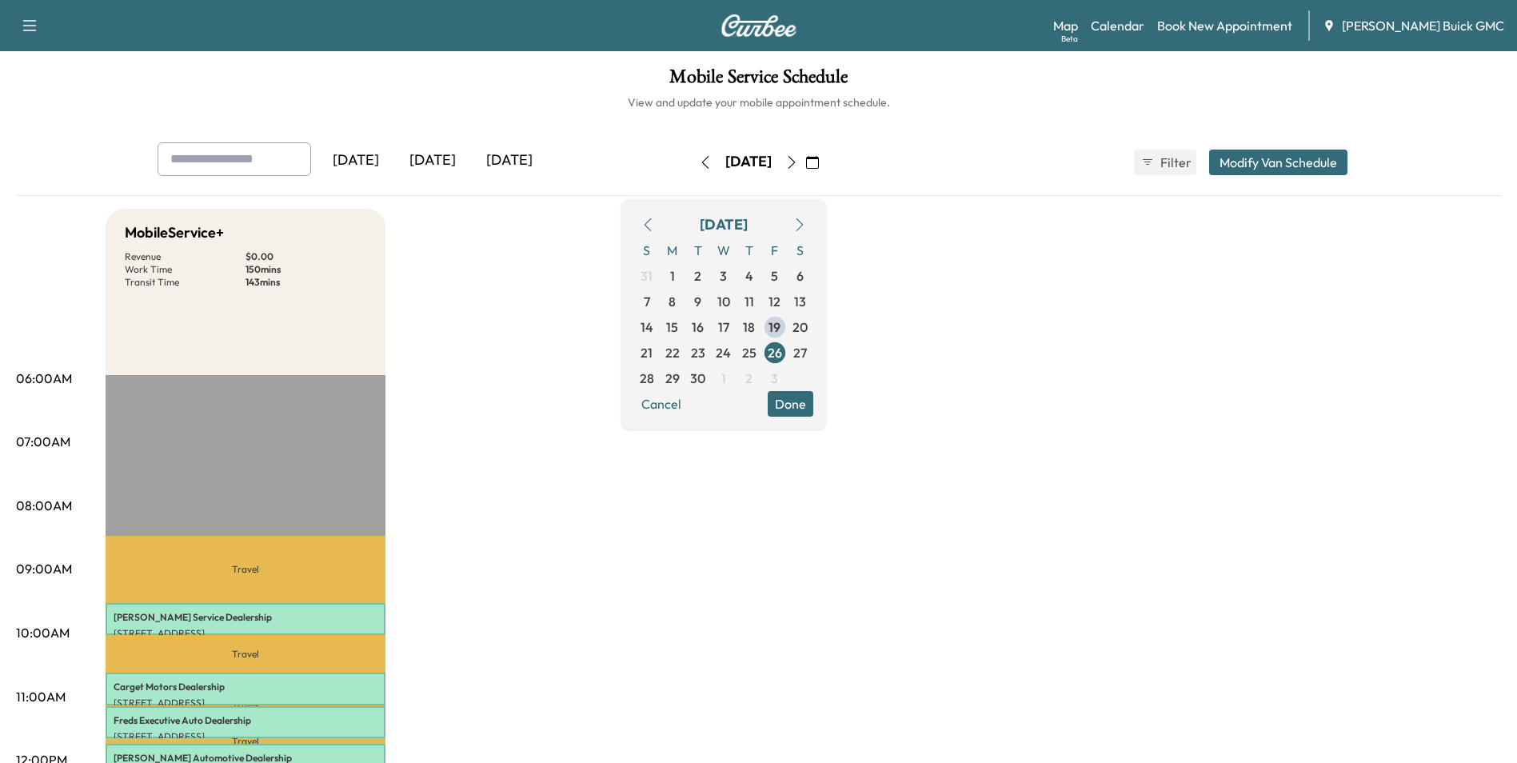
click at [729, 323] on span "17" at bounding box center [723, 327] width 11 height 19
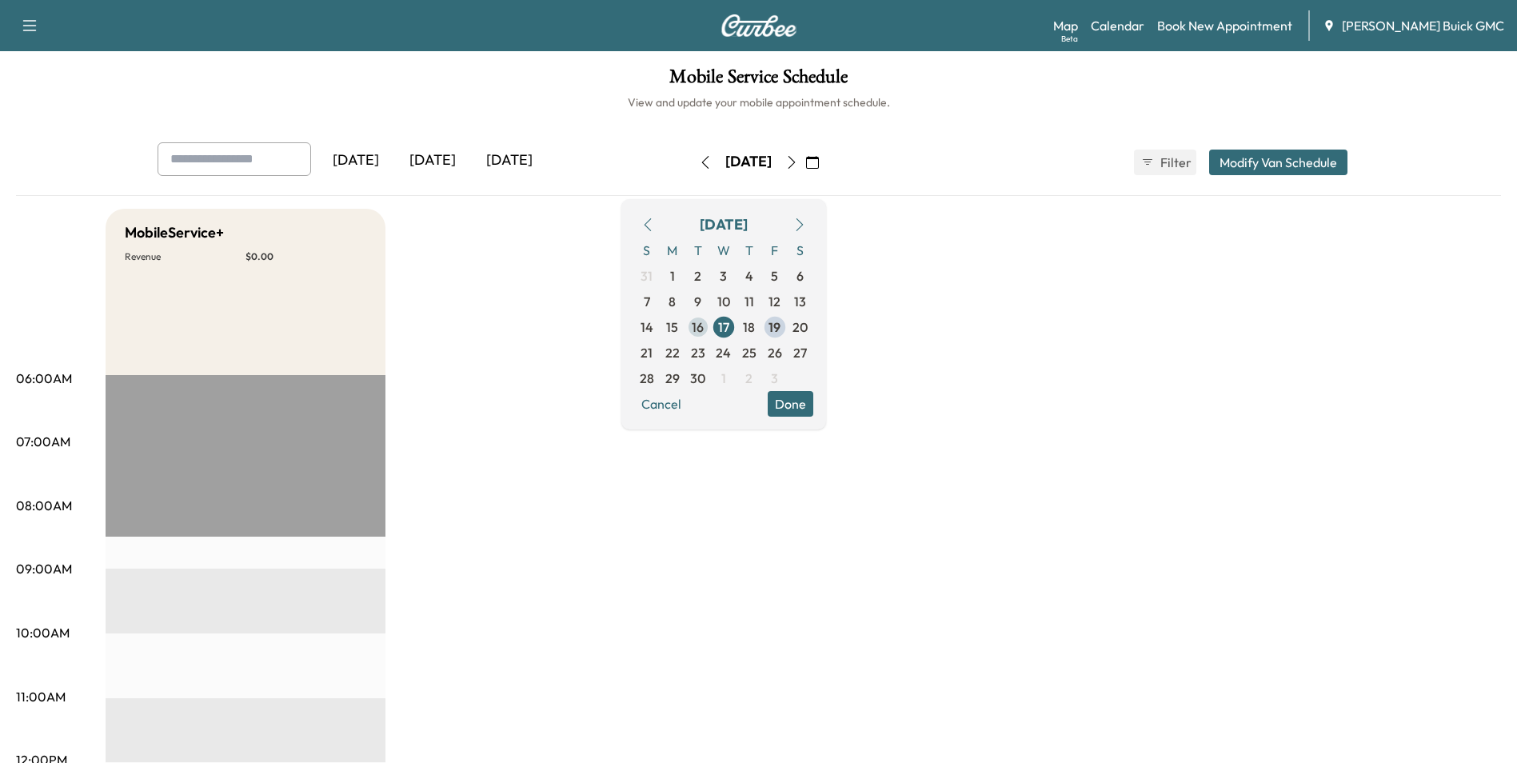
click at [704, 327] on span "16" at bounding box center [698, 327] width 12 height 19
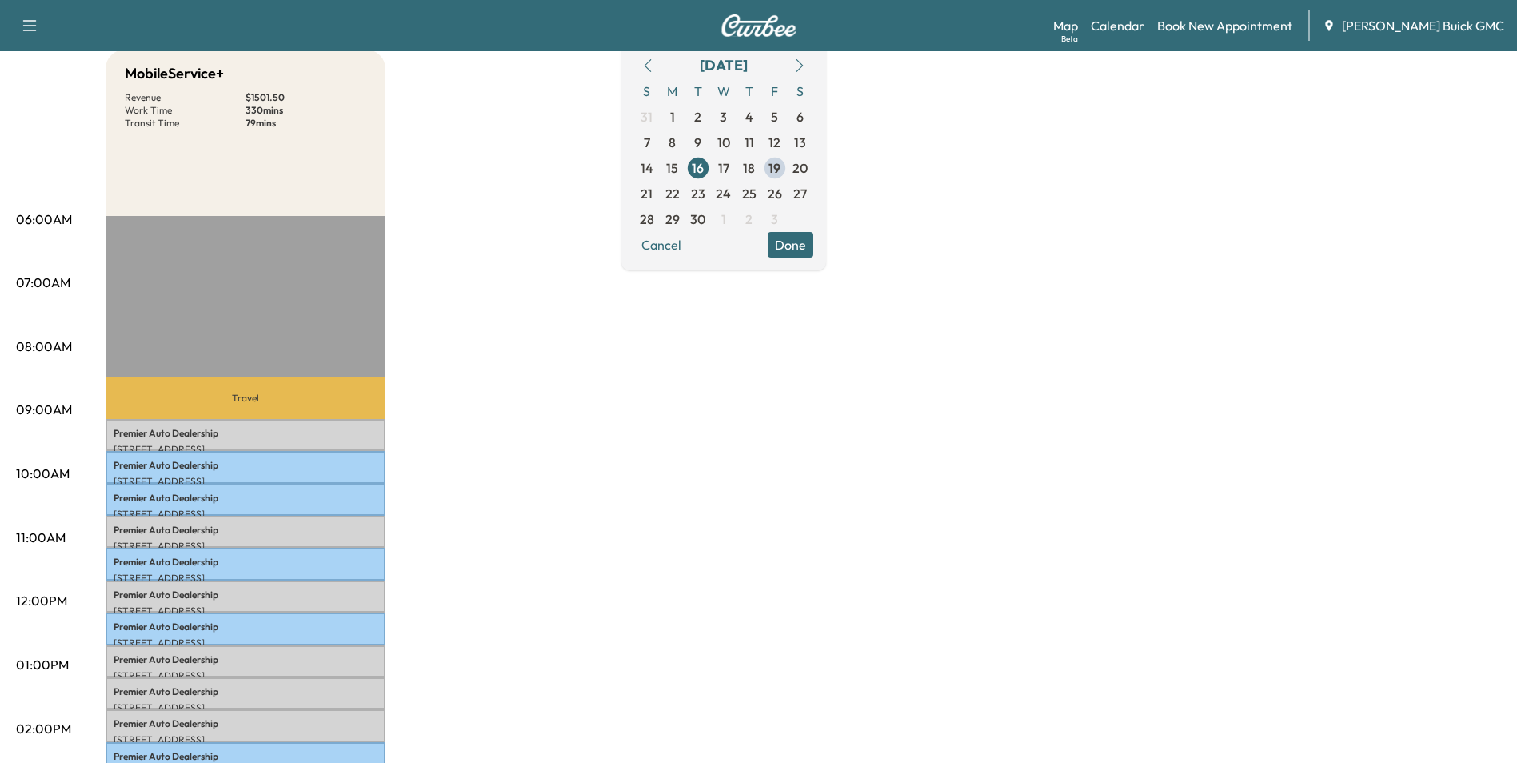
scroll to position [160, 0]
click at [729, 164] on span "17" at bounding box center [723, 167] width 11 height 19
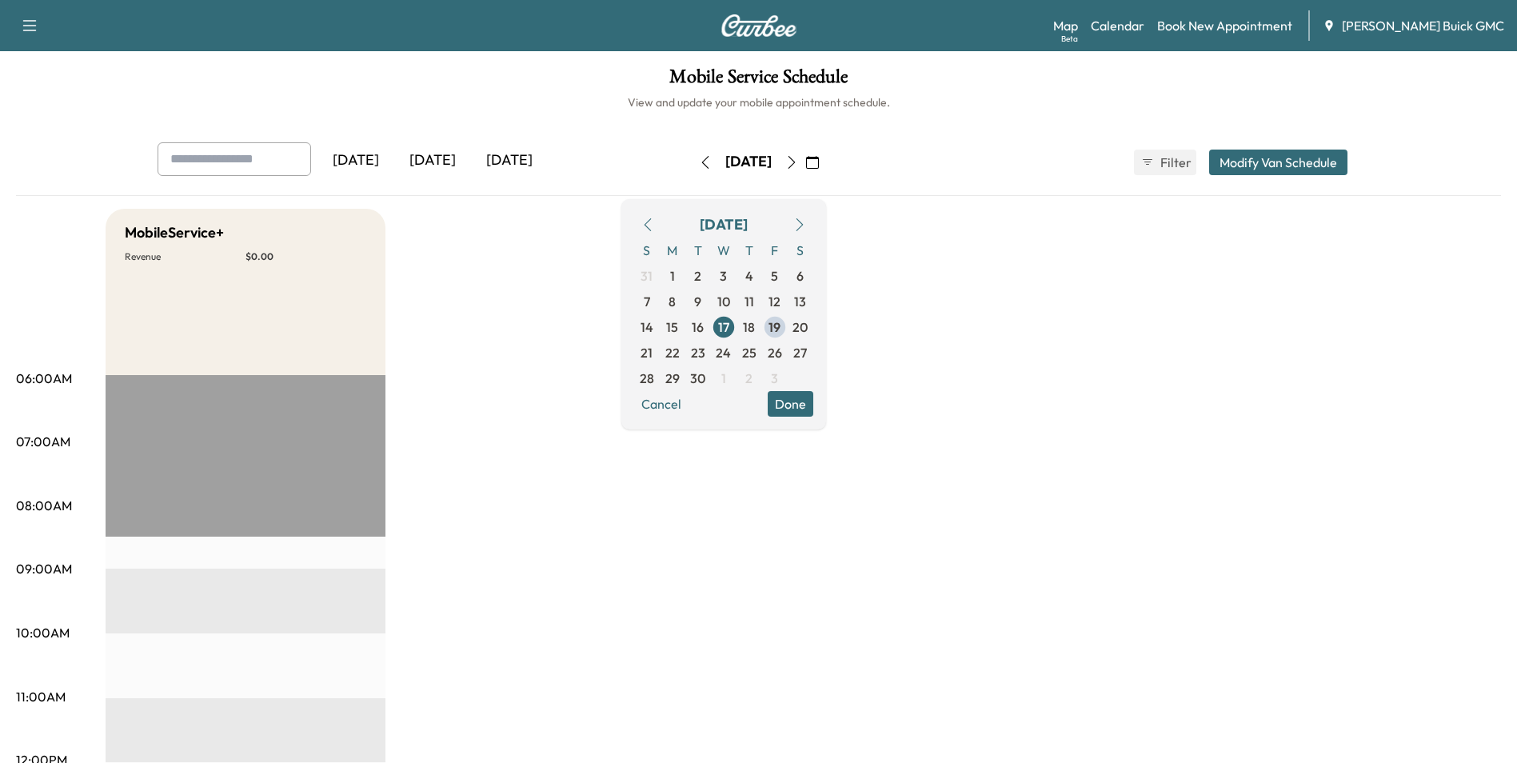
drag, startPoint x: 1112, startPoint y: 358, endPoint x: 1121, endPoint y: 361, distance: 9.4
